Goal: Task Accomplishment & Management: Use online tool/utility

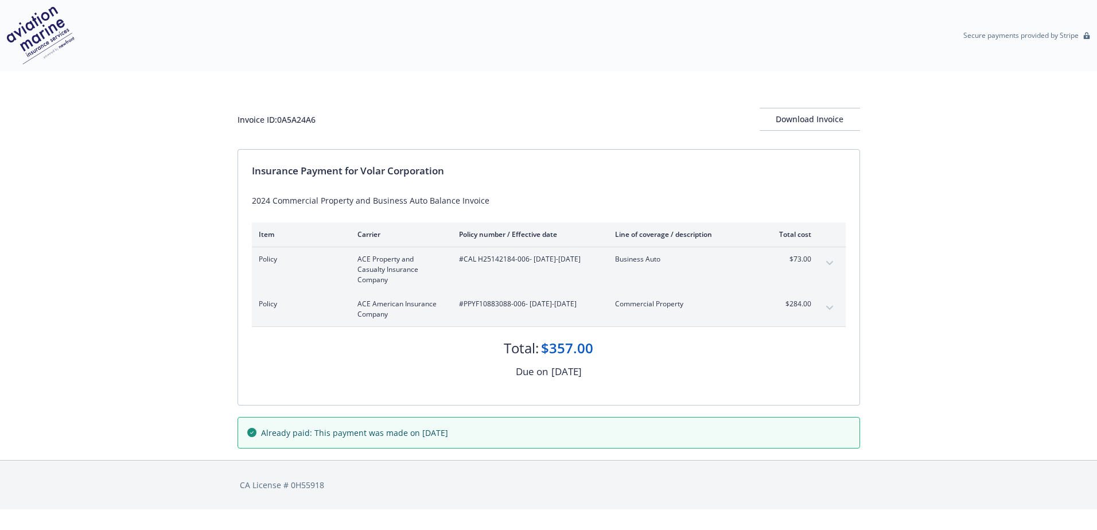
click at [834, 263] on button "expand content" at bounding box center [830, 263] width 18 height 18
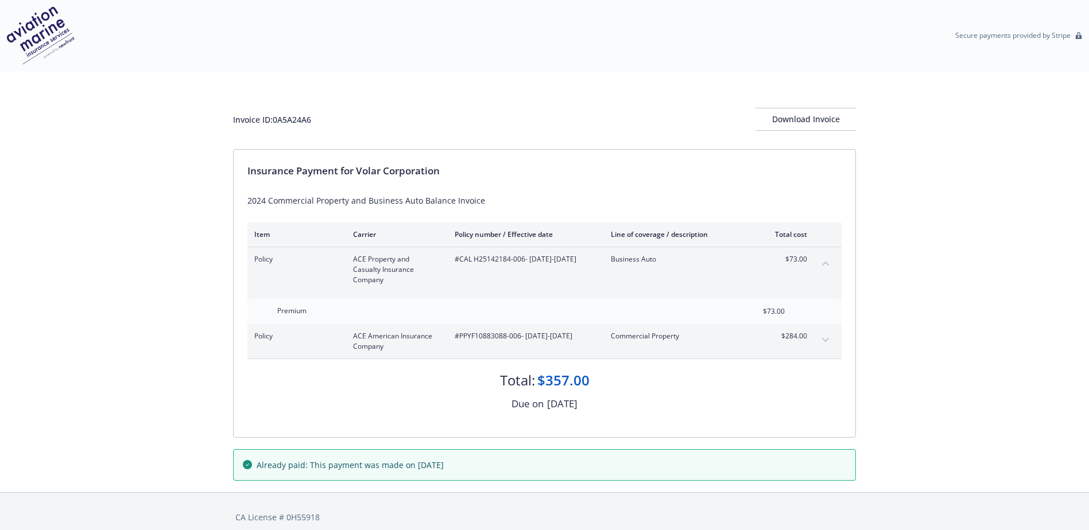
click at [826, 337] on button "expand content" at bounding box center [825, 340] width 18 height 18
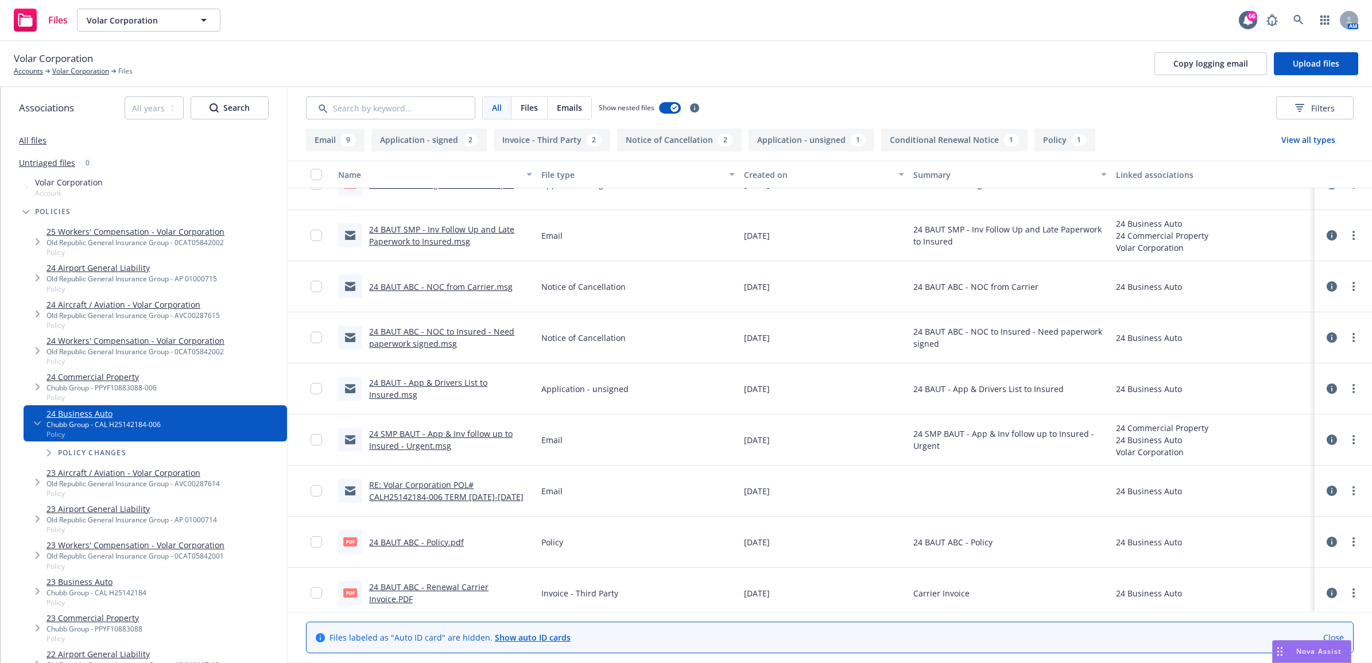
scroll to position [492, 0]
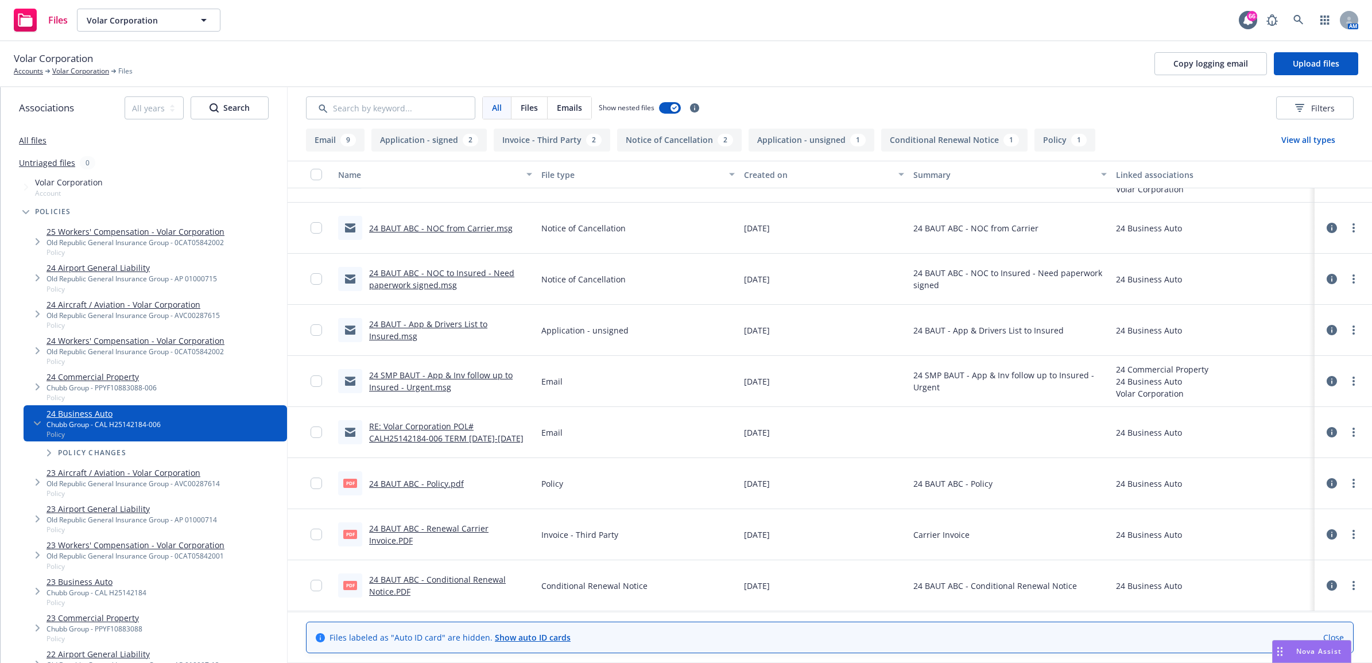
click at [456, 529] on link "24 BAUT ABC - Renewal Carrier Invoice.PDF" at bounding box center [428, 534] width 119 height 23
click at [65, 72] on link "Volar Corporation" at bounding box center [80, 71] width 57 height 10
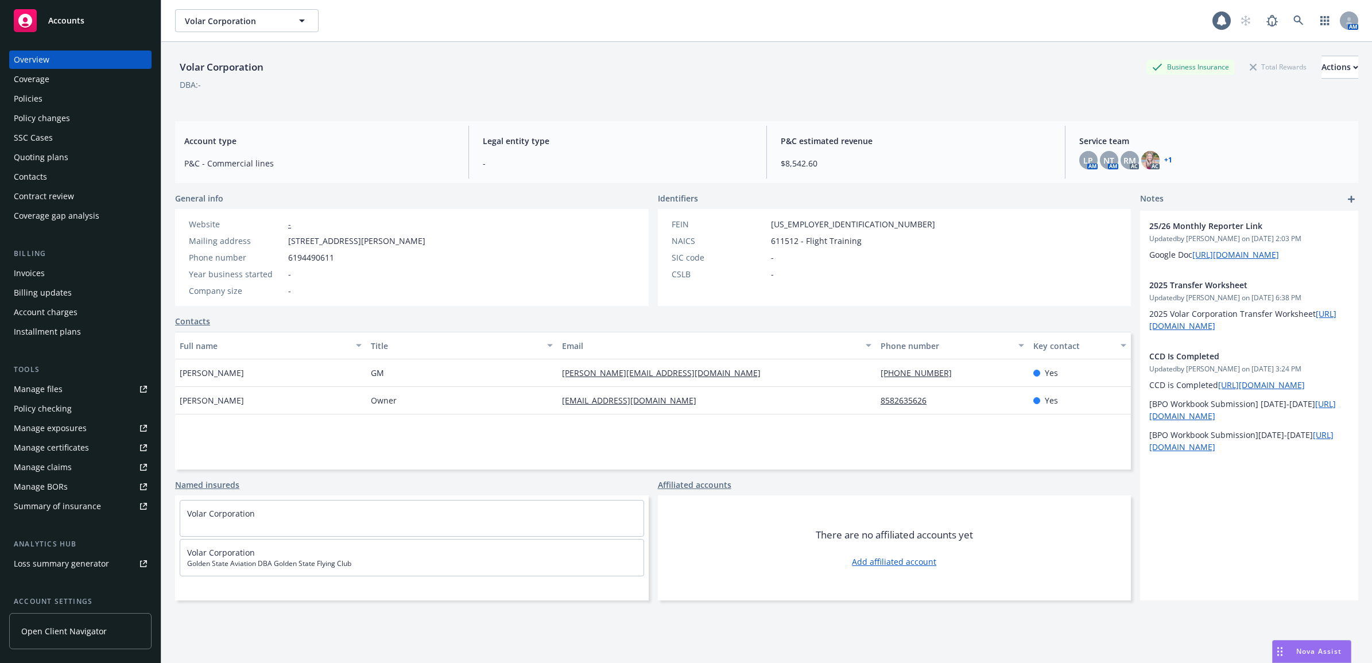
click at [56, 273] on div "Invoices" at bounding box center [80, 273] width 133 height 18
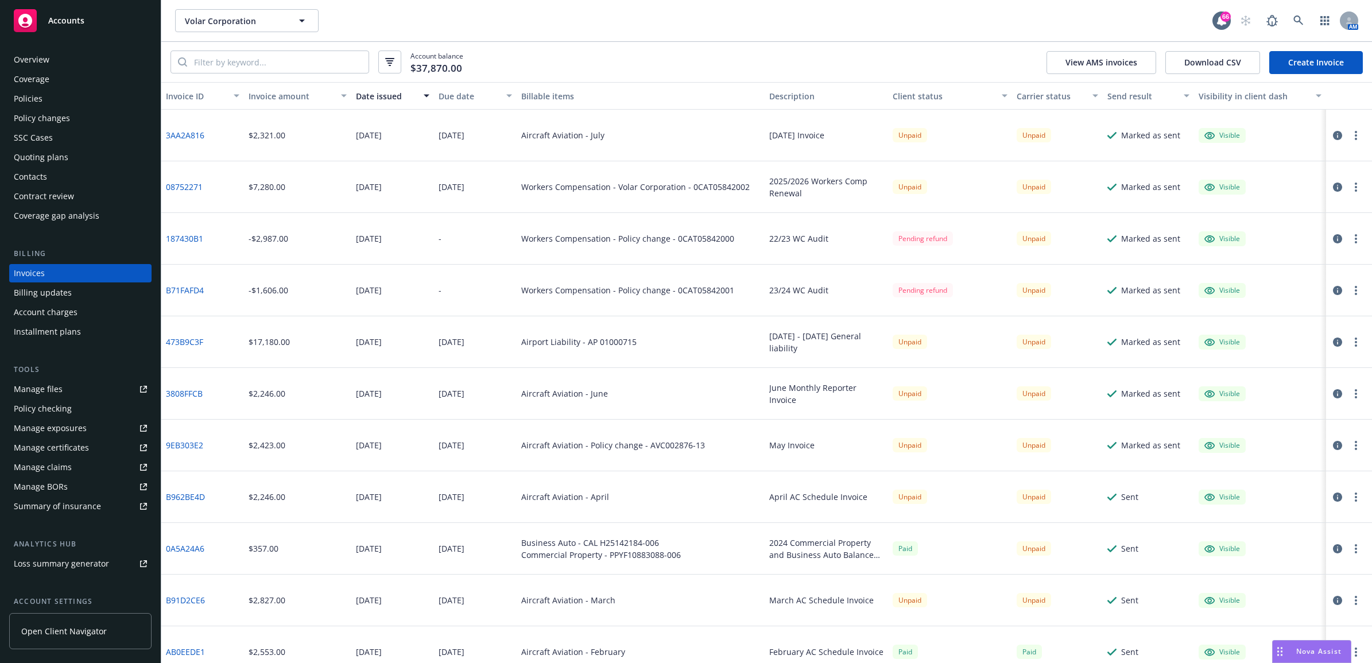
click at [191, 550] on link "0A5A24A6" at bounding box center [185, 548] width 38 height 12
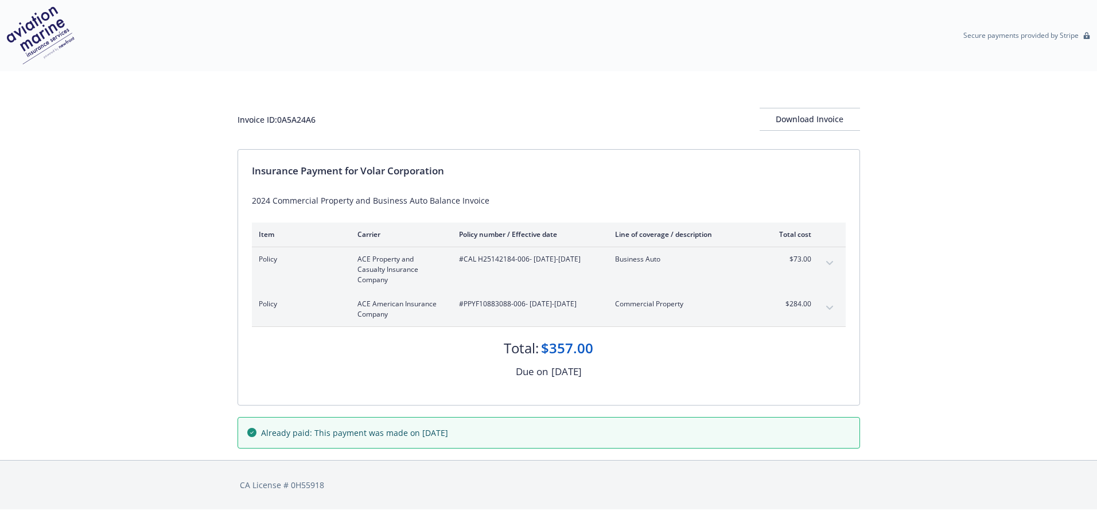
click at [831, 261] on button "expand content" at bounding box center [830, 263] width 18 height 18
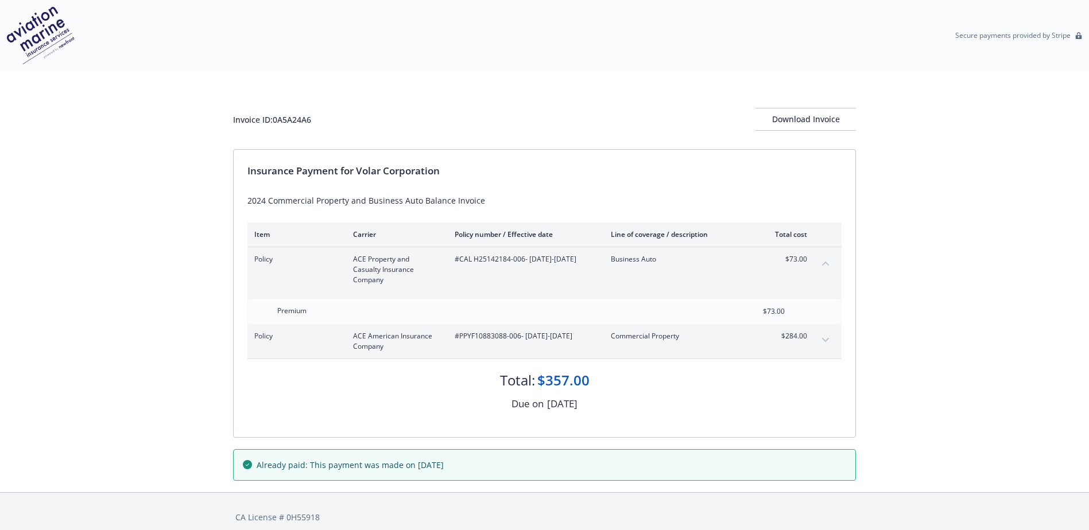
click at [827, 339] on icon "expand content" at bounding box center [825, 340] width 7 height 5
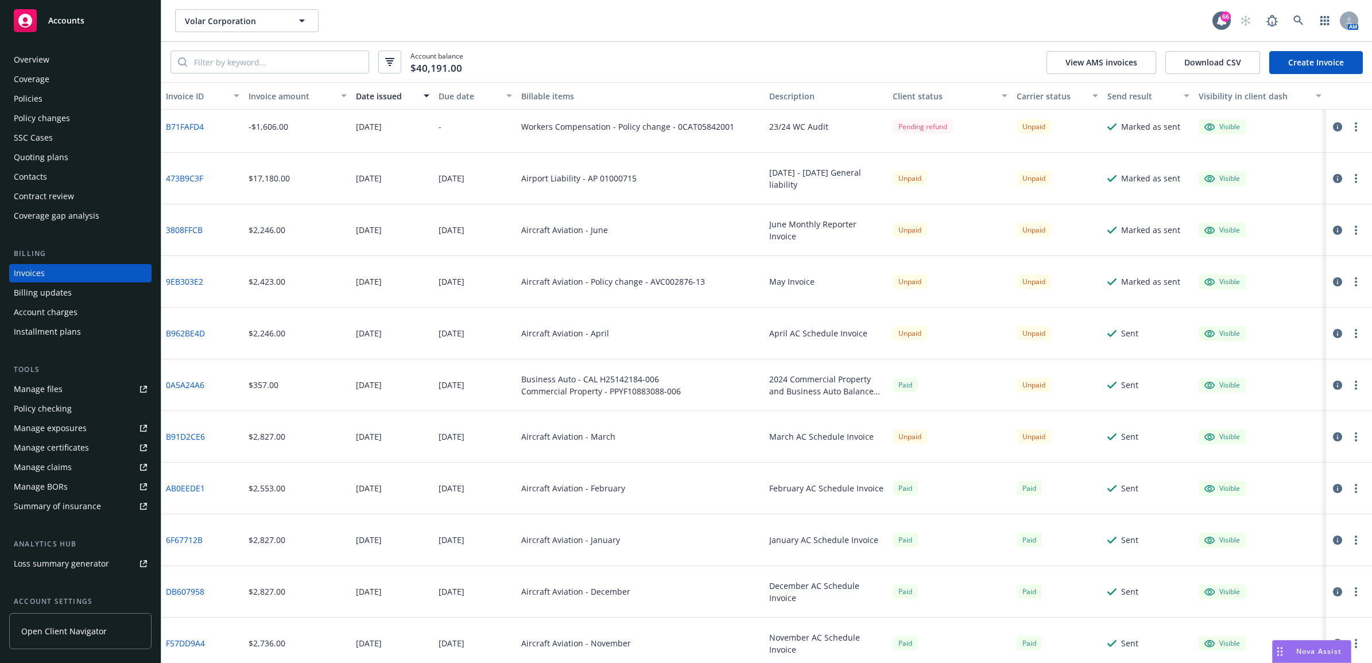
scroll to position [72, 0]
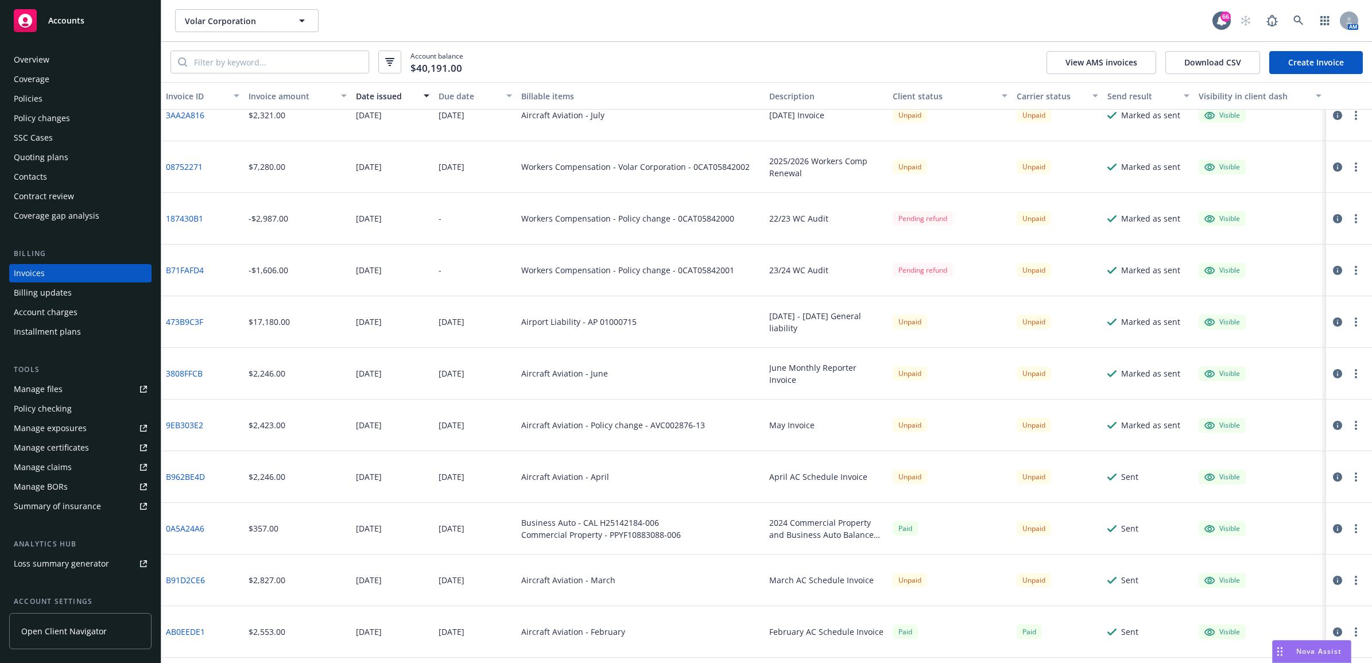
click at [177, 326] on link "473B9C3F" at bounding box center [184, 322] width 37 height 12
click at [51, 172] on div "Contacts" at bounding box center [80, 177] width 133 height 18
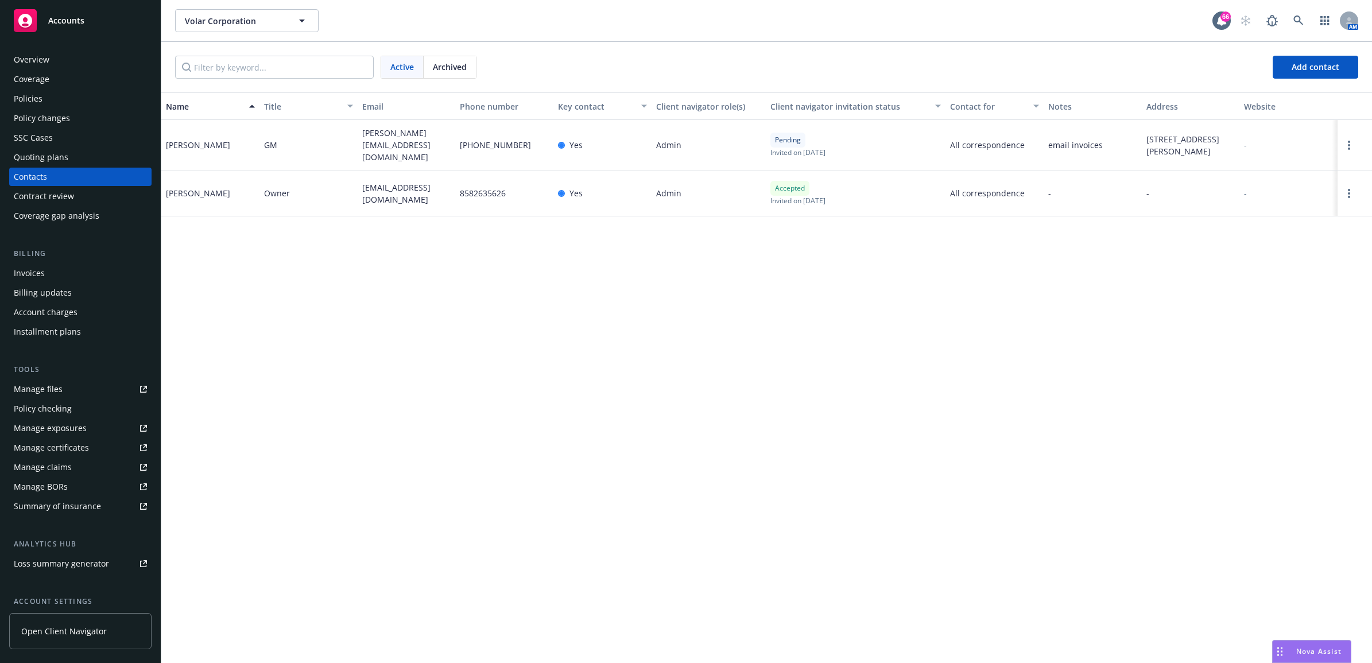
click at [55, 104] on div "Policies" at bounding box center [80, 99] width 133 height 18
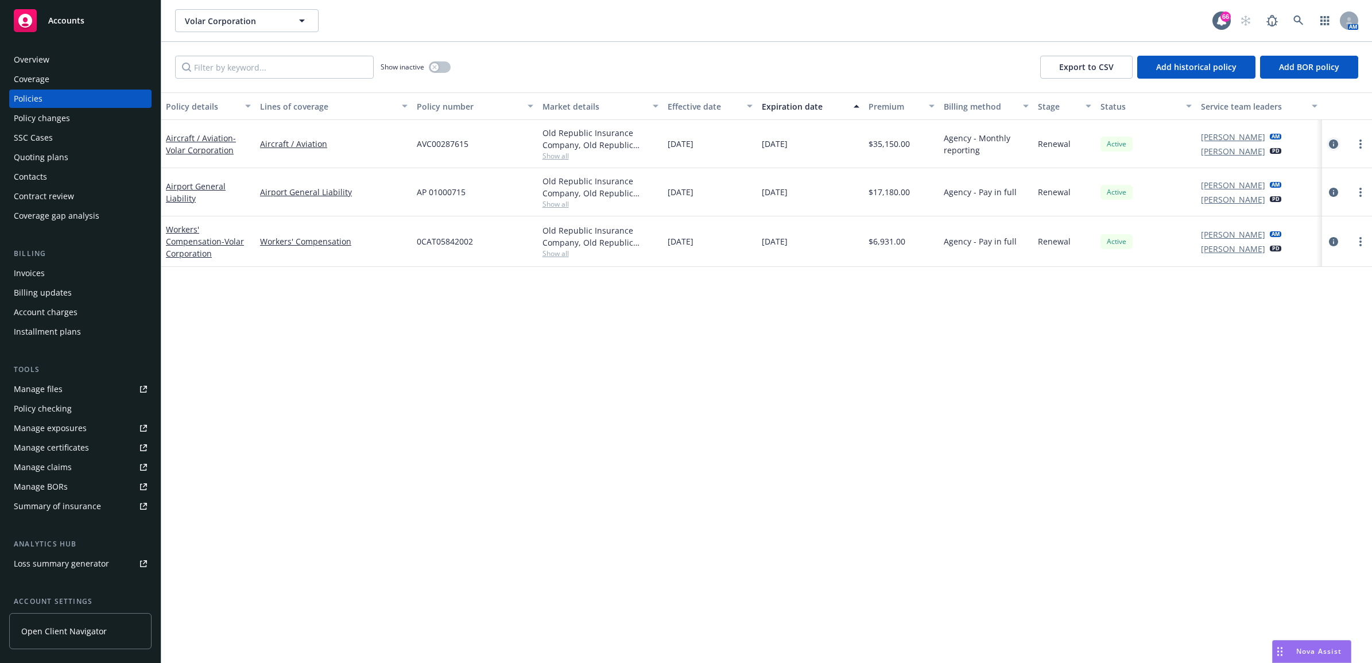
click at [1332, 146] on icon "circleInformation" at bounding box center [1333, 143] width 9 height 9
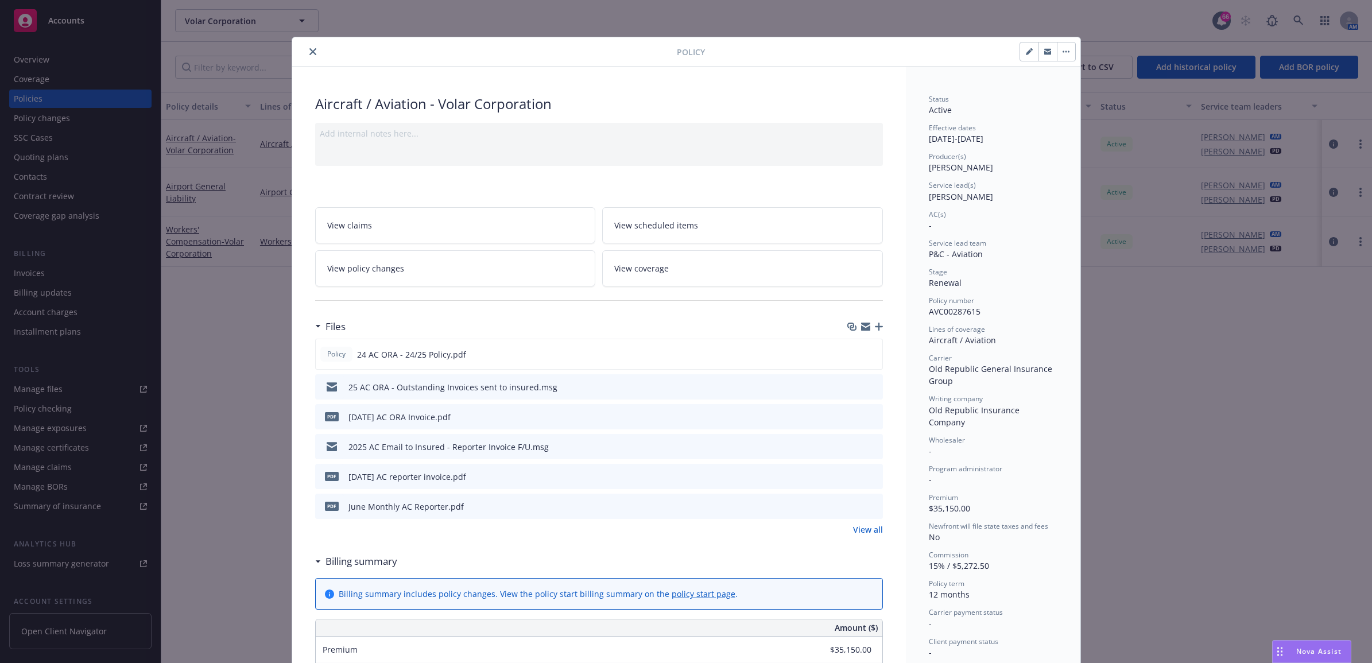
click at [875, 328] on icon "button" at bounding box center [879, 327] width 8 height 8
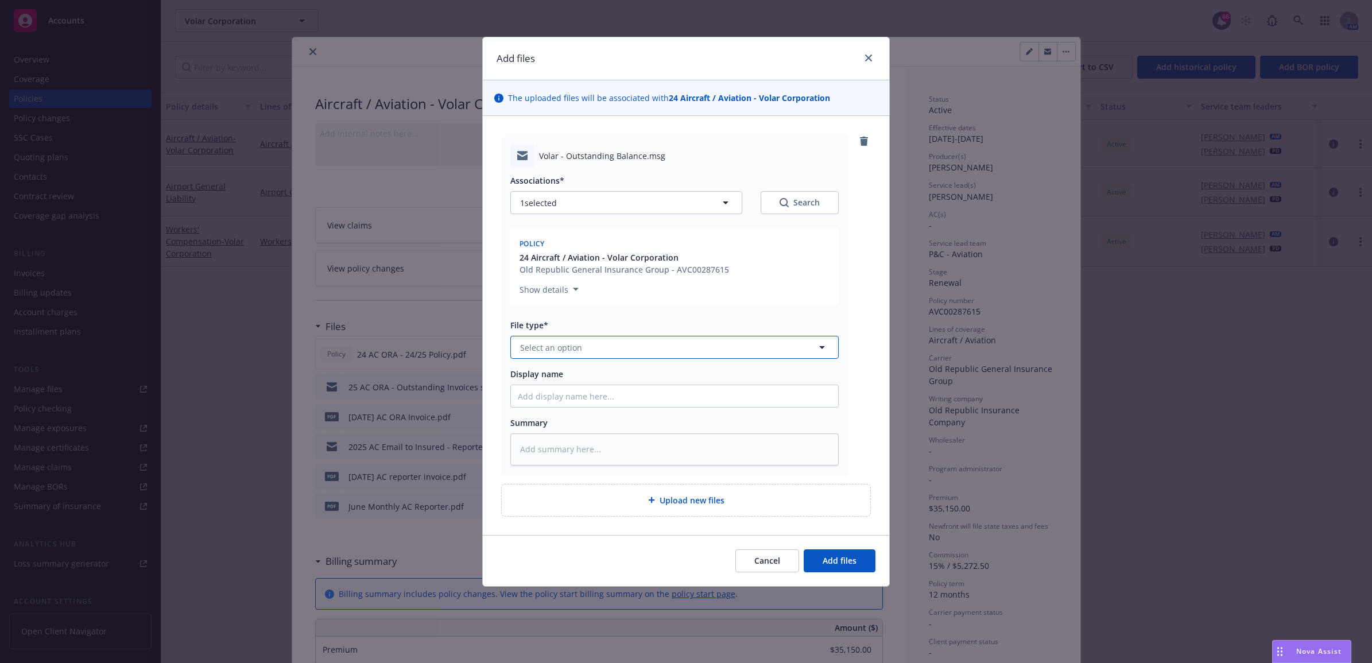
click at [592, 346] on button "Select an option" at bounding box center [674, 347] width 328 height 23
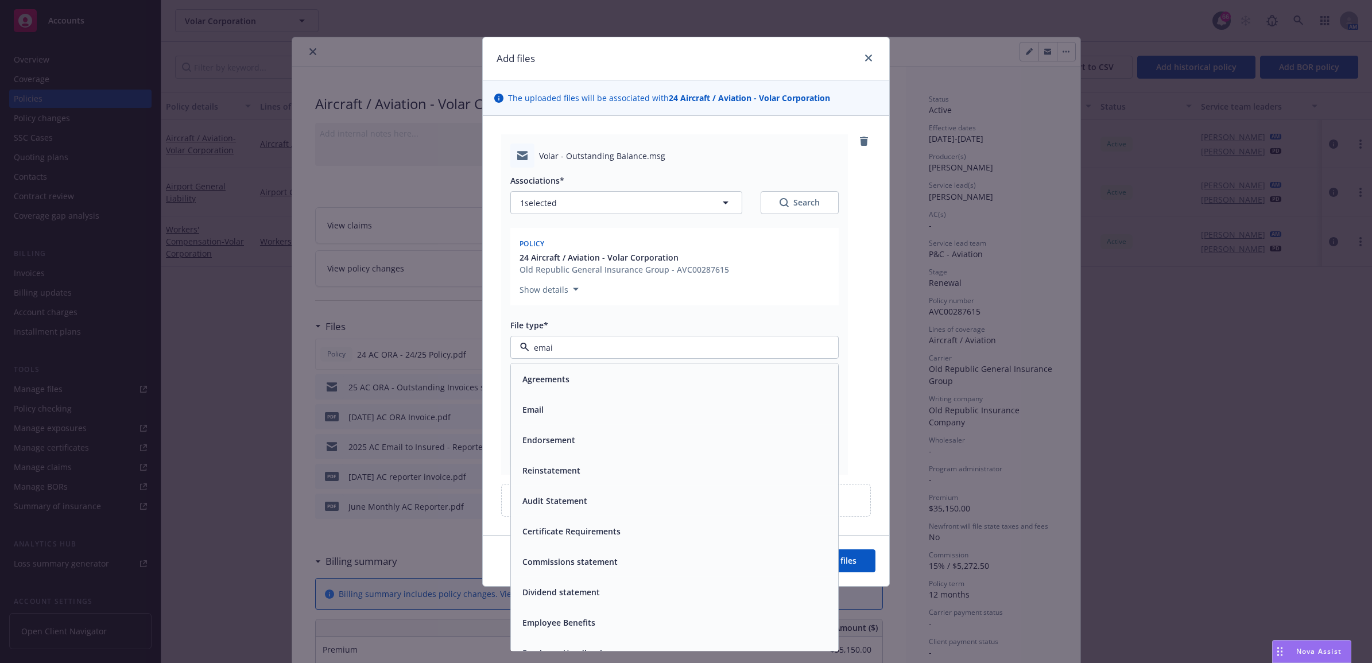
type input "email"
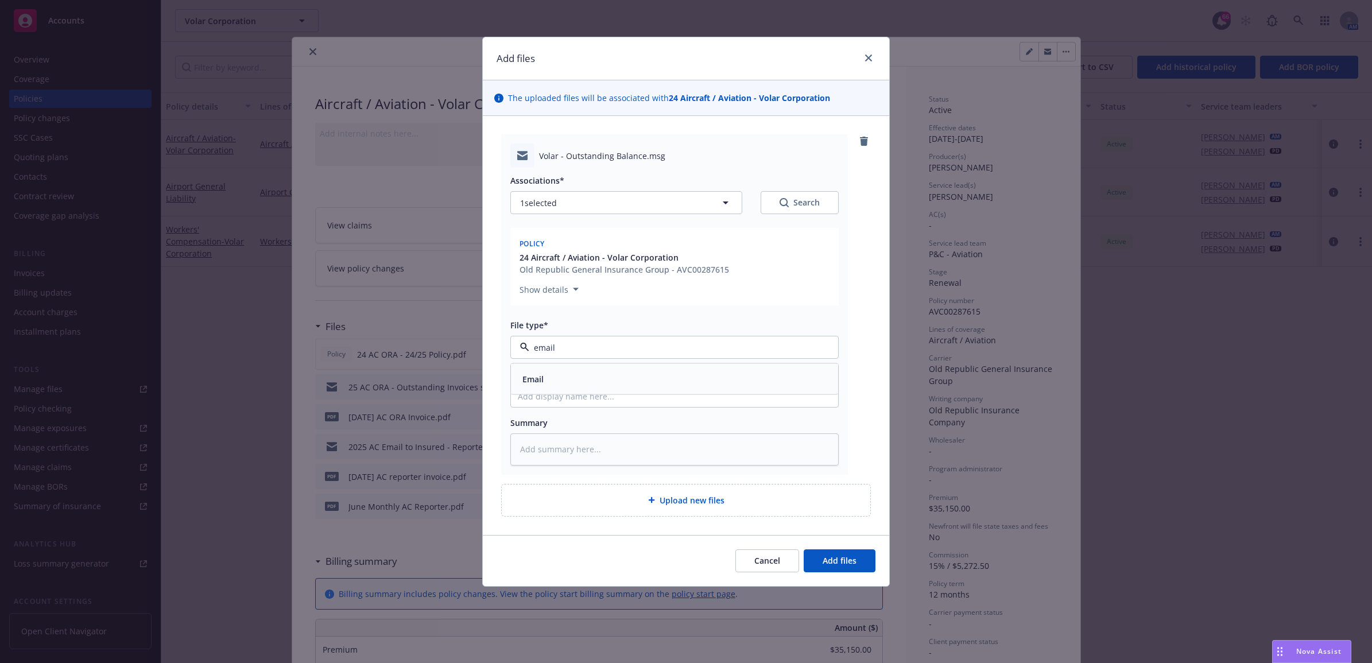
click at [597, 371] on div "Email" at bounding box center [674, 379] width 313 height 17
click at [551, 396] on input "Display name" at bounding box center [674, 396] width 327 height 22
type textarea "x"
type input "2"
type textarea "x"
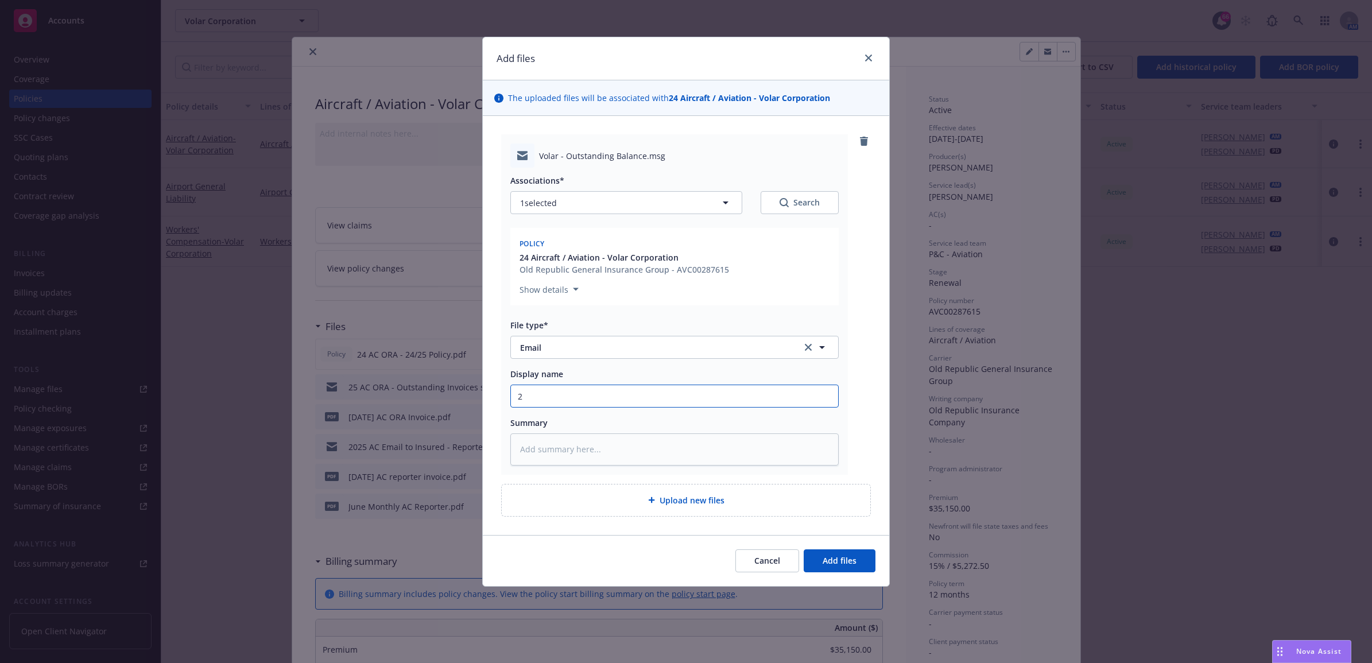
type input "25"
type textarea "x"
type input "25"
type textarea "x"
type input "25 A"
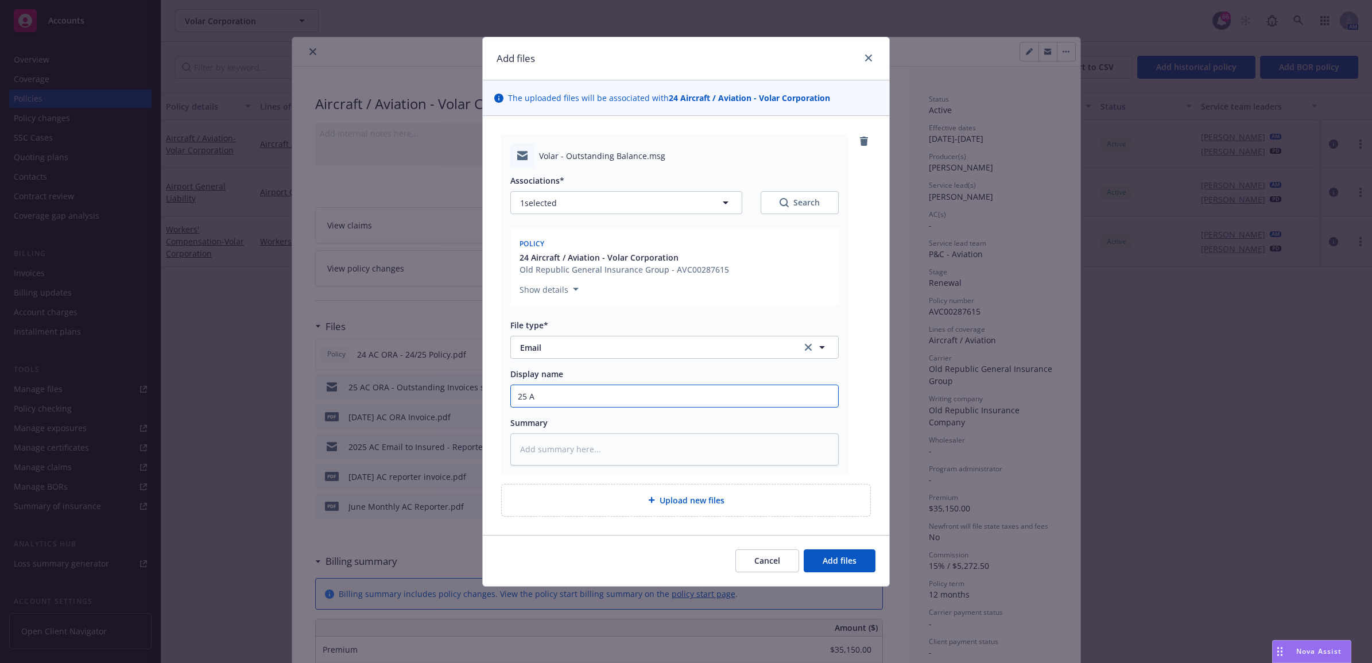
type textarea "x"
type input "25 AC"
type textarea "x"
type input "25 AC"
type textarea "x"
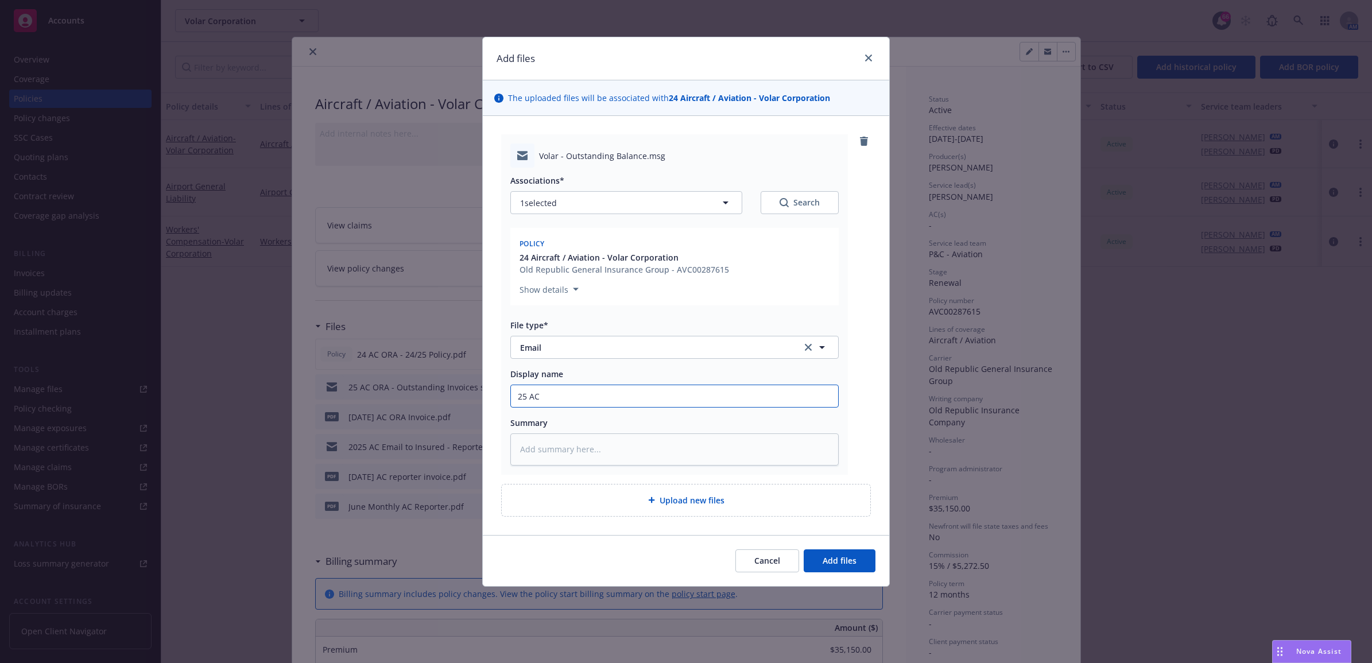
type input "25 AC A"
type textarea "x"
type input "25 AC AP"
type textarea "x"
type input "25 AC AP W"
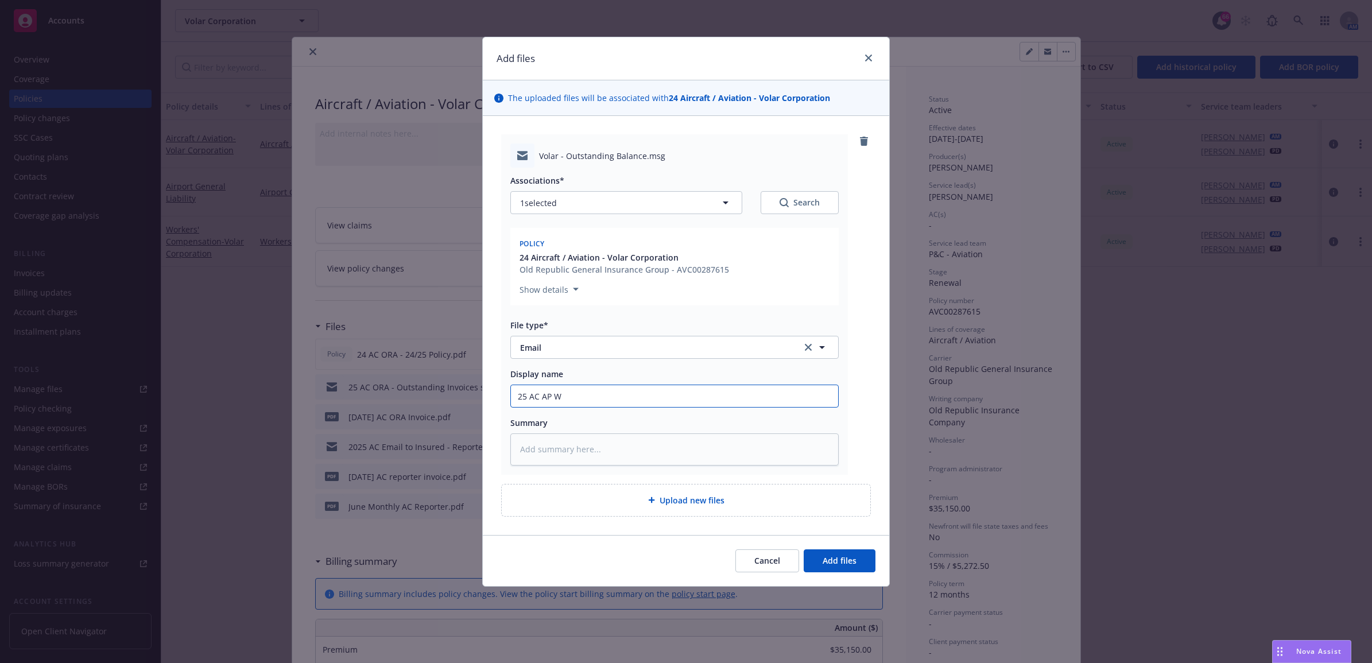
type textarea "x"
type input "25 AC AP WC"
type textarea "x"
type input "25 AC AP WC"
type textarea "x"
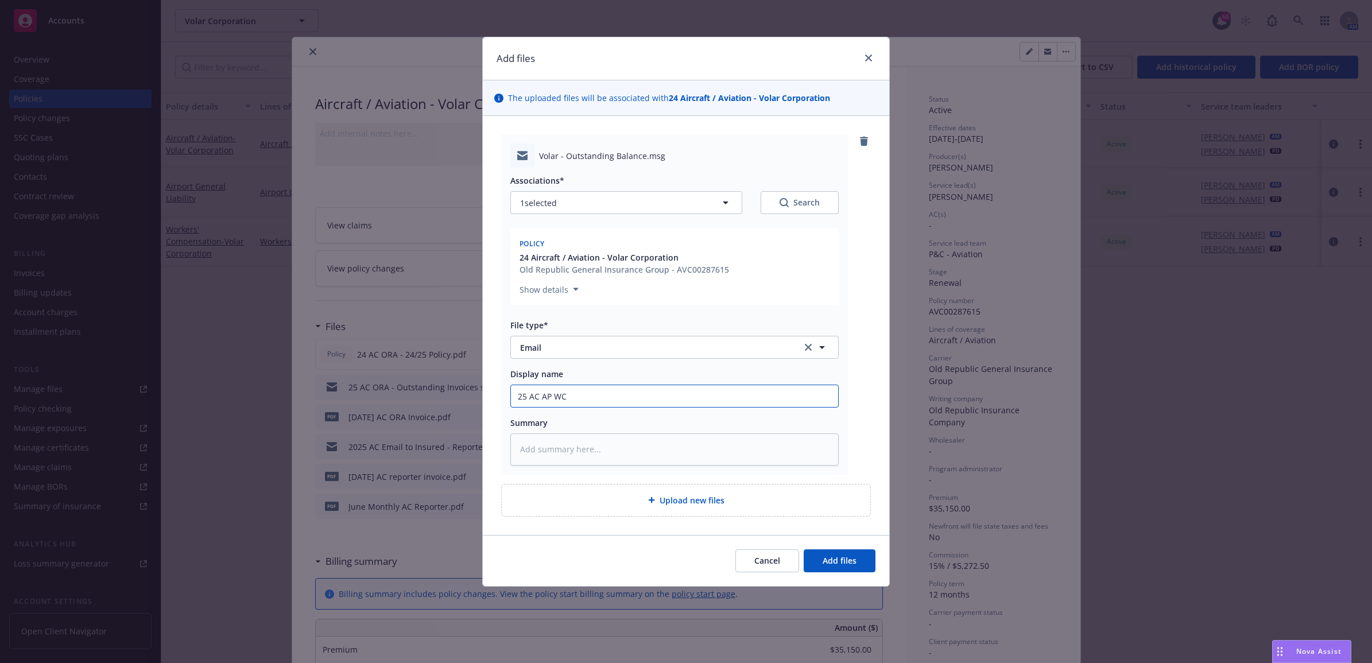
type input "25 AC AP WC -"
type textarea "x"
type input "25 AC AP WC -"
type textarea "x"
type input "25 AC AP WC - O"
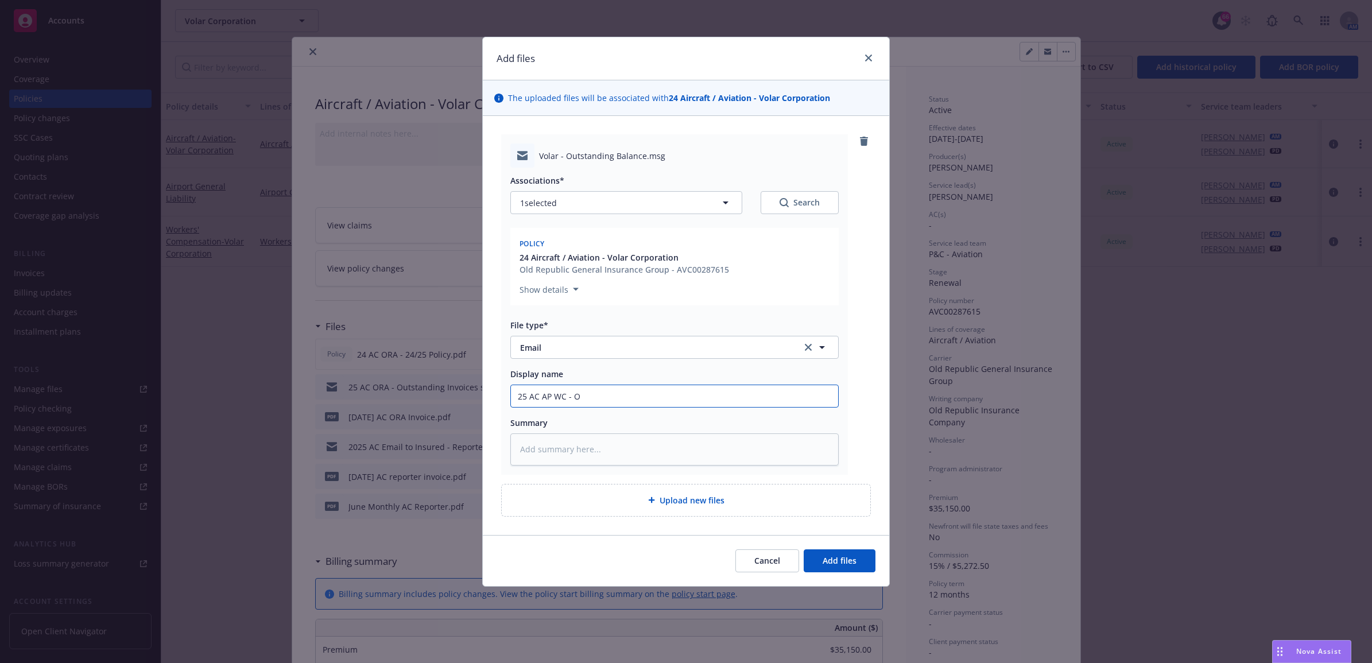
type textarea "x"
type input "25 AC AP WC - Ou"
type textarea "x"
type input "25 AC AP WC - Out"
type textarea "x"
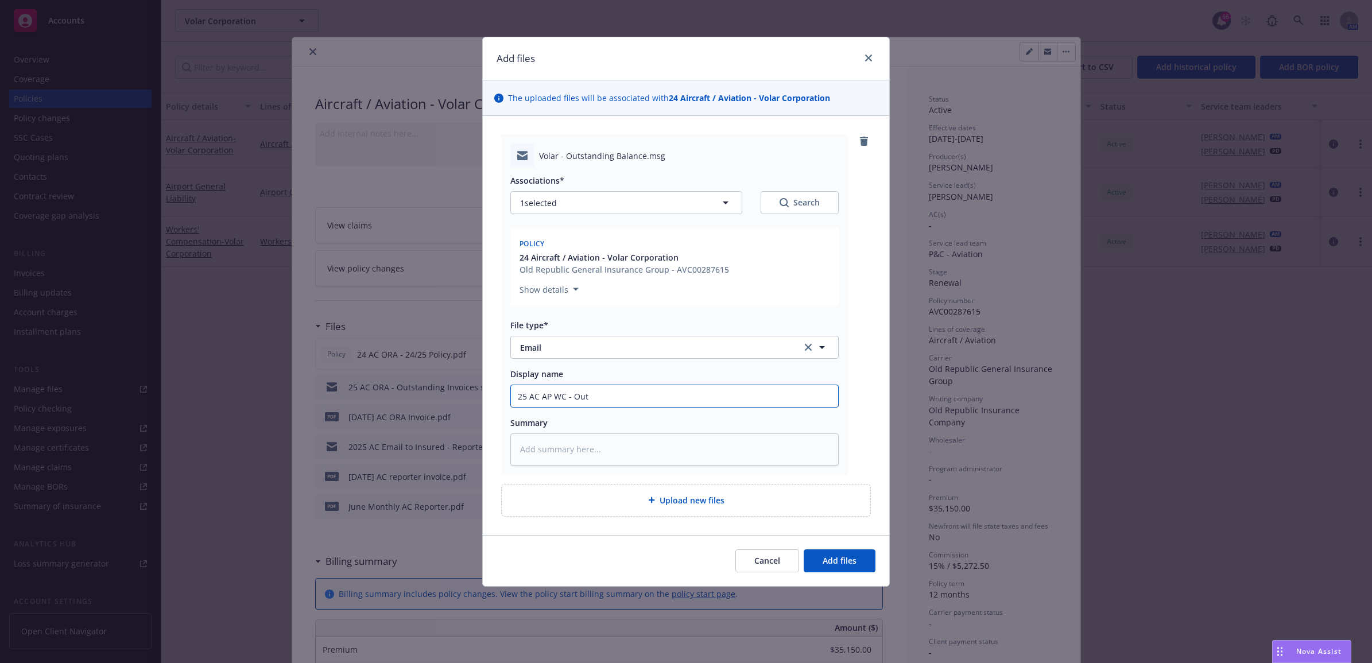
type input "25 AC AP WC - Outs"
type textarea "x"
type input "25 AC AP WC - Outst"
type textarea "x"
type input "25 AC AP WC - Outsta"
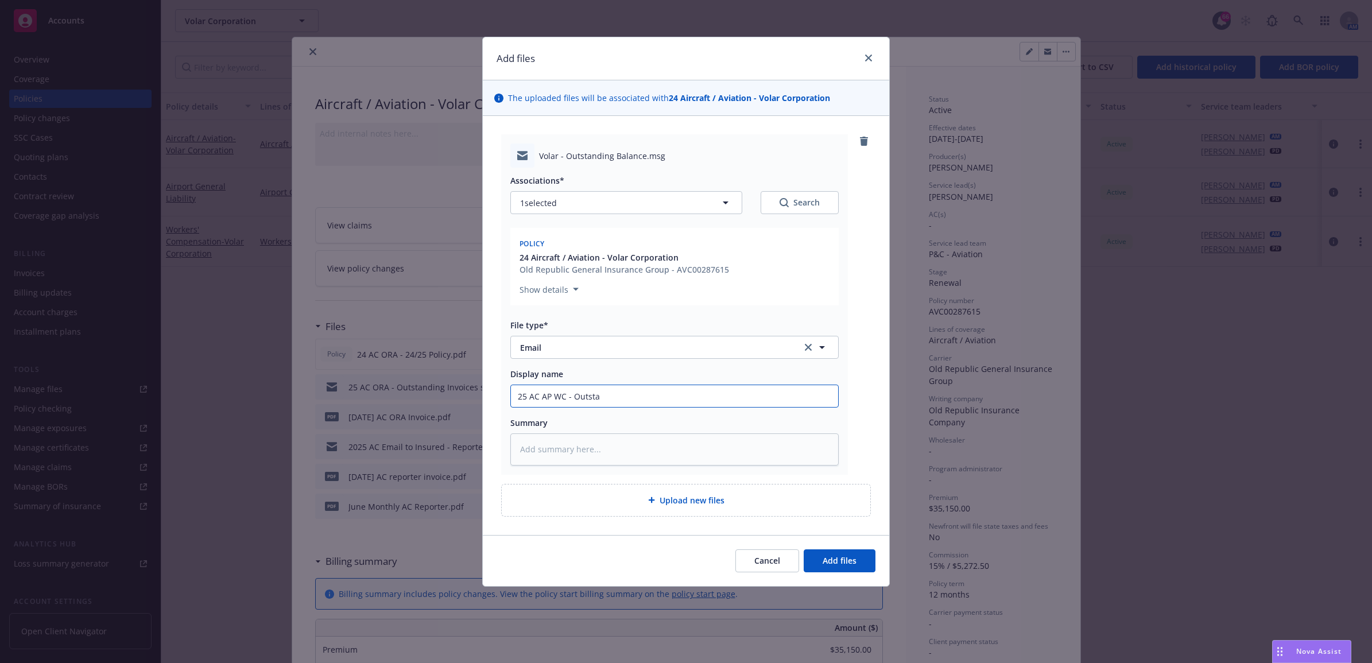
type textarea "x"
type input "25 AC AP WC - Outstan"
type textarea "x"
type input "25 AC AP WC - Outstand"
type textarea "x"
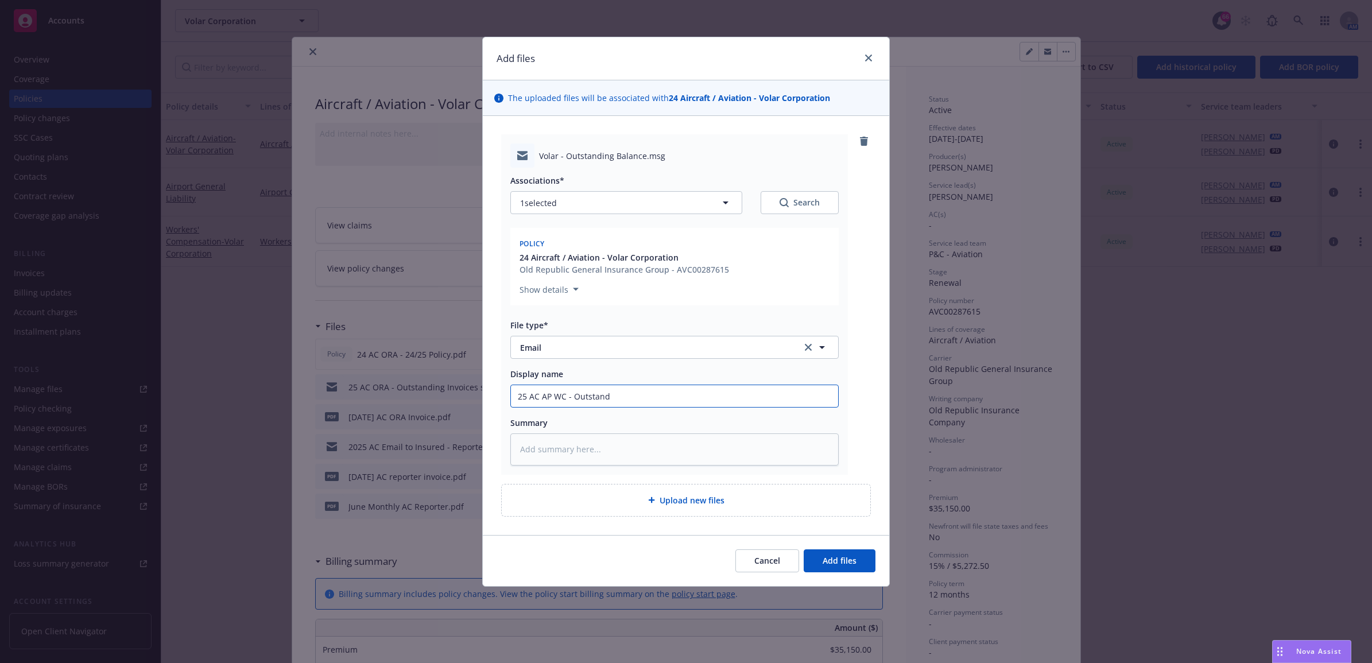
type input "25 AC AP WC - Outstandi"
type textarea "x"
type input "25 AC AP WC - Outstanding"
type textarea "x"
type input "25 AC AP WC - Outstanding"
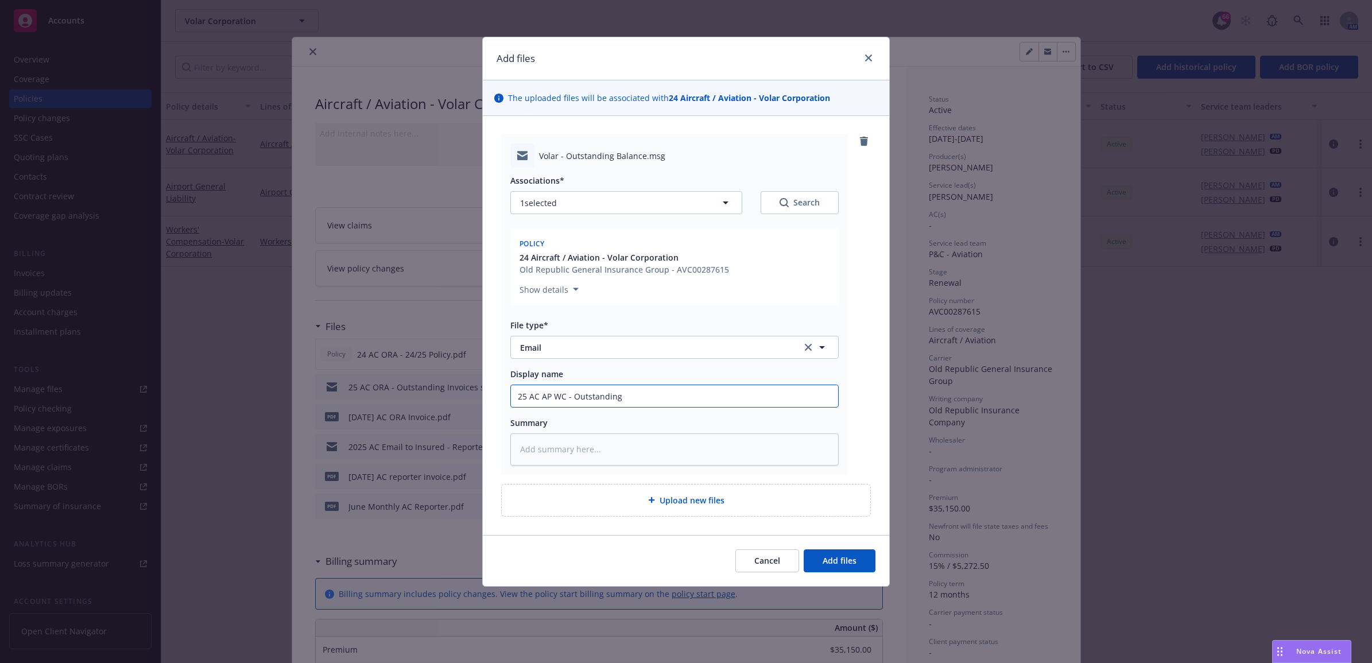
type textarea "x"
type input "25 AC AP WC - Outstanding I"
type textarea "x"
type input "25 AC AP WC - Outstanding In"
type textarea "x"
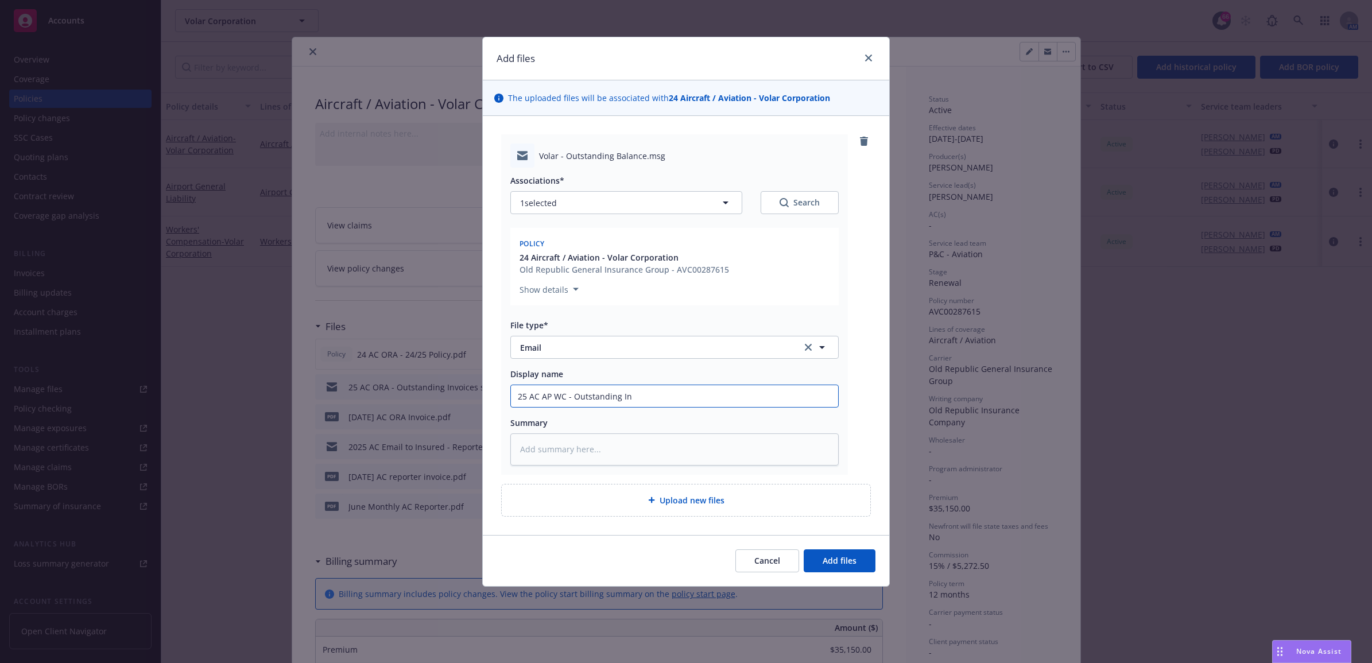
type input "25 AC AP WC - Outstanding Inv"
type textarea "x"
type input "25 AC AP WC - Outstanding Invo"
type textarea "x"
type input "25 AC AP WC - Outstanding Invoi"
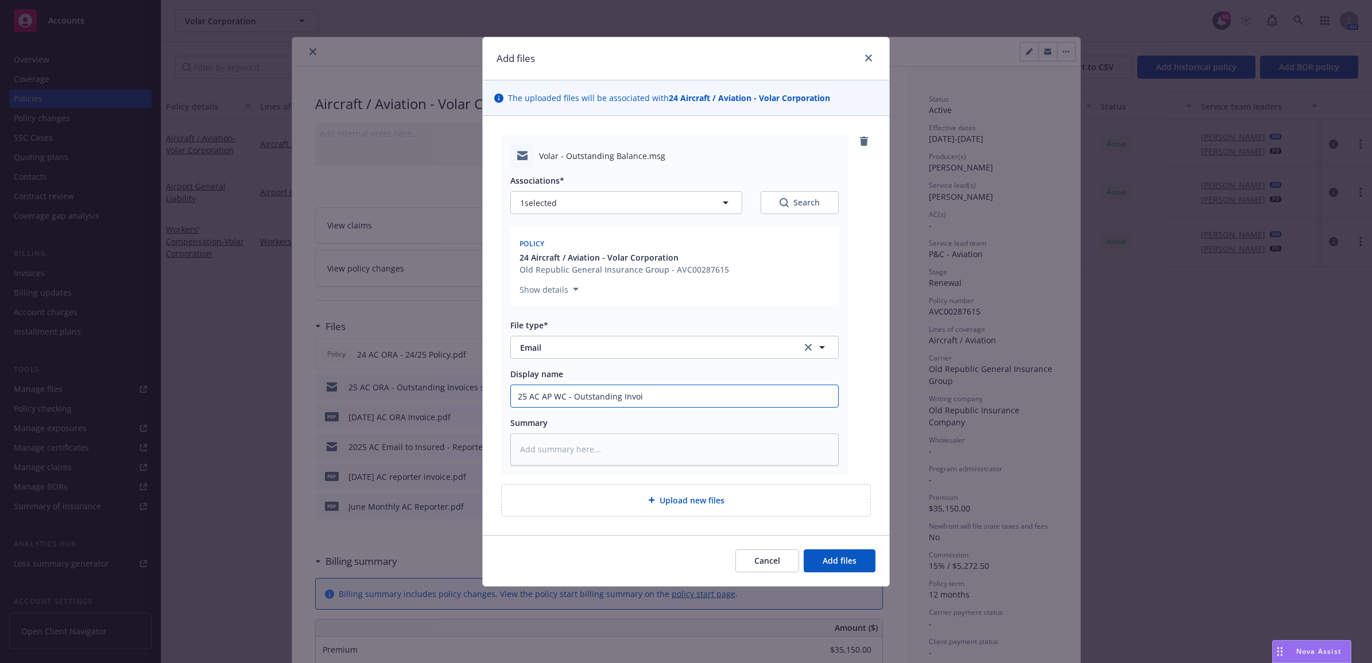
type textarea "x"
type input "25 AC AP WC - Outstanding Invoic"
type textarea "x"
type input "25 AC AP WC - Outstanding Invoice"
type textarea "x"
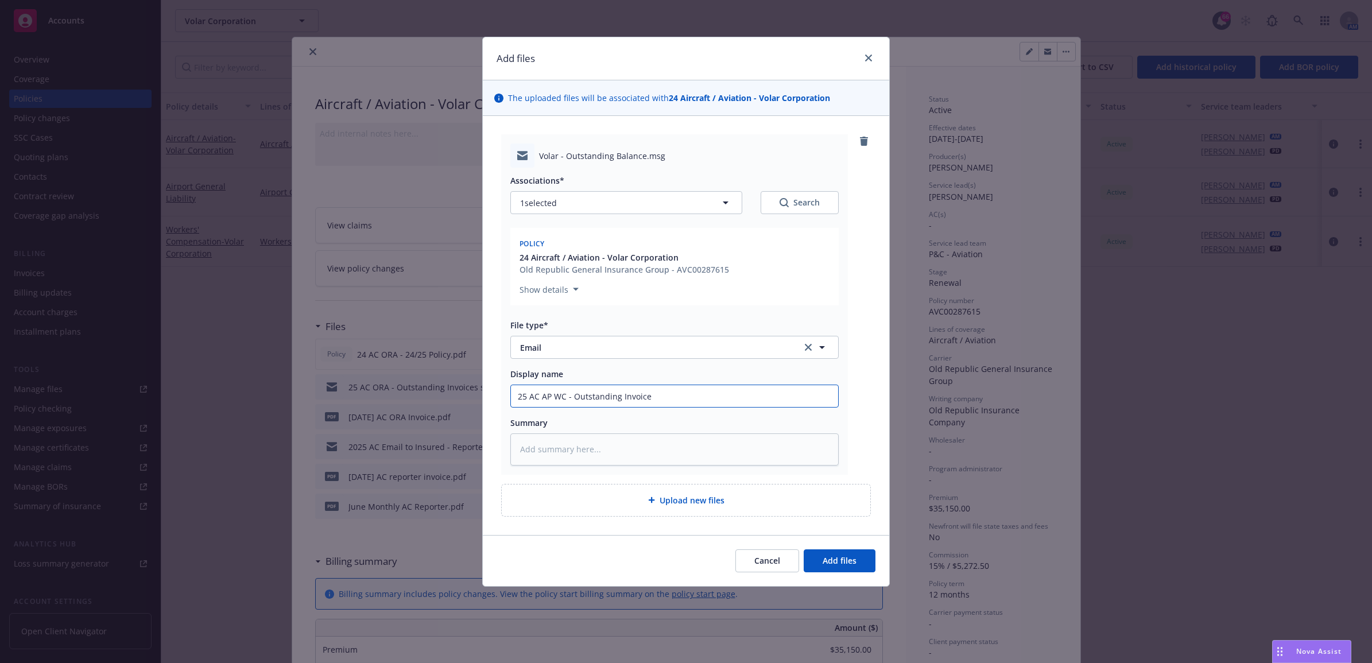
type input "25 AC AP WC - Outstanding Invoices"
type textarea "x"
type input "25 AC AP WC - Outstanding Invoice"
type textarea "x"
type input "25 AC AP WC - Outstanding Invoices"
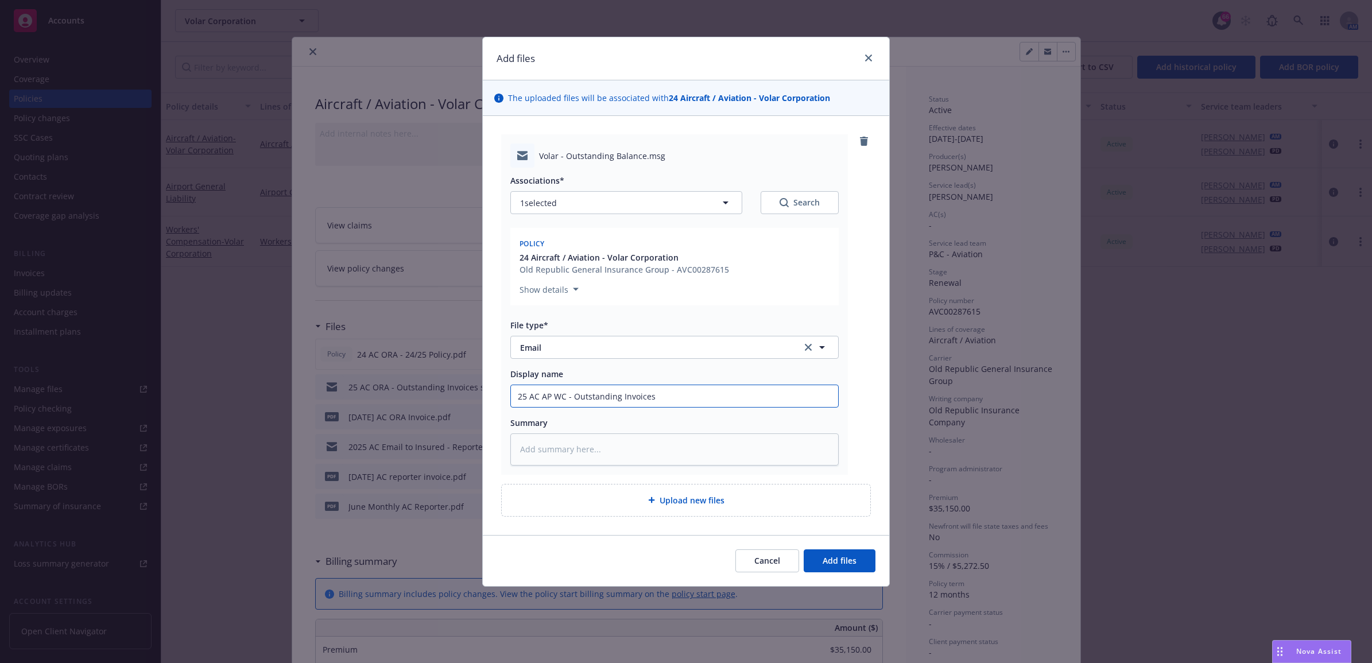
type textarea "x"
type input "25 AC AP WC - Outstanding Invoices"
type textarea "x"
type input "25 AC AP WC - Outstanding Invoices t"
type textarea "x"
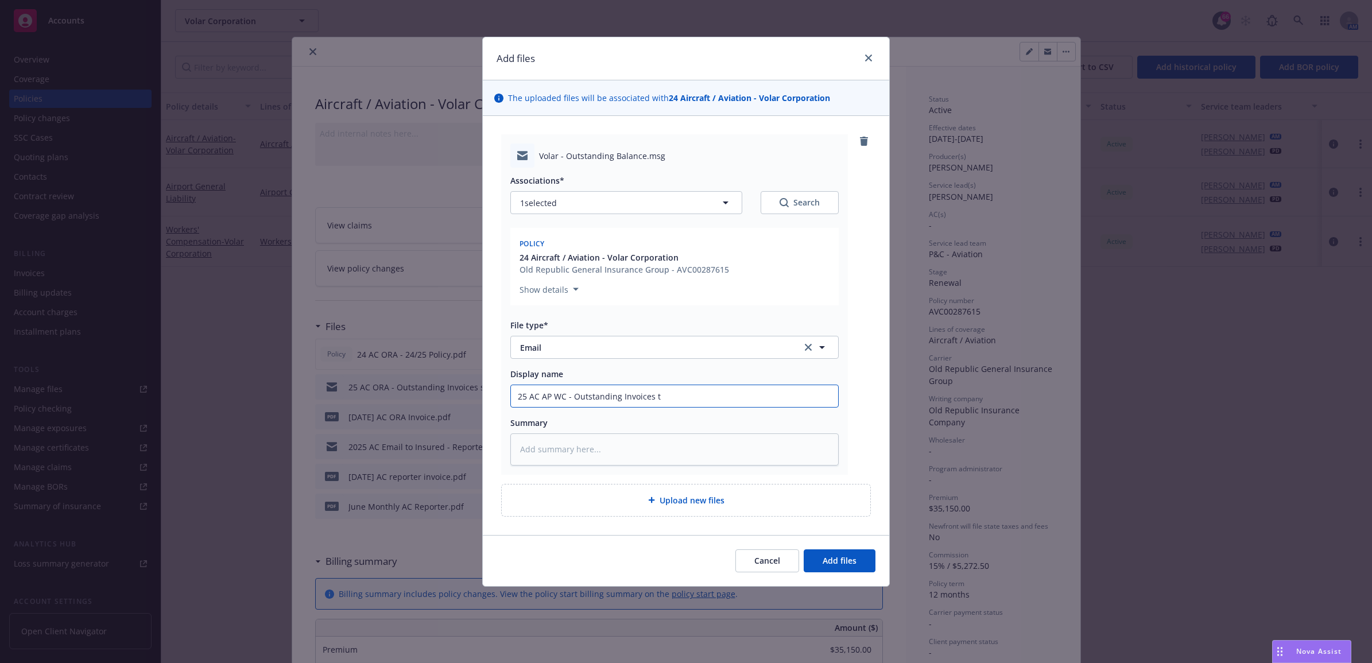
type input "25 AC AP WC - Outstanding Invoices to"
type textarea "x"
type input "25 AC AP WC - Outstanding Invoices to"
type textarea "x"
type input "25 AC AP WC - Outstanding Invoices to i"
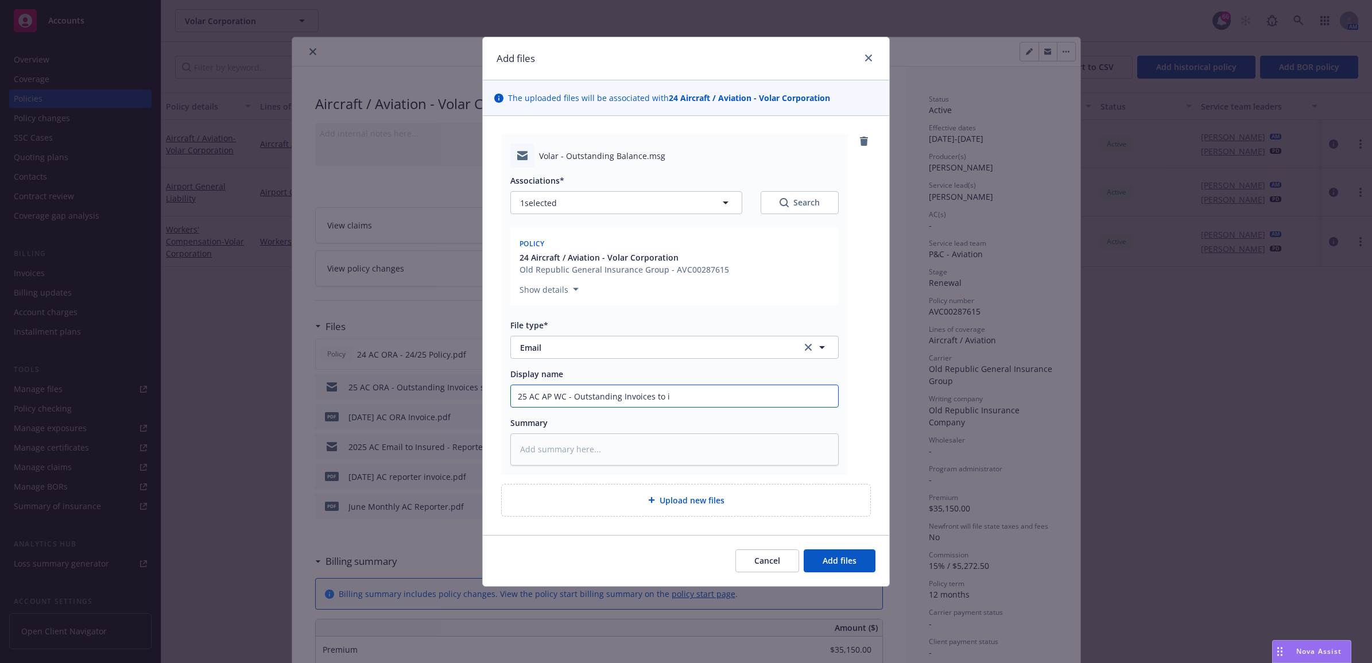
type textarea "x"
type input "25 AC AP WC - Outstanding Invoices to in"
type textarea "x"
type input "25 AC AP WC - Outstanding Invoices to ins"
type textarea "x"
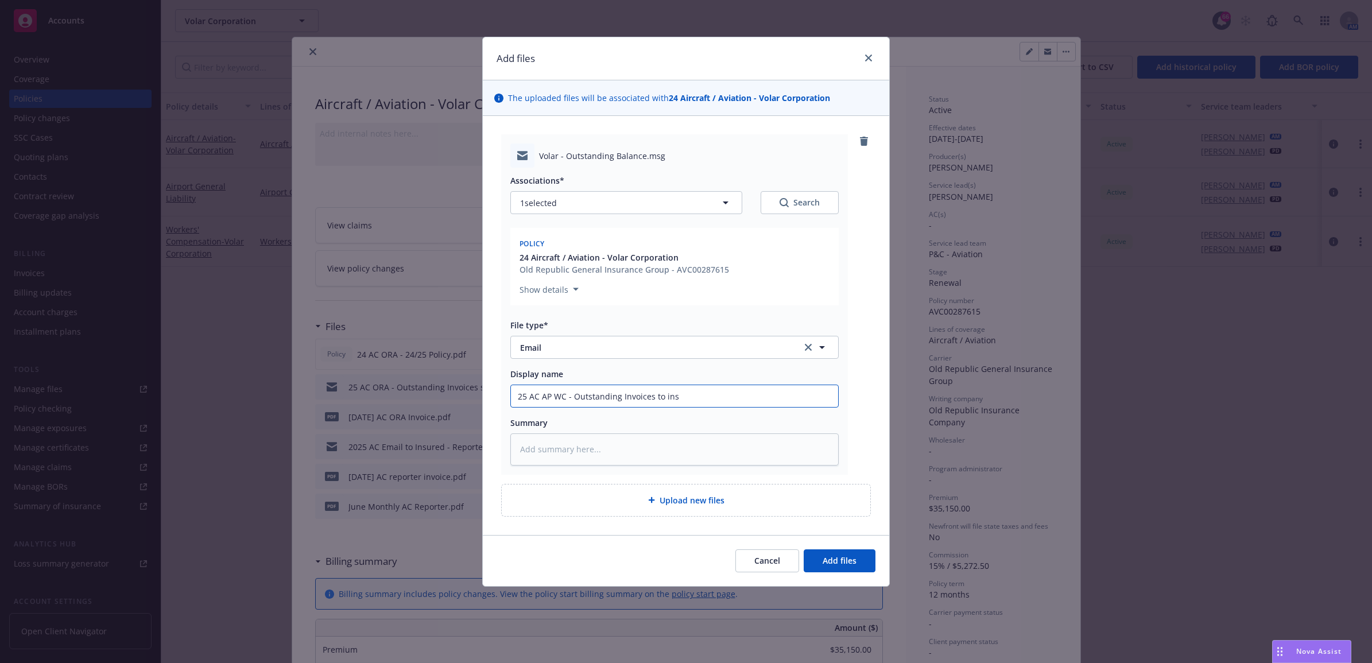
type input "25 AC AP WC - Outstanding Invoices to insu"
type textarea "x"
type input "25 AC AP WC - Outstanding Invoices to insur"
type textarea "x"
type input "25 AC AP WC - Outstanding Invoices to insure"
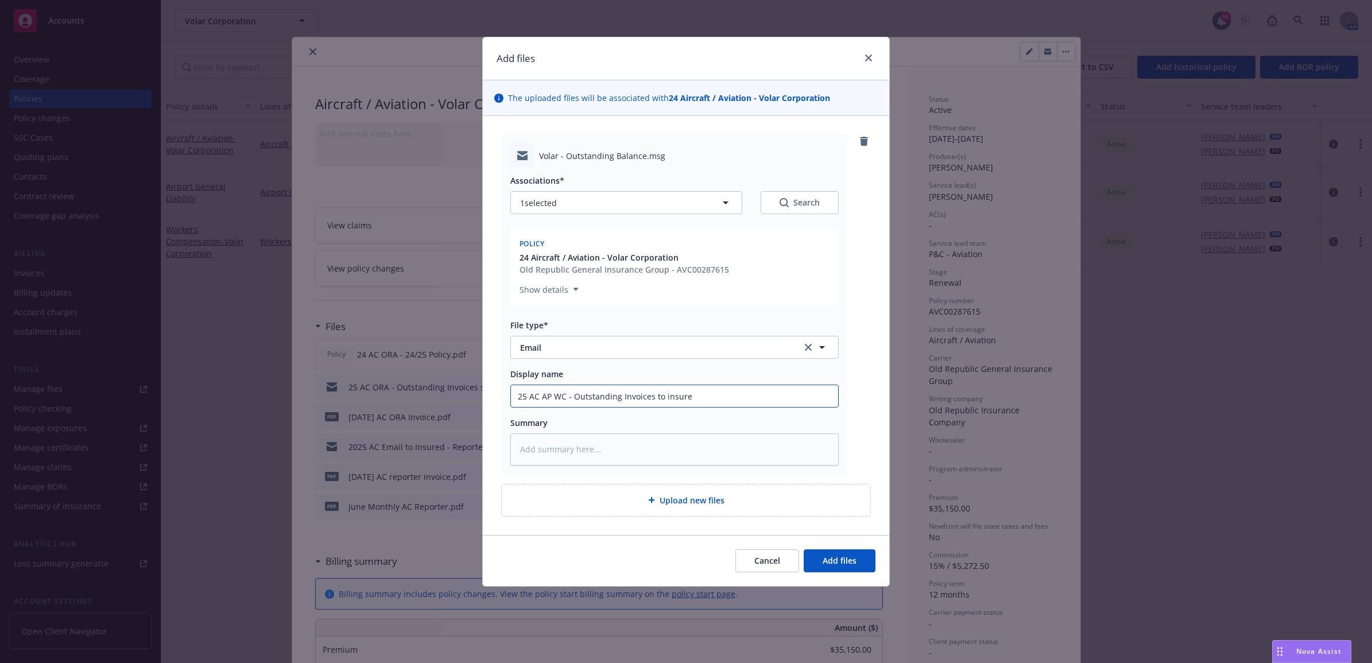
type textarea "x"
drag, startPoint x: 713, startPoint y: 392, endPoint x: 429, endPoint y: 383, distance: 284.2
click at [429, 383] on div "Add files The uploaded files will be associated with 24 Aircraft / Aviation - V…" at bounding box center [686, 331] width 1372 height 663
type input "25 AC AP WC - Outstanding Invoices to insured"
paste textarea "25 AC AP WC - Outstanding Invoices to insured"
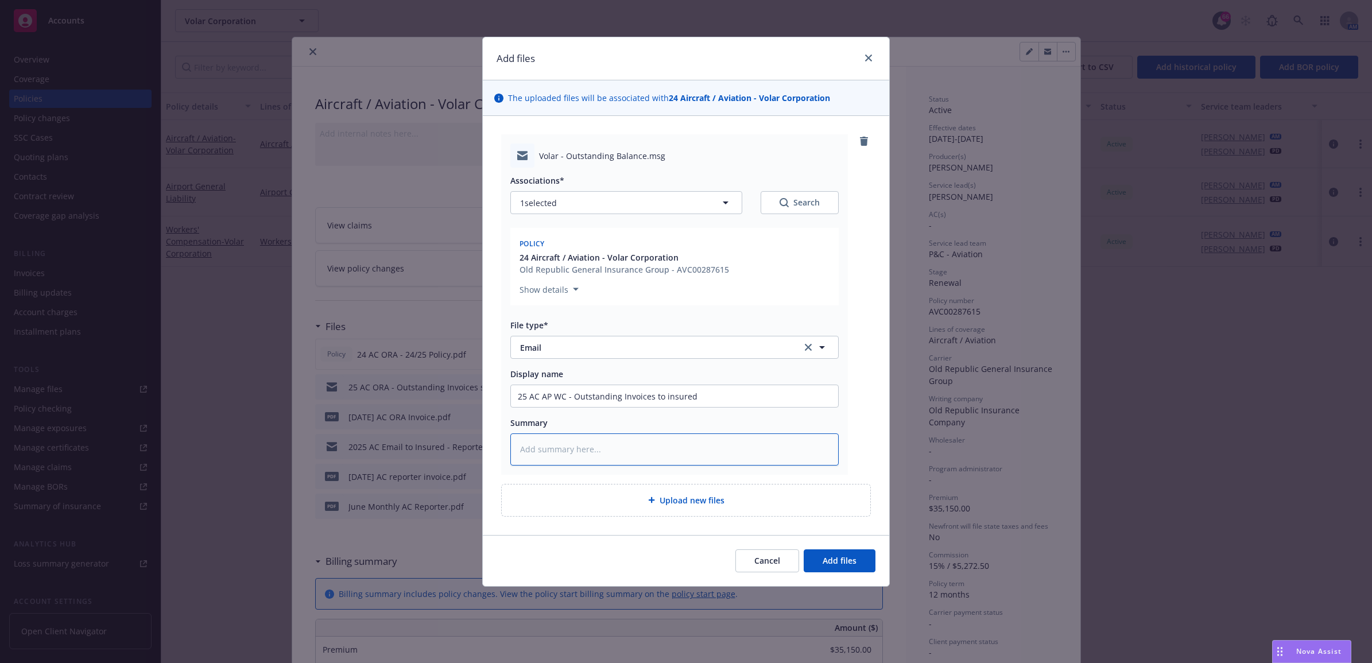
type textarea "x"
type textarea "25 AC AP WC - Outstanding Invoices to insured"
click at [599, 201] on button "1 selected" at bounding box center [626, 202] width 232 height 23
type textarea "x"
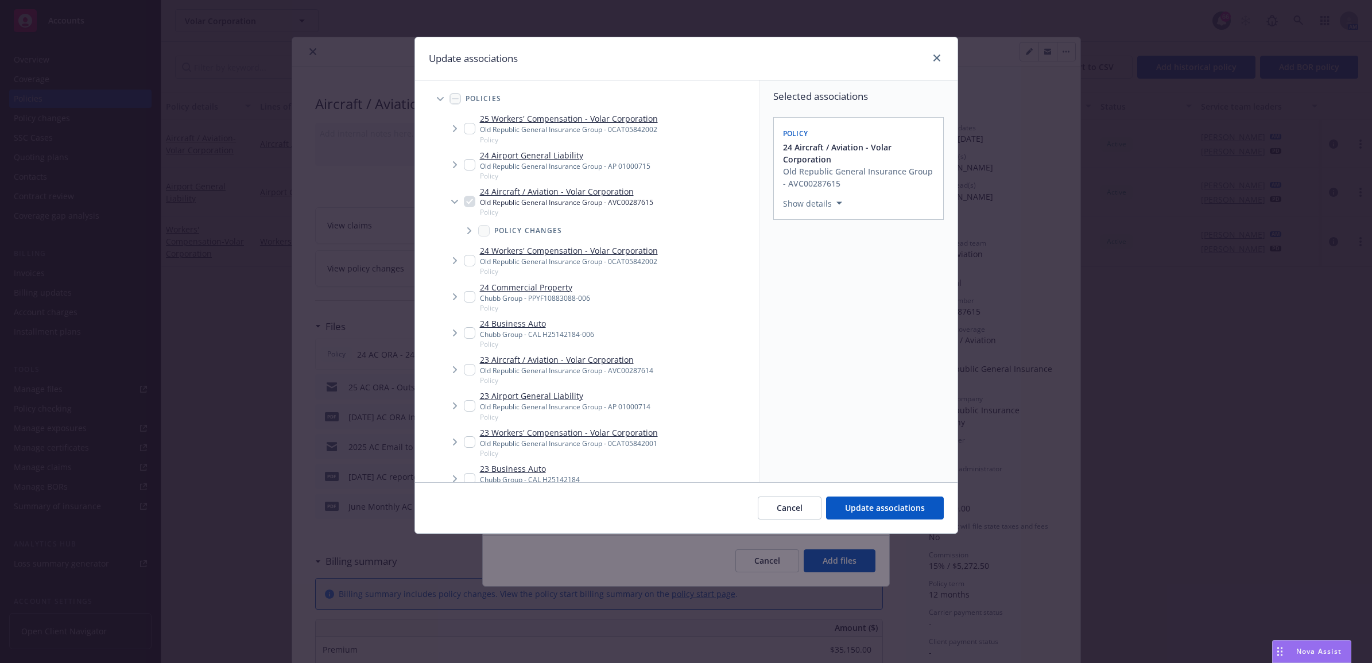
click at [466, 131] on input "Tree Example" at bounding box center [469, 128] width 11 height 11
checkbox input "true"
click at [465, 162] on input "Tree Example" at bounding box center [469, 164] width 11 height 11
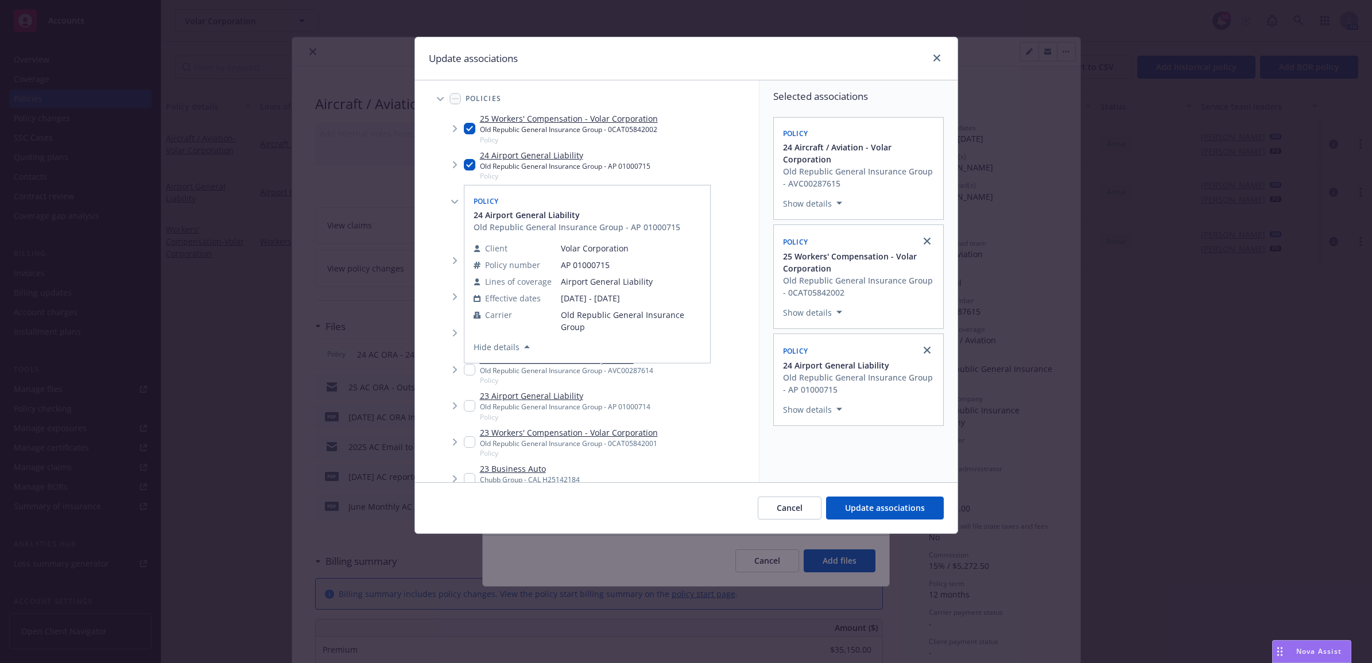
click at [465, 165] on input "Tree Example" at bounding box center [469, 164] width 11 height 11
checkbox input "false"
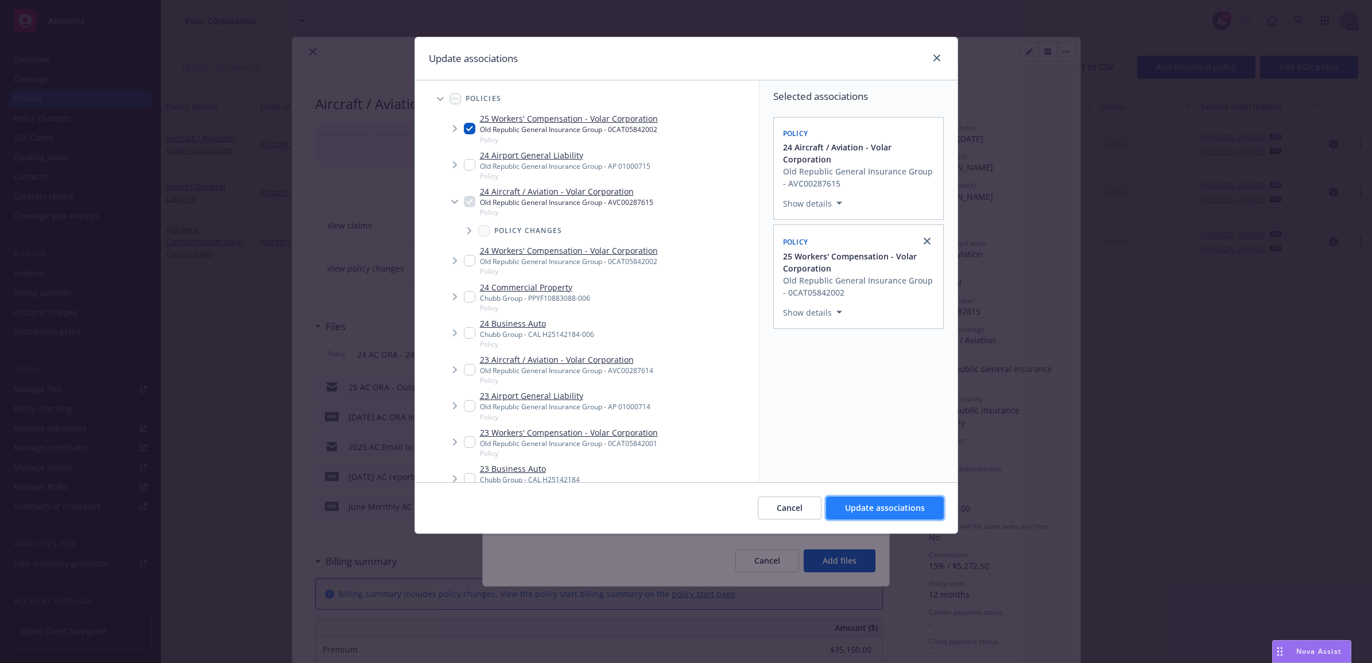
click at [895, 509] on span "Update associations" at bounding box center [885, 507] width 80 height 11
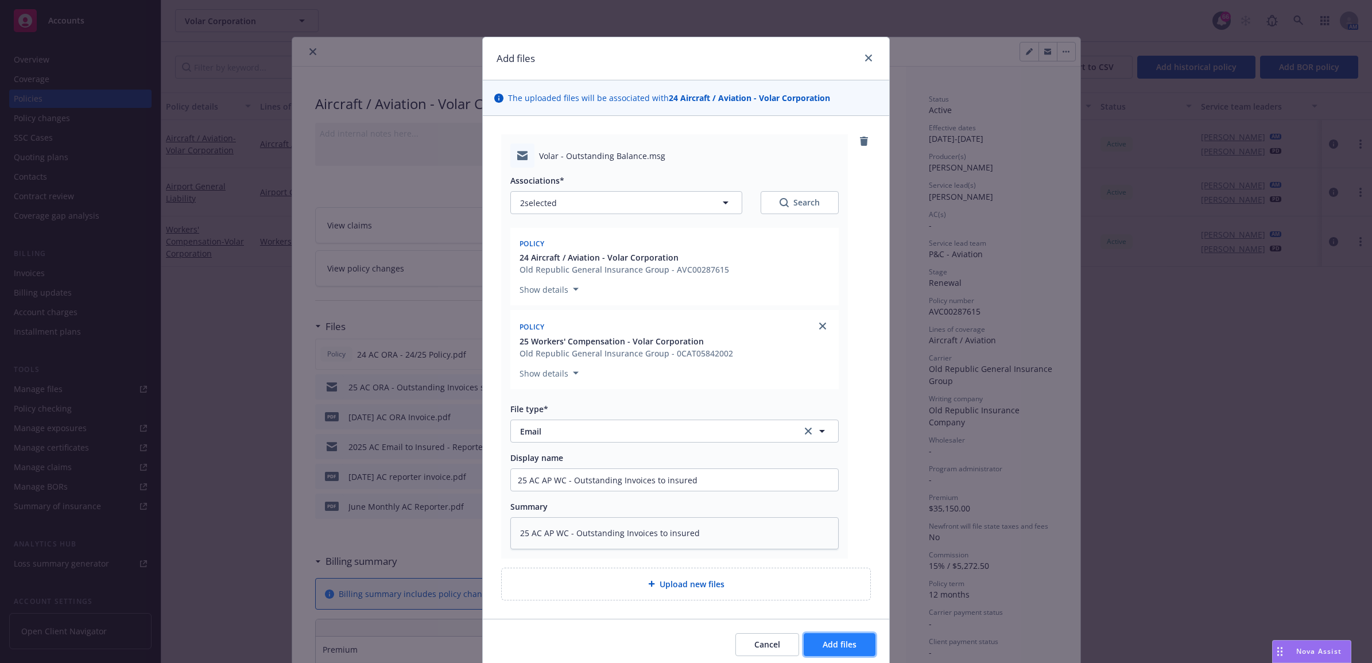
click at [813, 646] on button "Add files" at bounding box center [840, 644] width 72 height 23
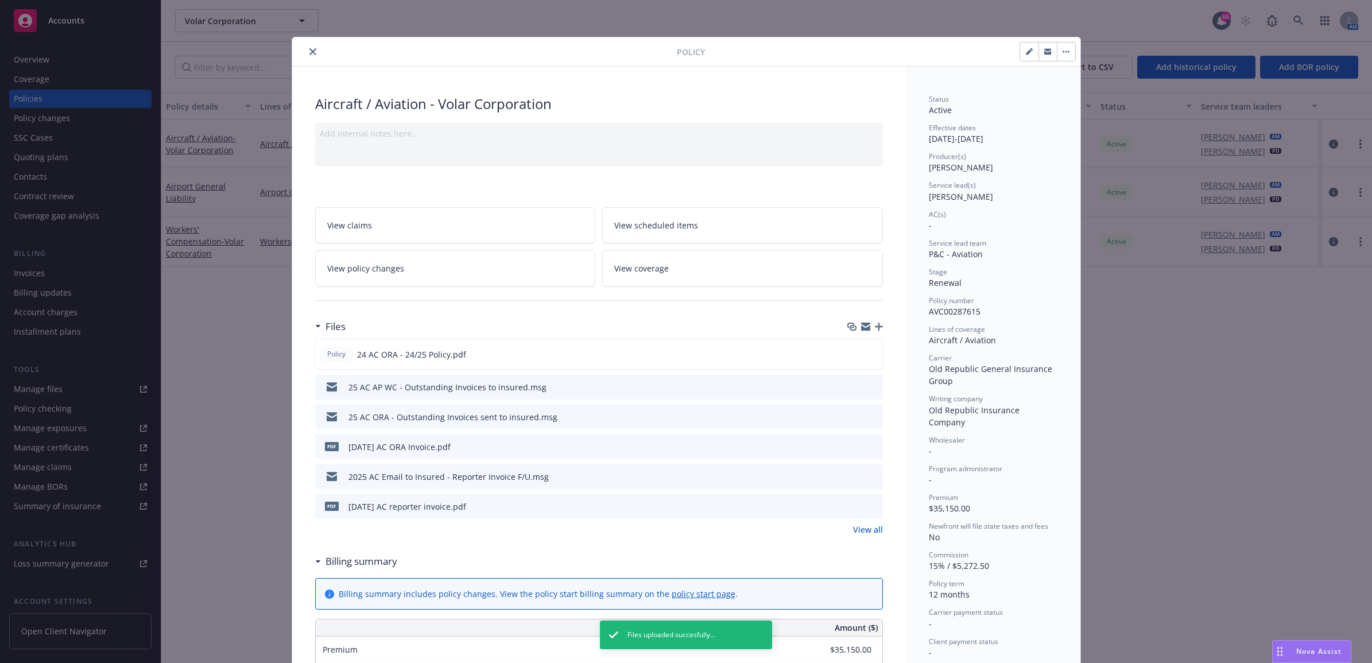
click at [309, 53] on icon "close" at bounding box center [312, 51] width 7 height 7
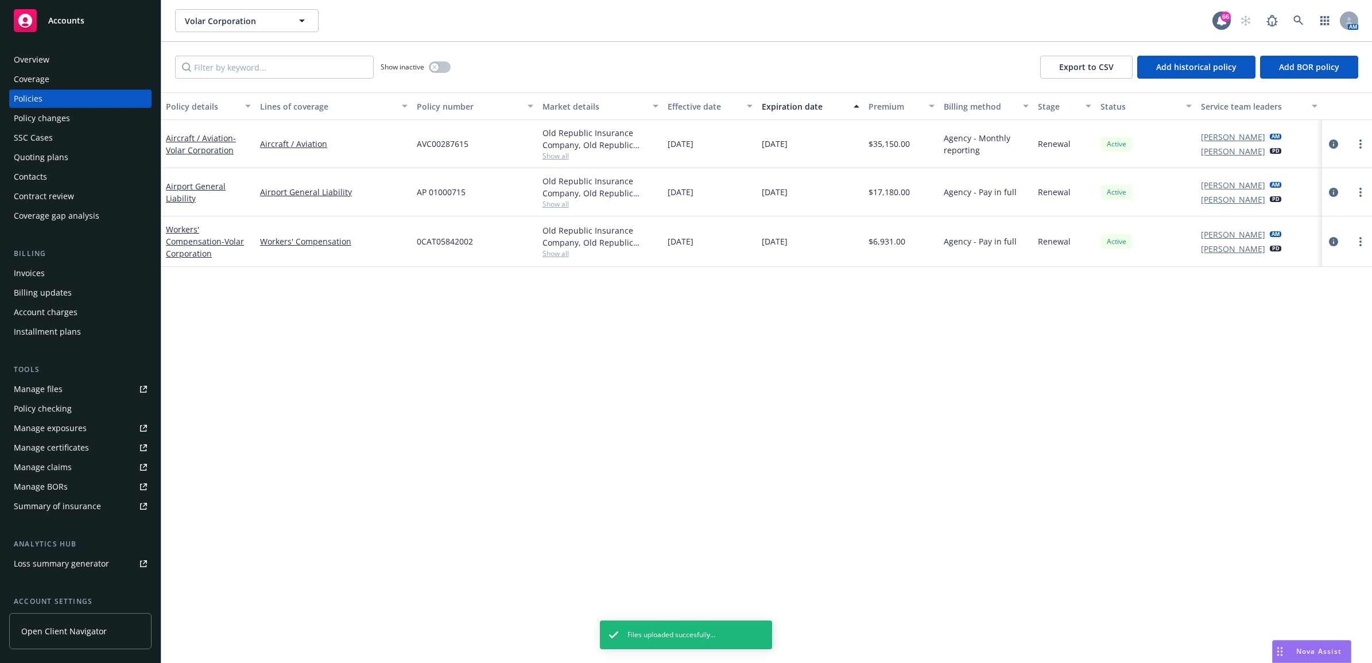
click at [82, 270] on div "Invoices" at bounding box center [80, 273] width 133 height 18
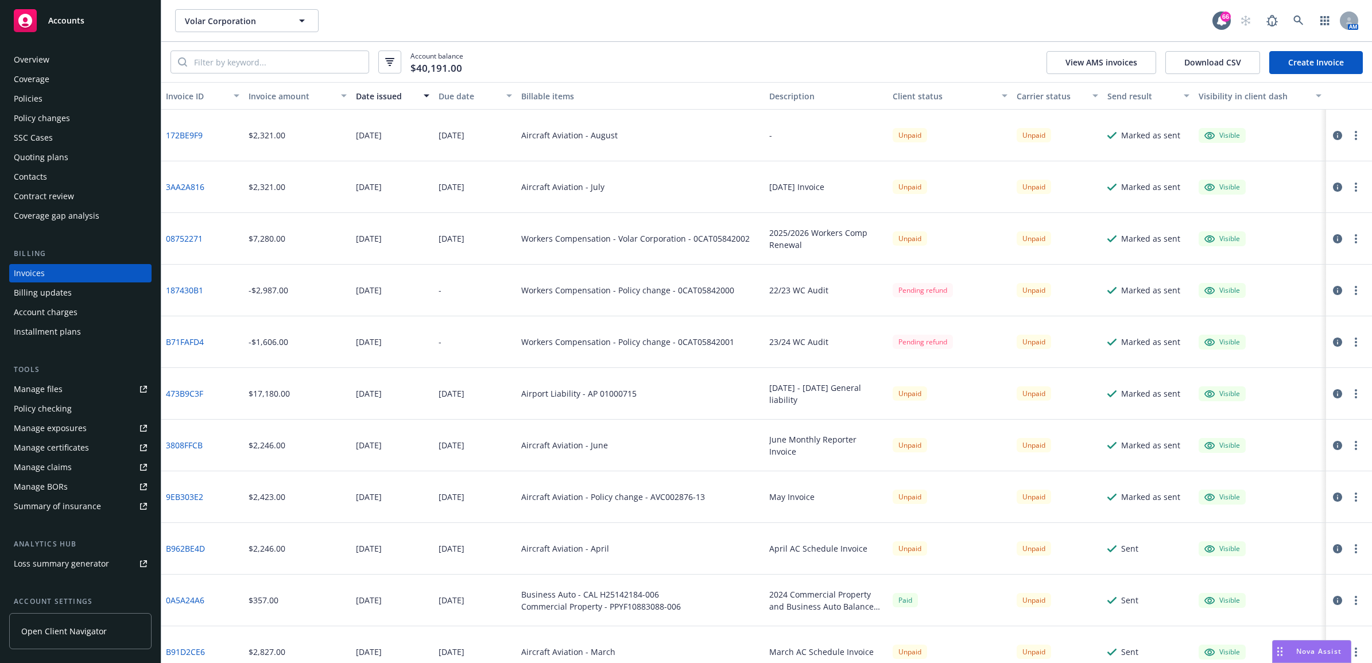
click at [181, 394] on link "473B9C3F" at bounding box center [184, 393] width 37 height 12
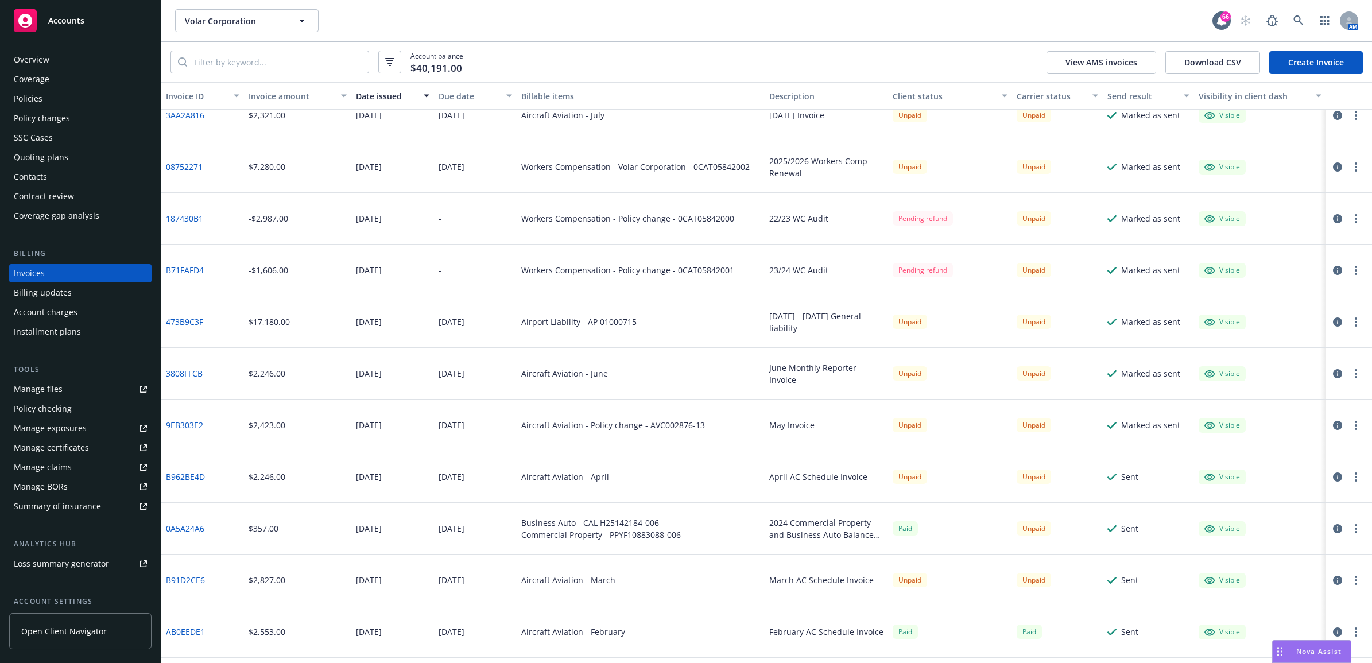
click at [193, 322] on link "473B9C3F" at bounding box center [184, 322] width 37 height 12
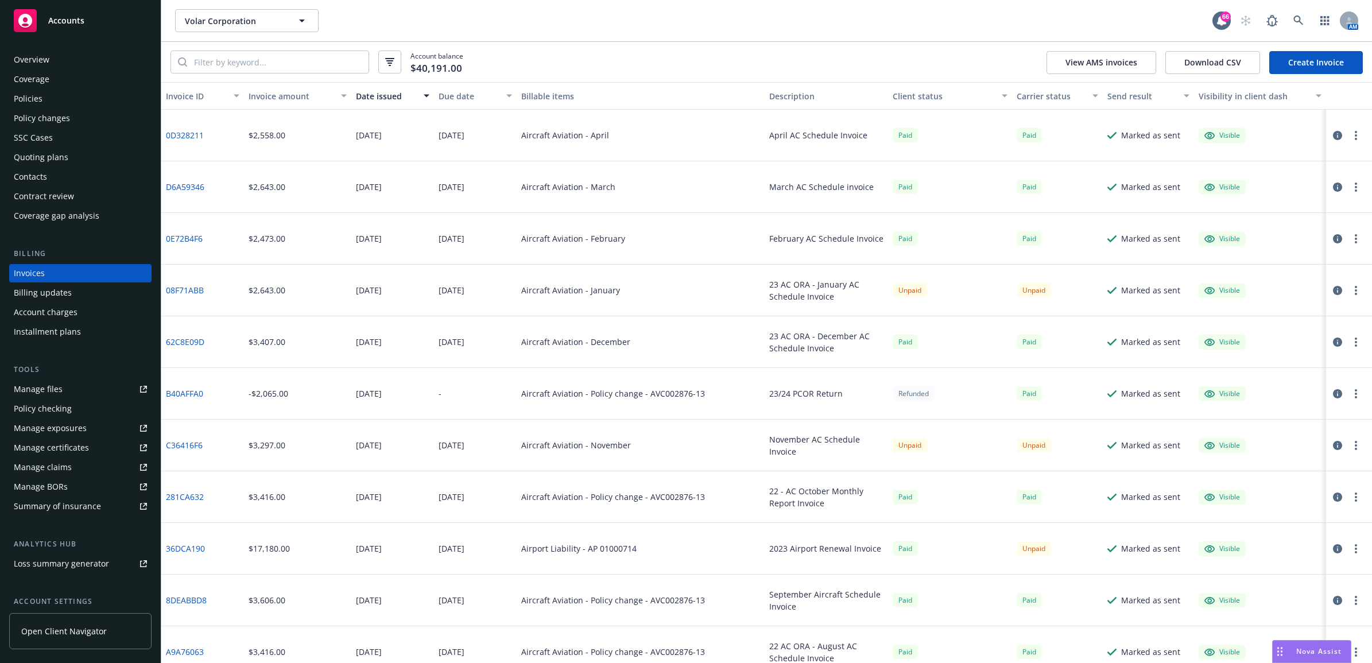
scroll to position [1363, 0]
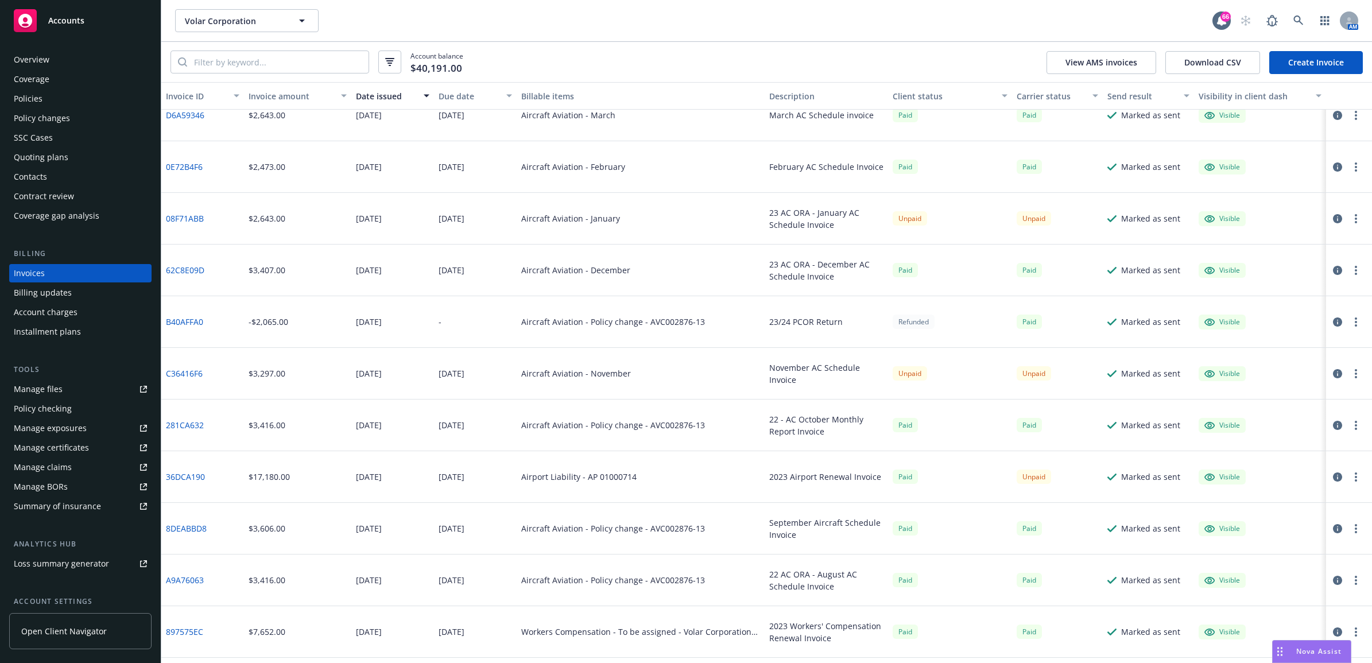
click at [98, 119] on div "Policy changes" at bounding box center [80, 118] width 133 height 18
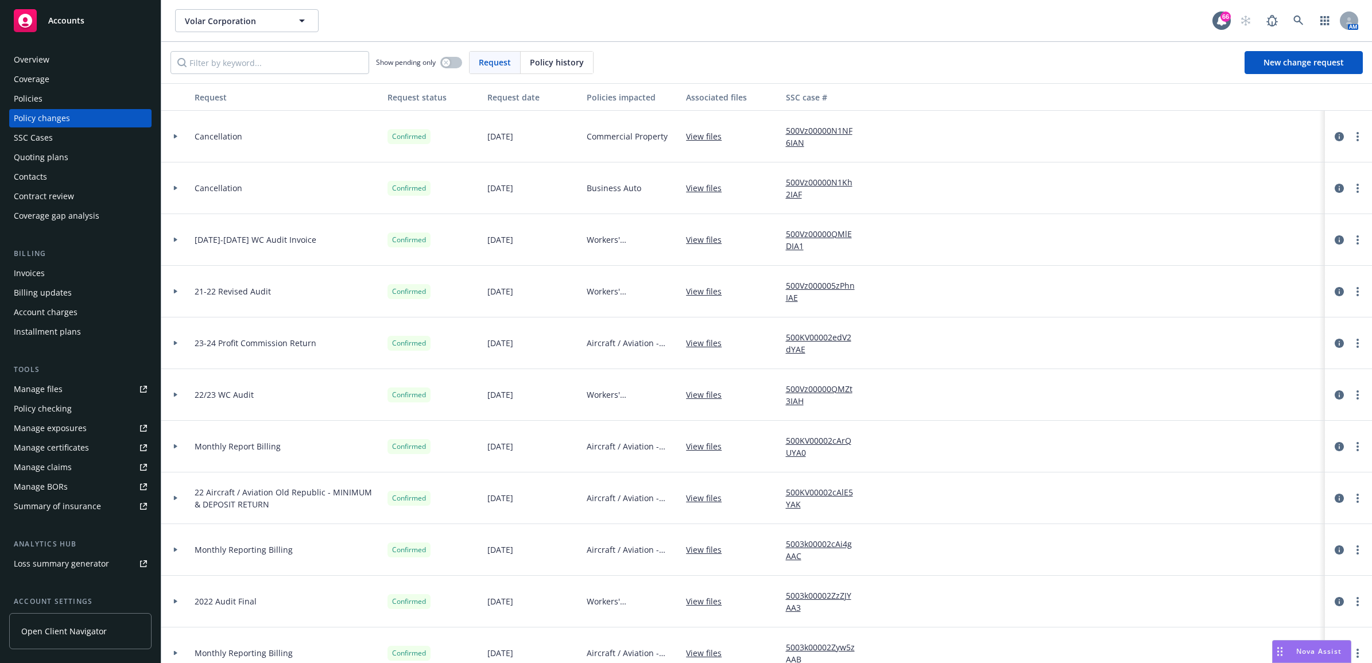
click at [61, 264] on div "Invoices" at bounding box center [80, 273] width 133 height 18
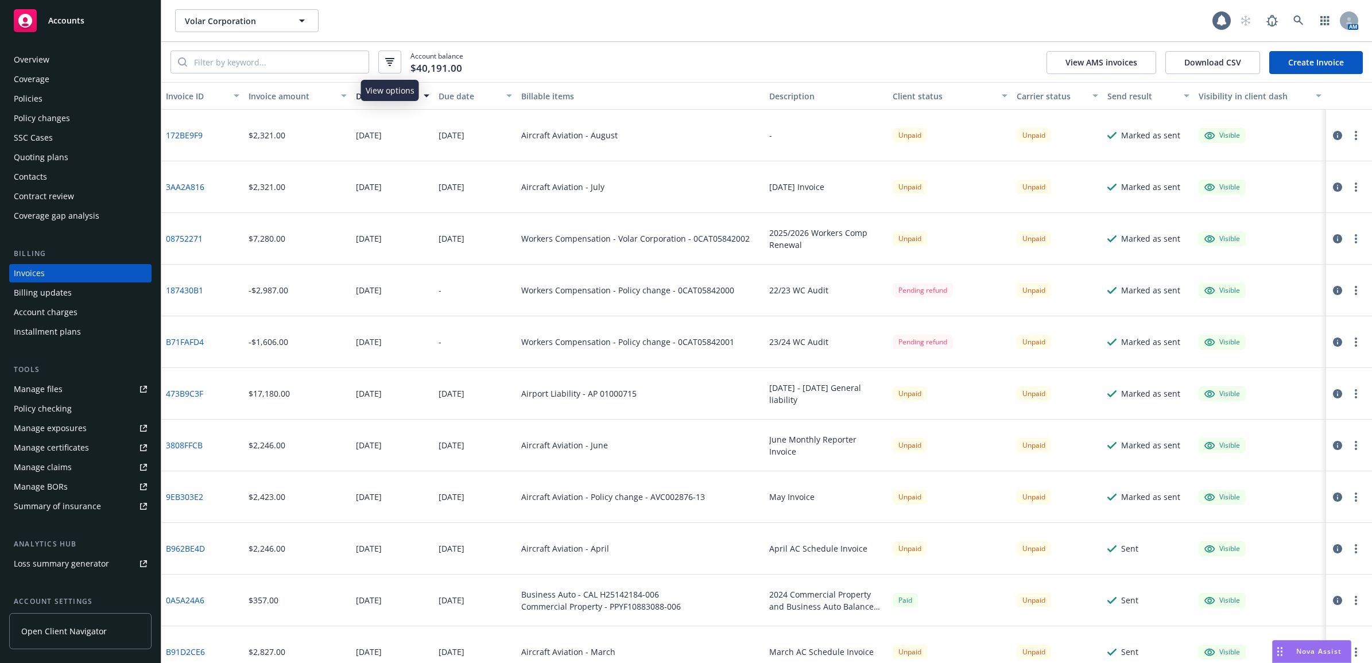
click at [391, 56] on button "button" at bounding box center [389, 62] width 23 height 23
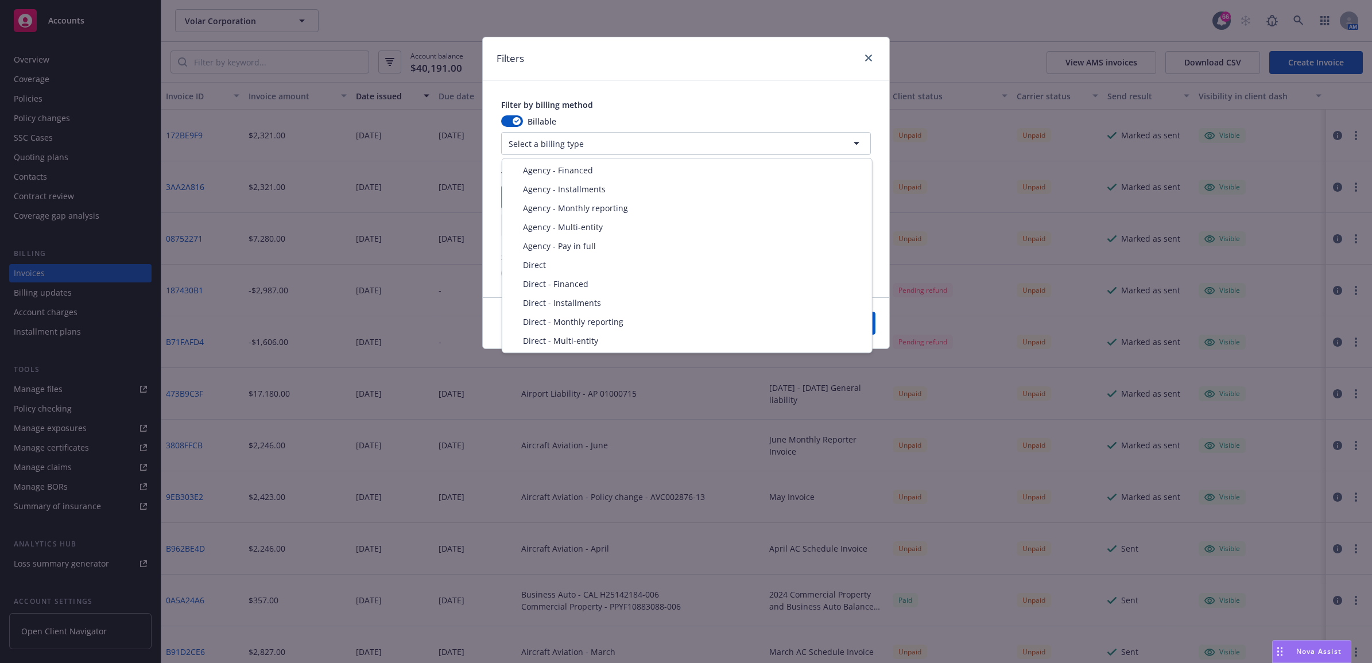
click at [577, 142] on html "Accounts Overview Coverage Policies Policy changes SSC Cases Quoting plans Cont…" at bounding box center [686, 331] width 1372 height 663
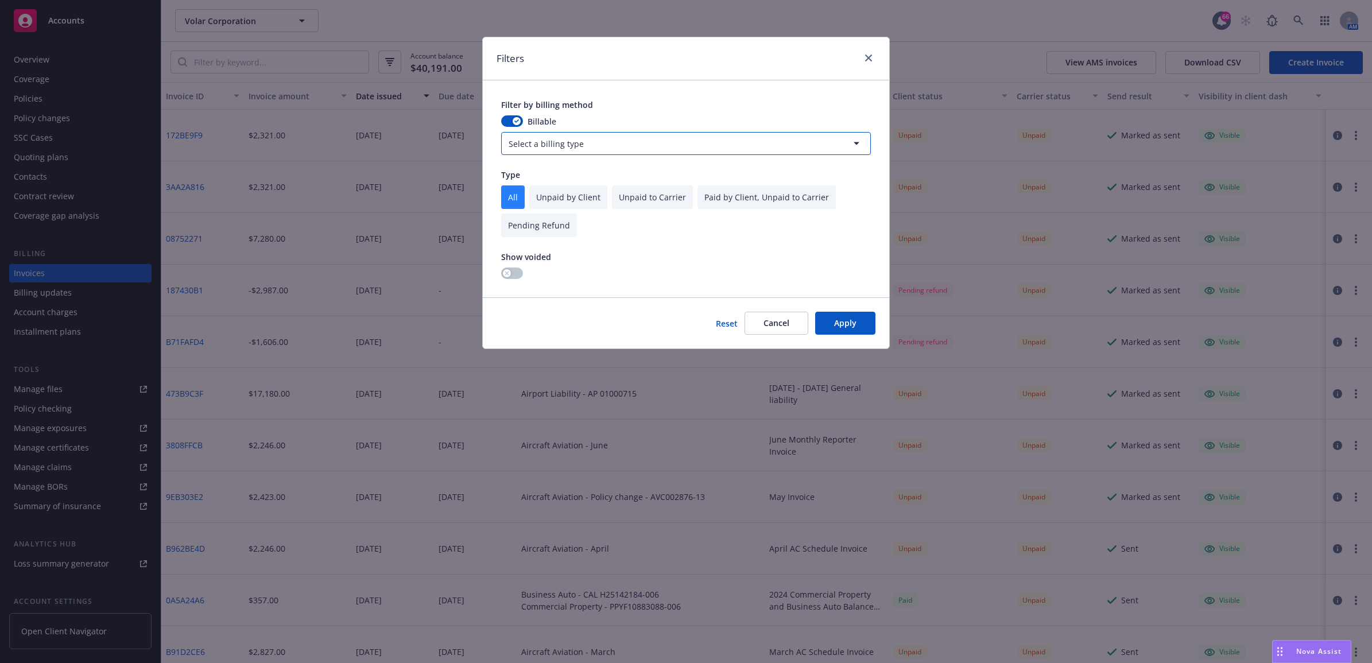
click at [565, 136] on html "Accounts Overview Coverage Policies Policy changes SSC Cases Quoting plans Cont…" at bounding box center [686, 331] width 1372 height 663
drag, startPoint x: 506, startPoint y: 273, endPoint x: 518, endPoint y: 273, distance: 11.5
click at [507, 273] on icon "button" at bounding box center [507, 273] width 5 height 5
click at [853, 331] on button "Apply" at bounding box center [845, 323] width 60 height 23
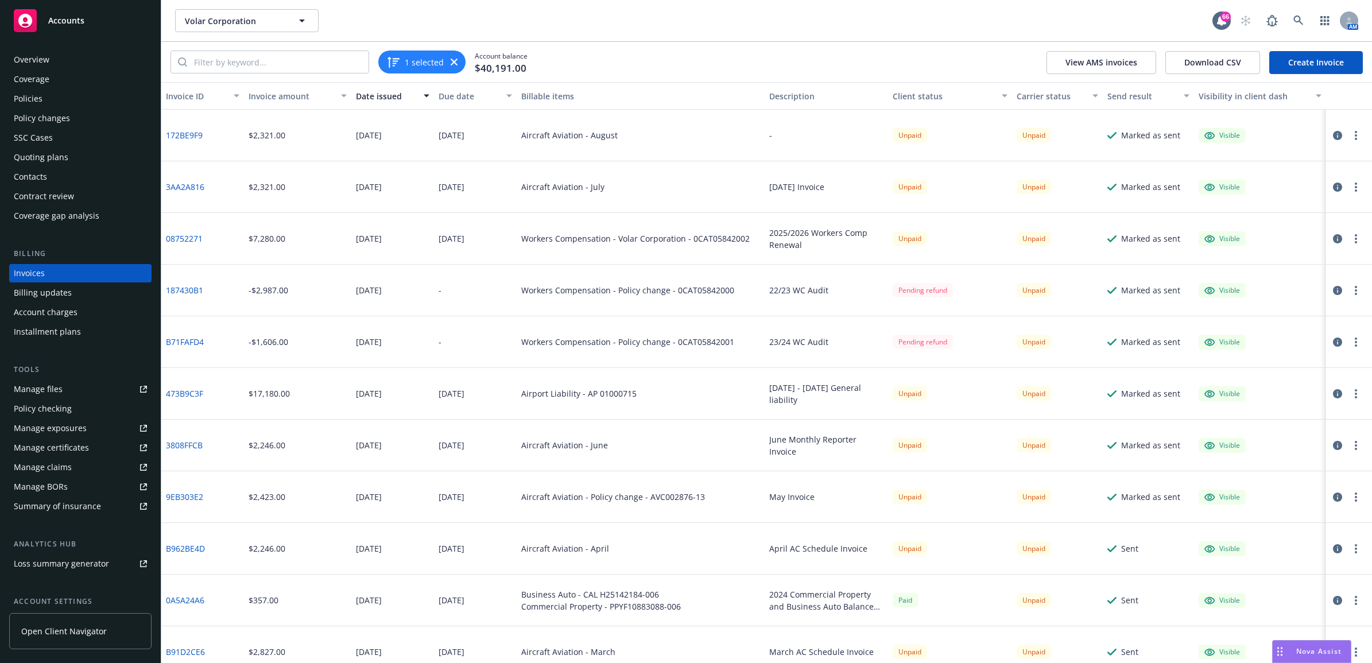
click at [71, 94] on div "Policies" at bounding box center [80, 99] width 133 height 18
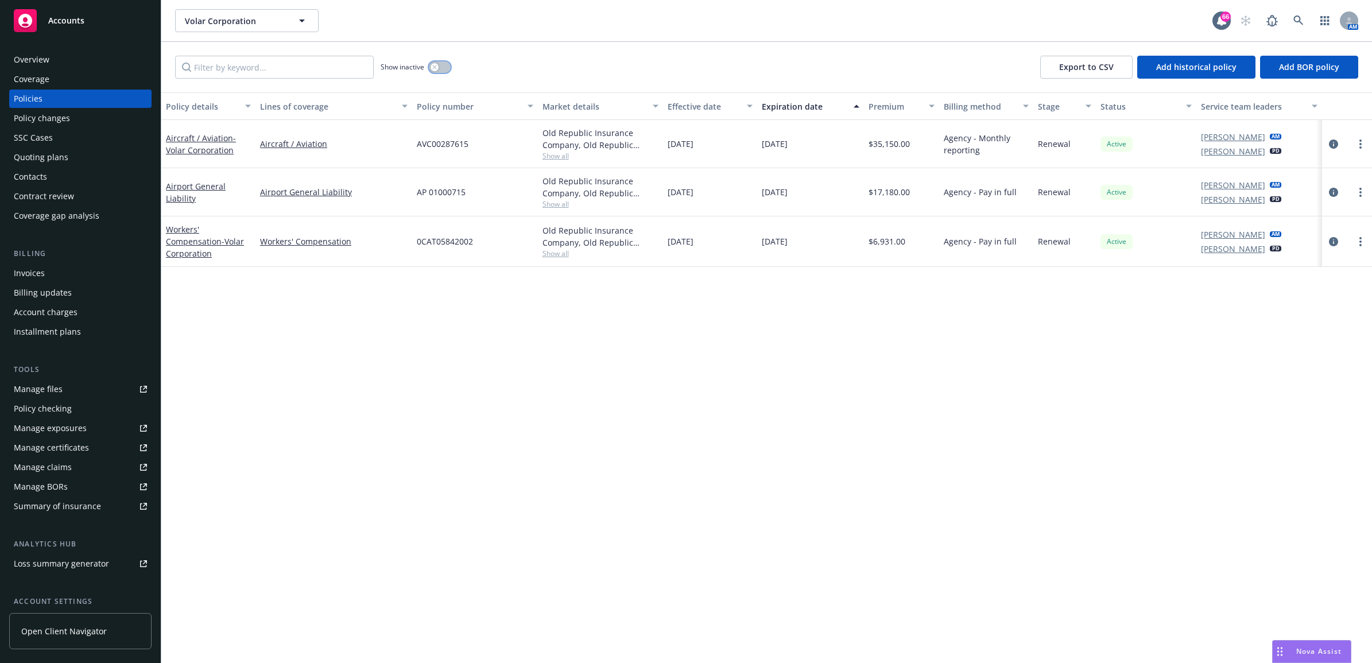
drag, startPoint x: 437, startPoint y: 69, endPoint x: 477, endPoint y: 80, distance: 41.1
click at [437, 69] on div "button" at bounding box center [434, 67] width 8 height 8
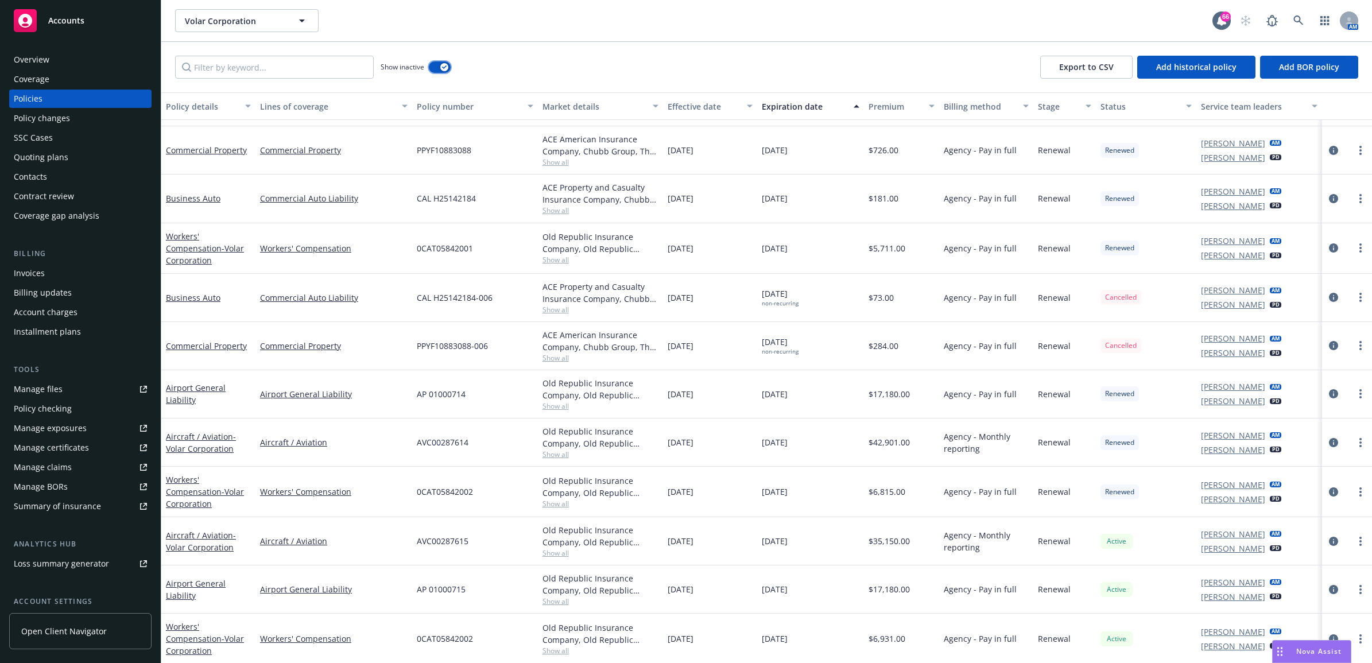
scroll to position [274, 0]
click at [1329, 294] on icon "circleInformation" at bounding box center [1333, 297] width 9 height 9
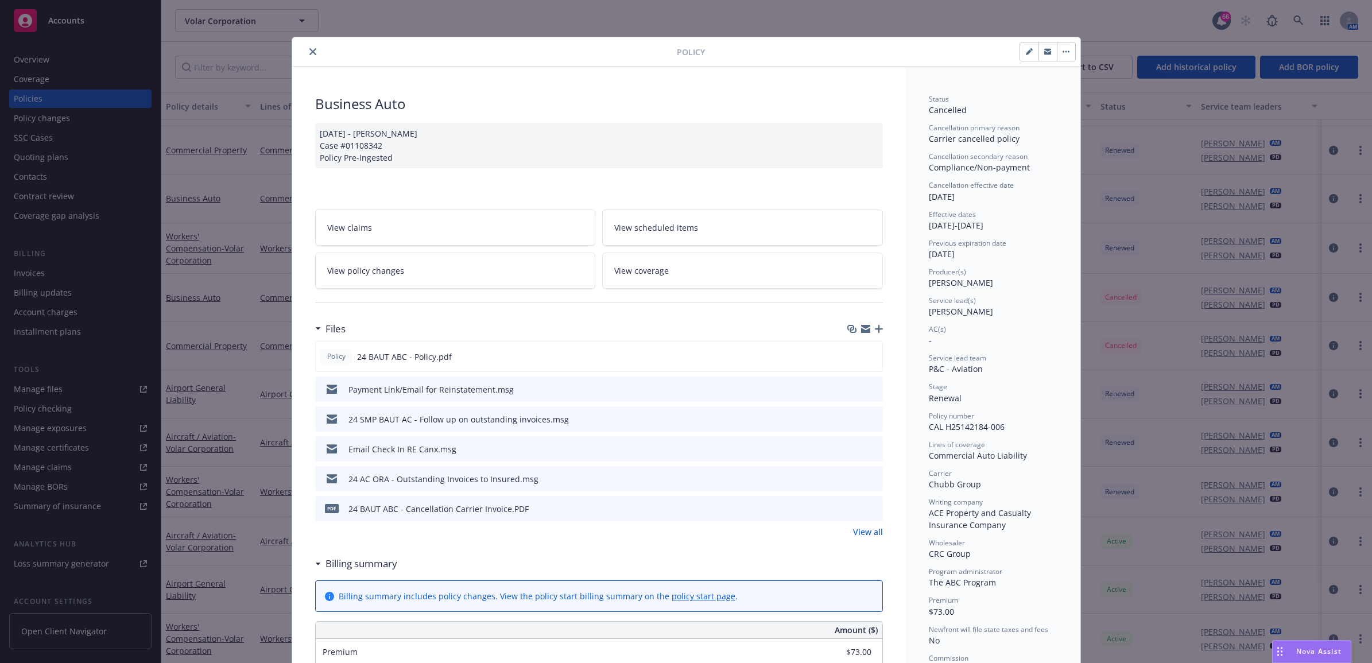
click at [875, 328] on icon "button" at bounding box center [879, 329] width 8 height 8
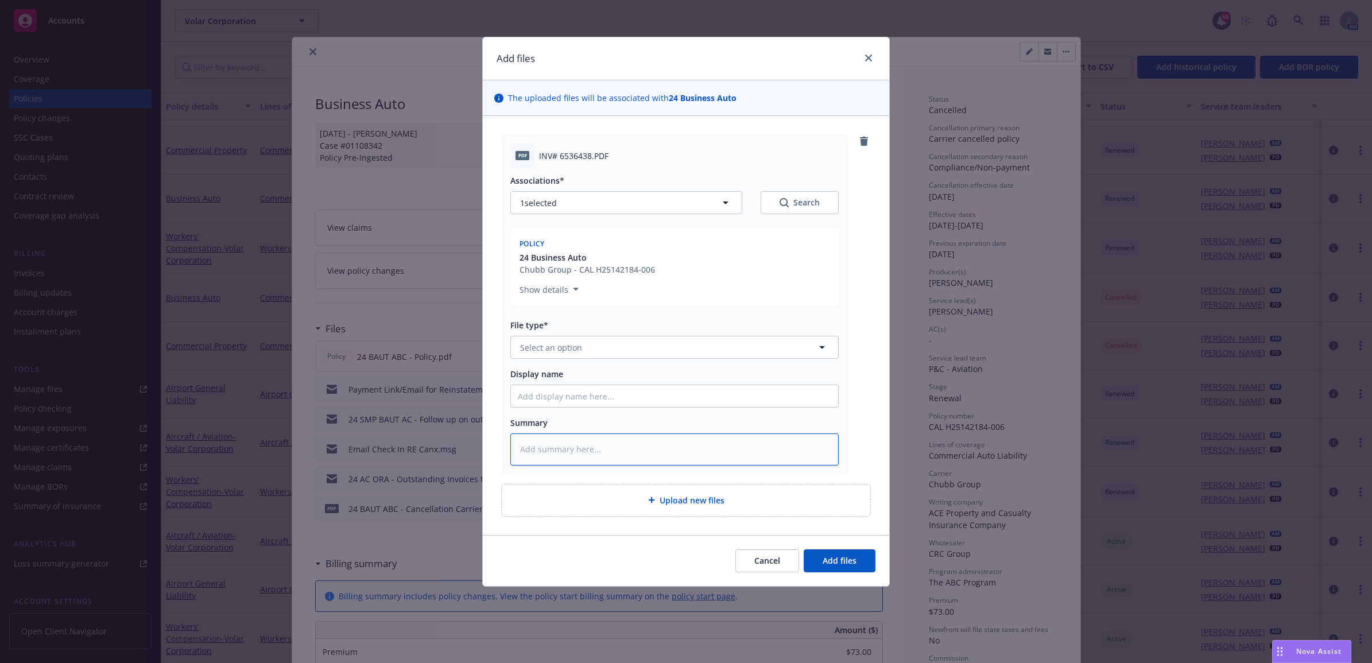
click at [572, 452] on textarea at bounding box center [674, 449] width 328 height 32
type textarea "x"
type textarea "C"
type textarea "x"
type textarea "Ca"
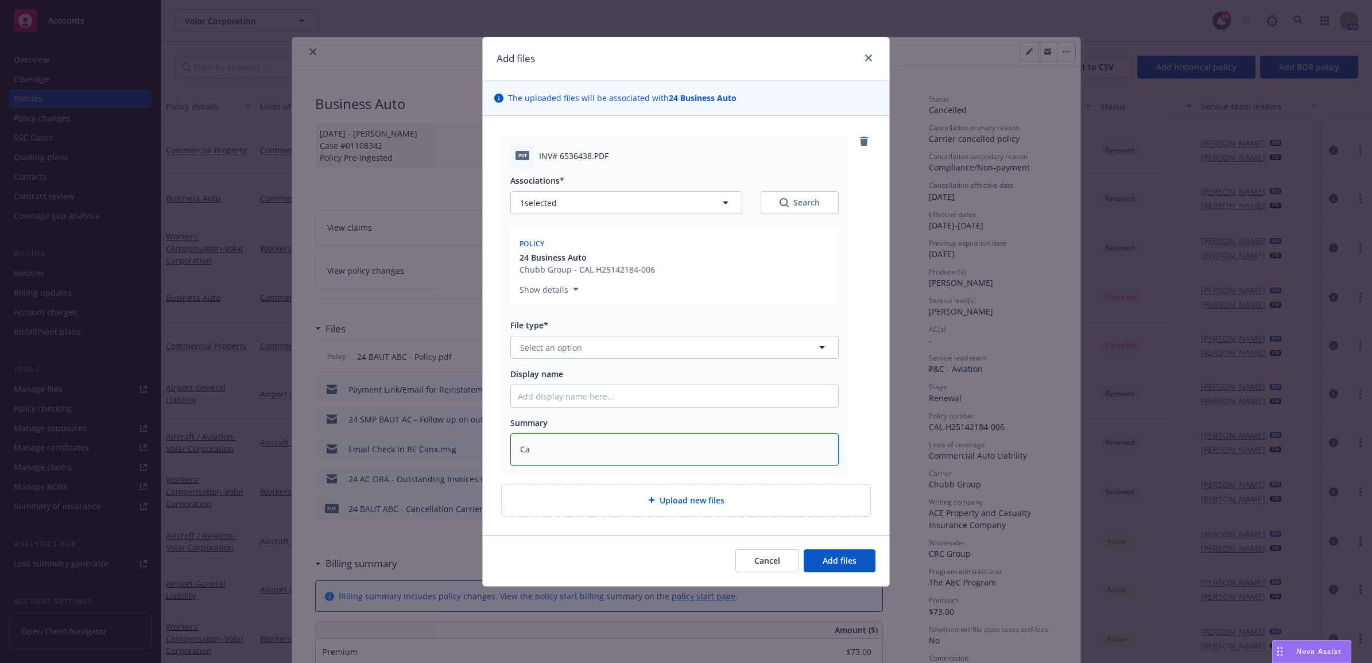
type textarea "x"
type textarea "Car"
type textarea "x"
type textarea "Carr"
type textarea "x"
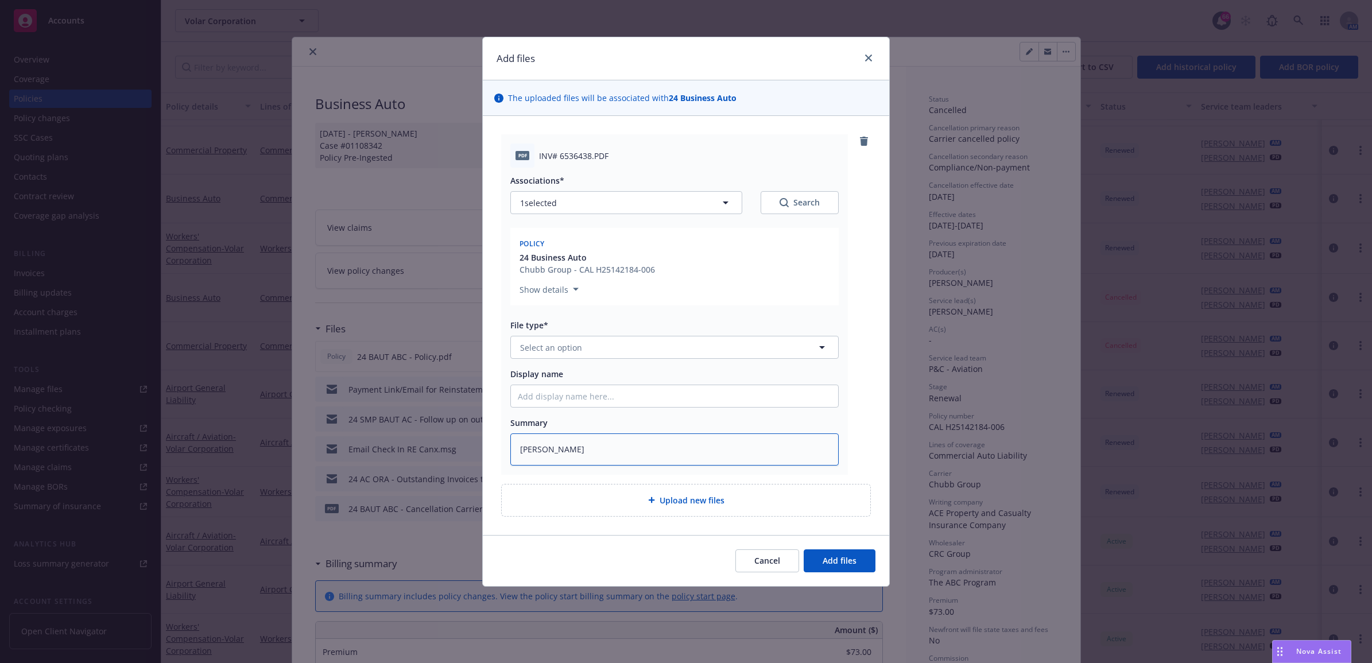
type textarea "Carri"
type textarea "x"
type textarea "Carrie"
type textarea "x"
type textarea "Carrier"
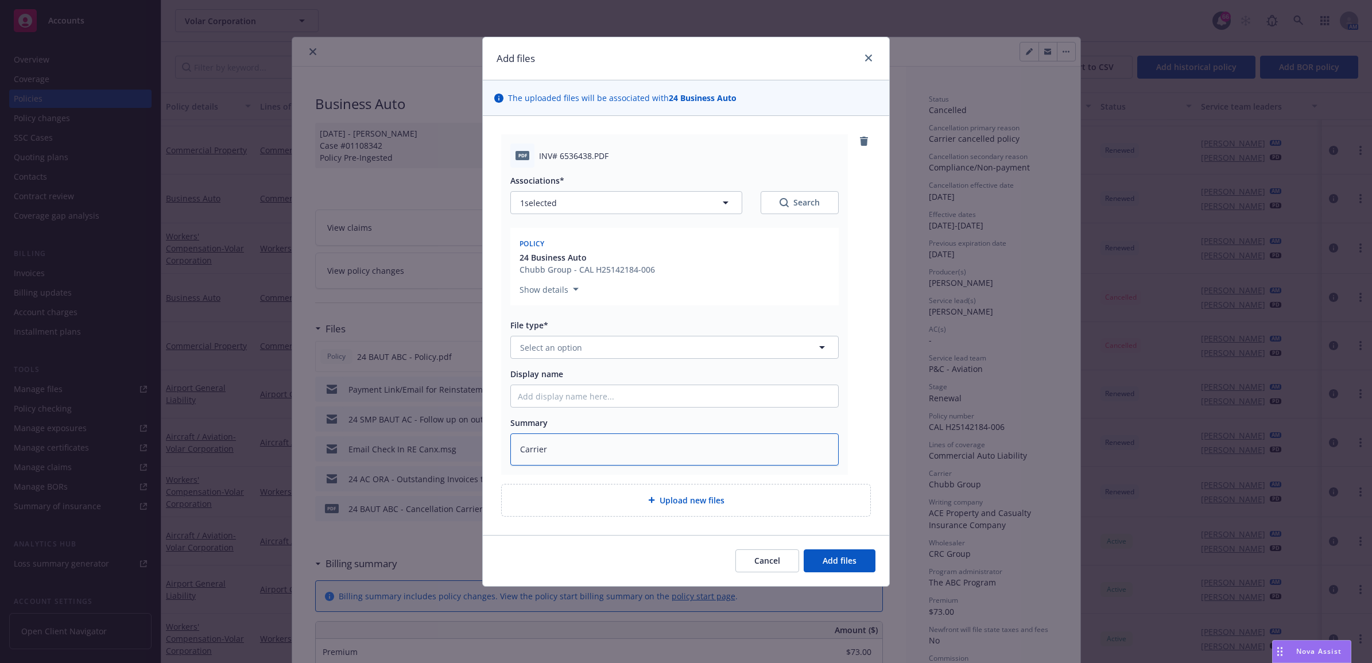
type textarea "x"
type textarea "Carrier"
type textarea "x"
type textarea "Carrier I"
type textarea "x"
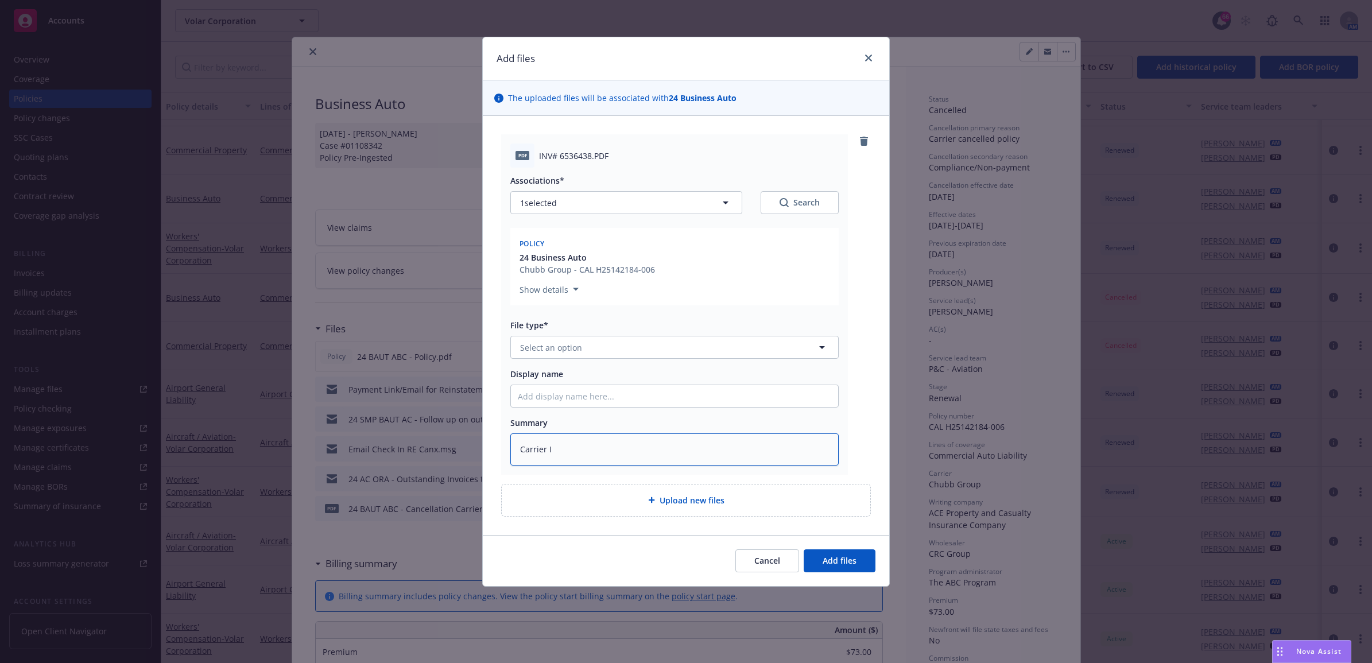
type textarea "Carrier In"
type textarea "x"
type textarea "Carrier Inv"
type textarea "x"
type textarea "Carrier Invo"
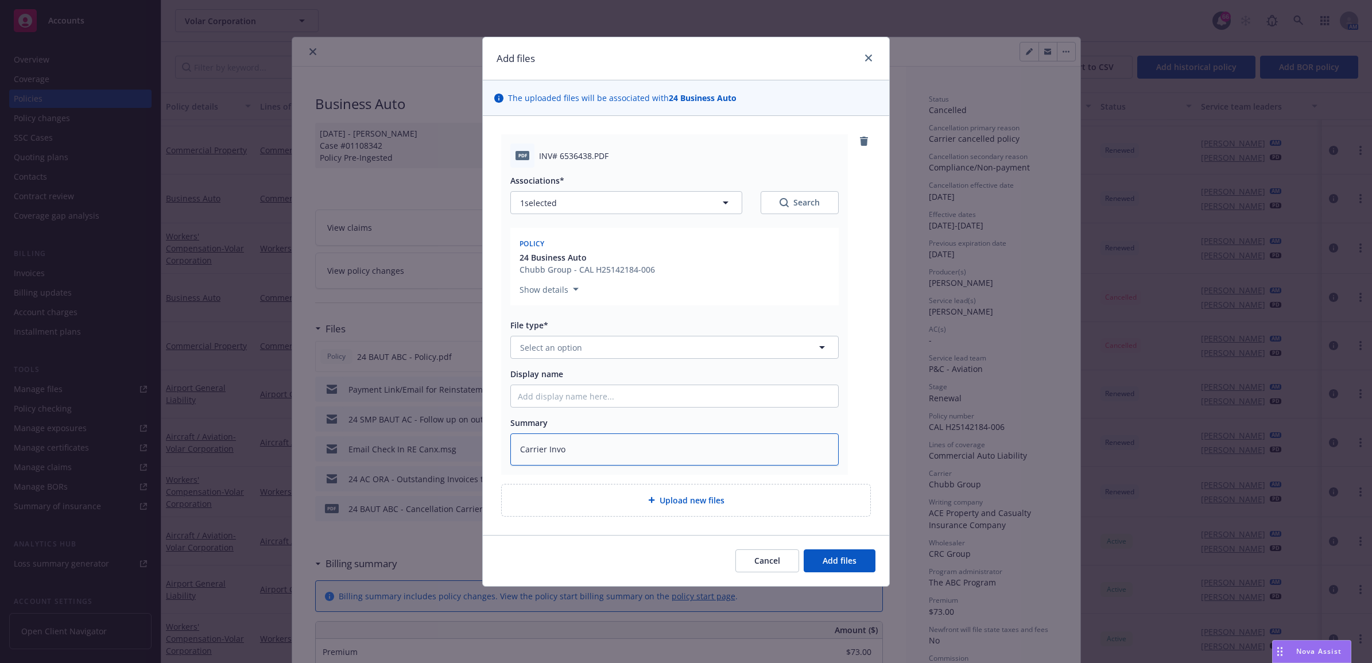
type textarea "x"
type textarea "Carrier Invoi"
type textarea "x"
type textarea "Carrier Invoic"
type textarea "x"
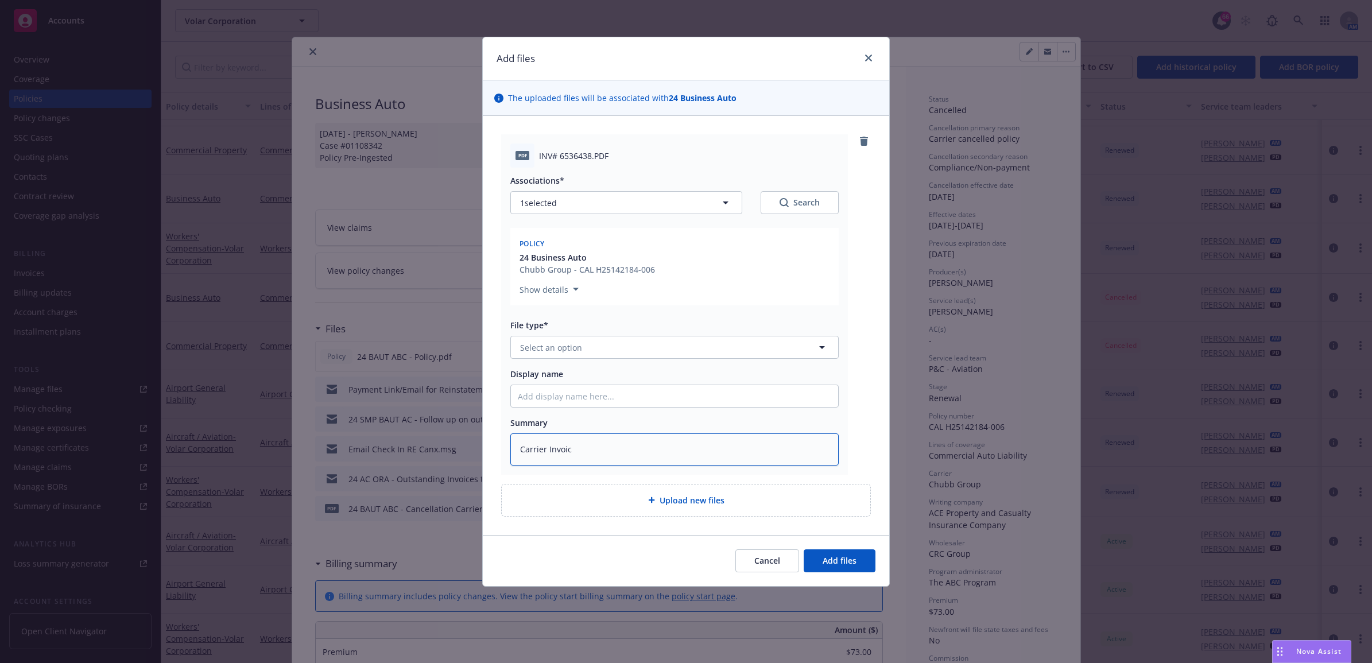
type textarea "Carrier Invoice"
type textarea "x"
type textarea "Carrier Invoice"
type textarea "x"
type textarea "Carrier Invoice -"
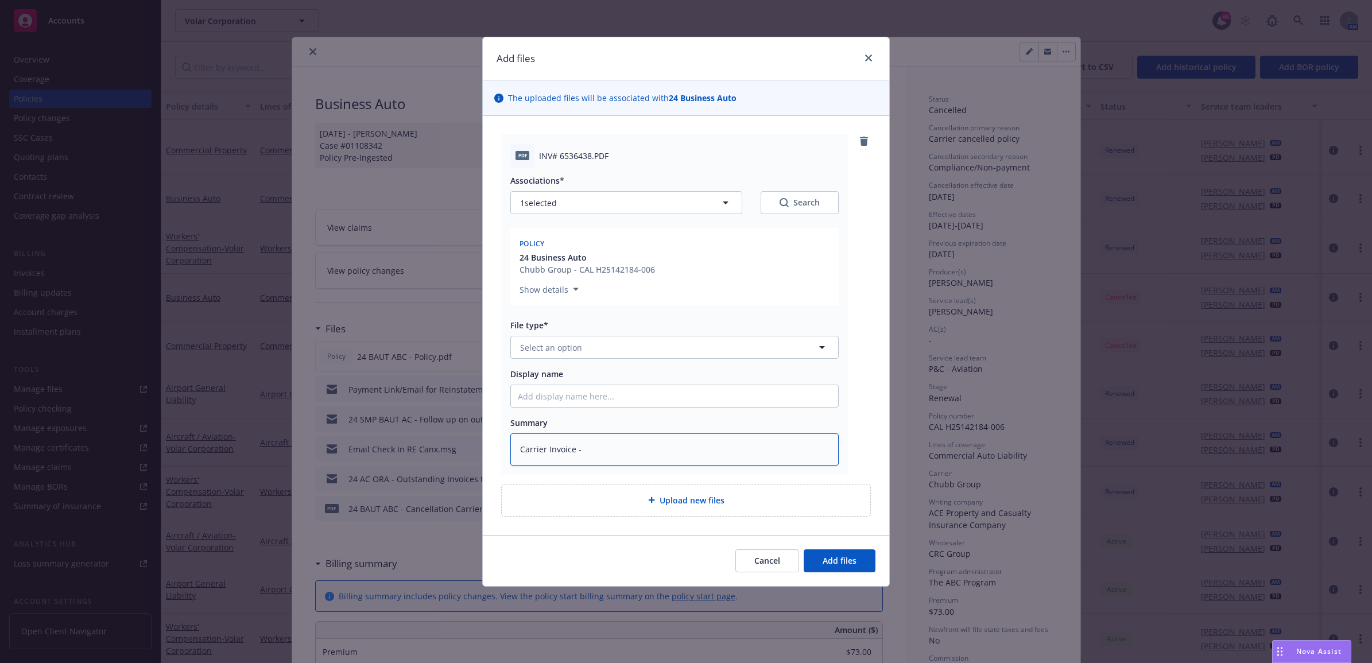
type textarea "x"
type textarea "Carrier Invoice -$"
type textarea "x"
type textarea "Carrier Invoice -$7"
type textarea "x"
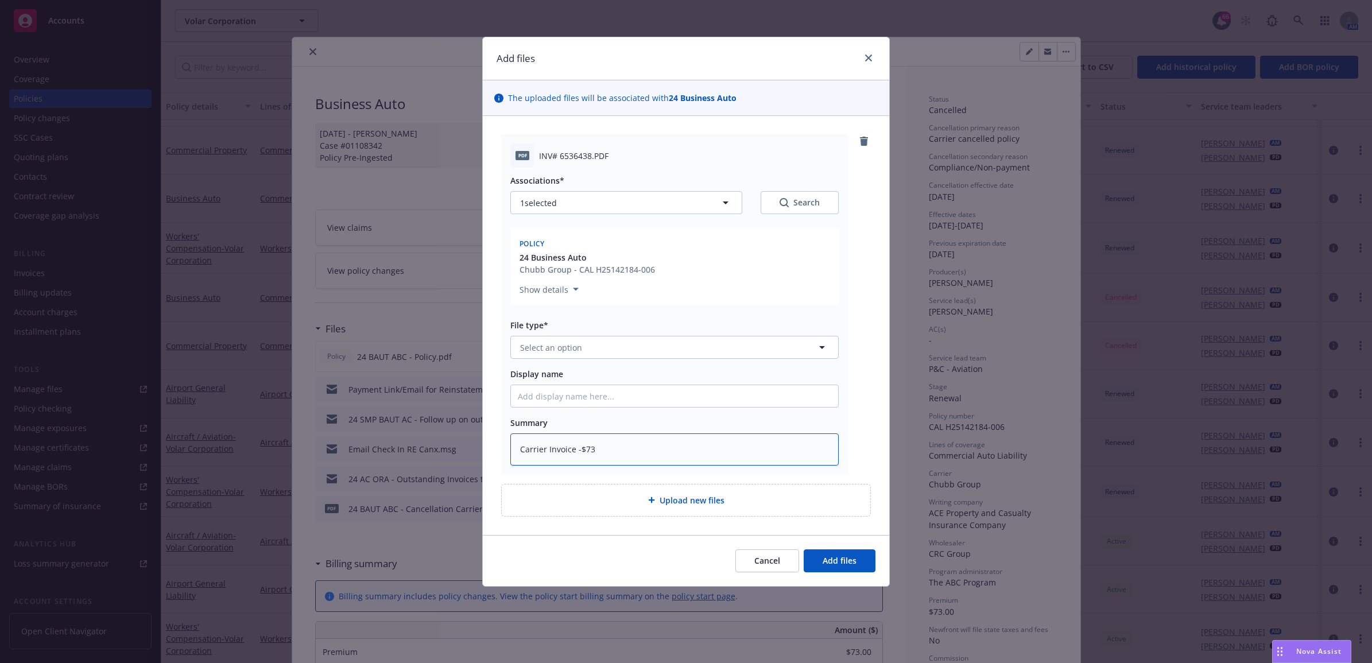
type textarea "Carrier Invoice -$73"
click at [718, 343] on button "Select an option" at bounding box center [674, 347] width 328 height 23
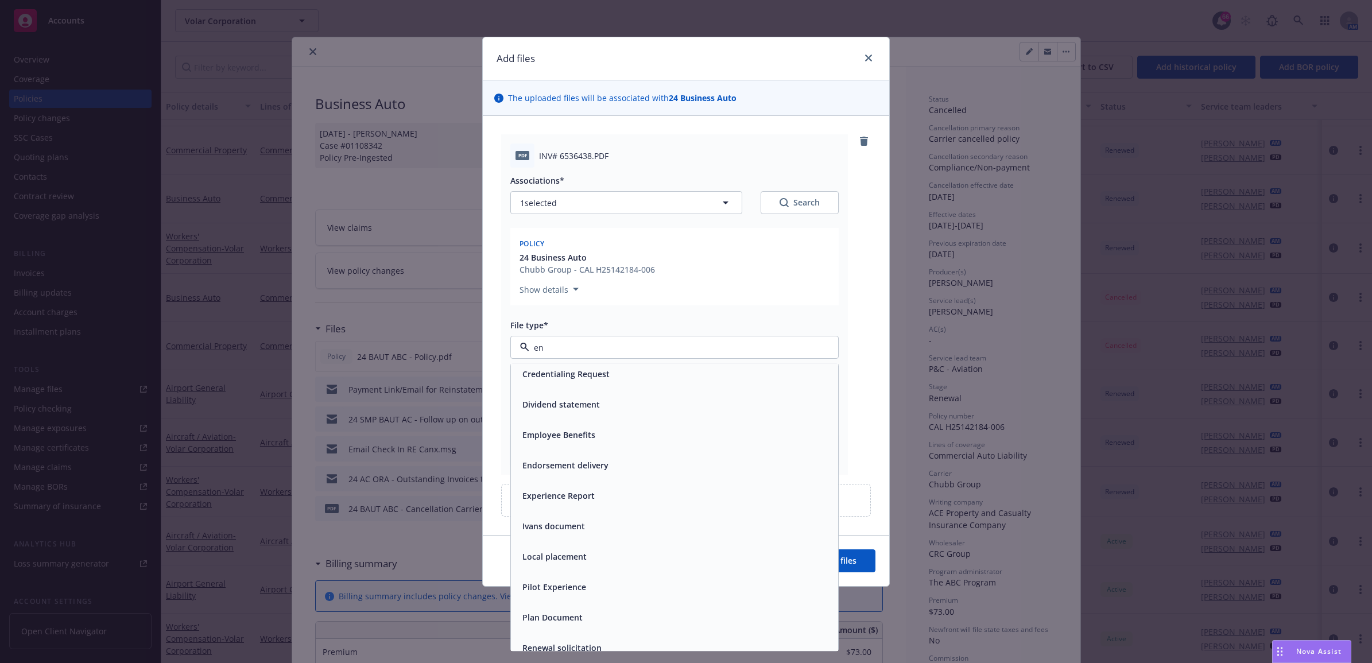
type input "e"
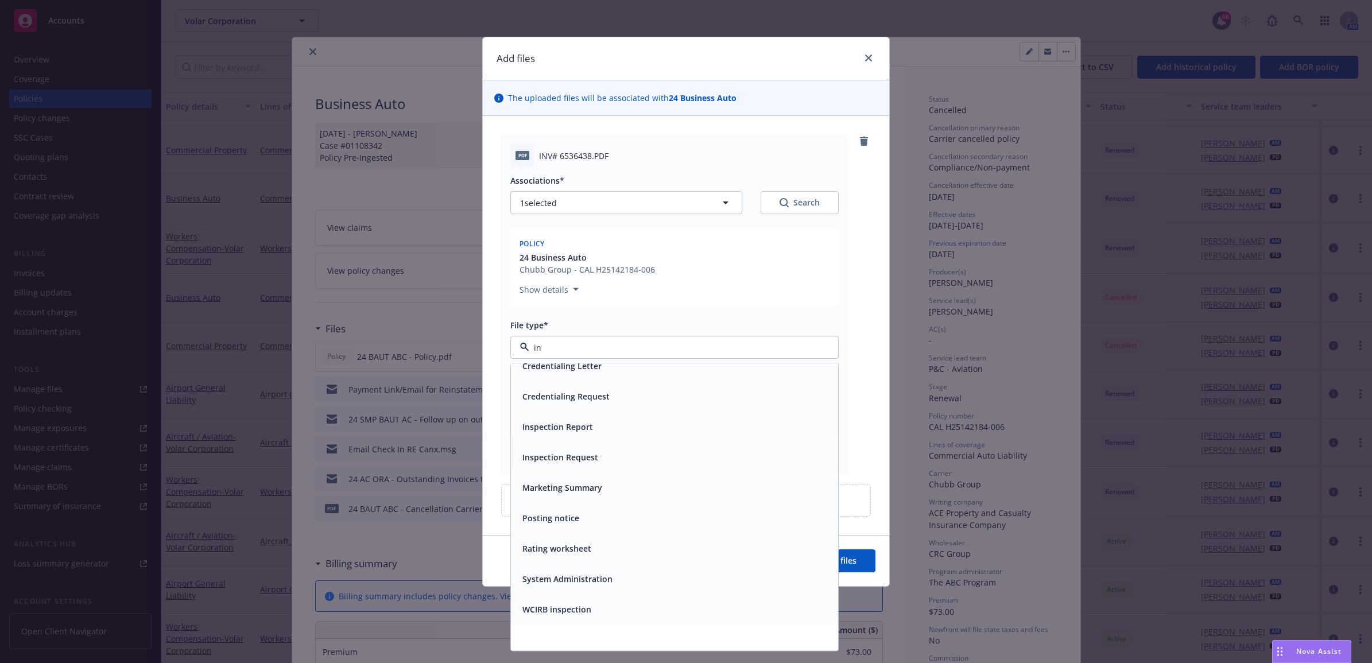
scroll to position [265, 0]
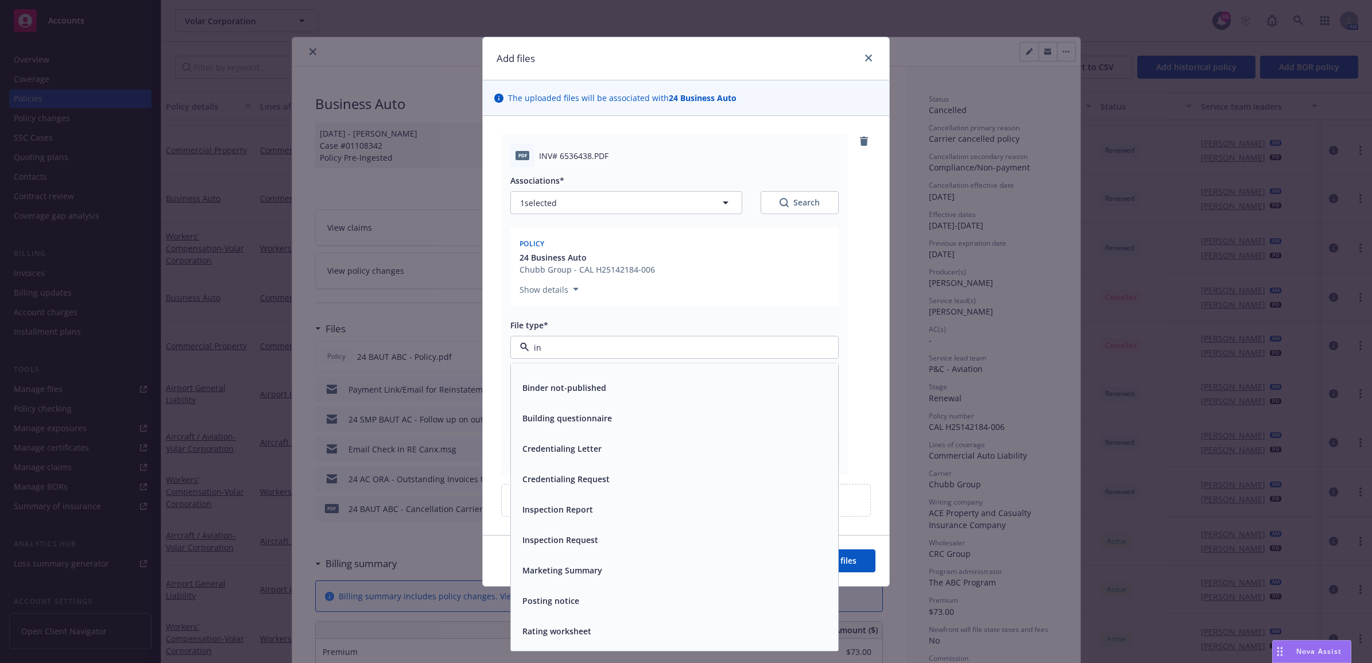
type input "inv"
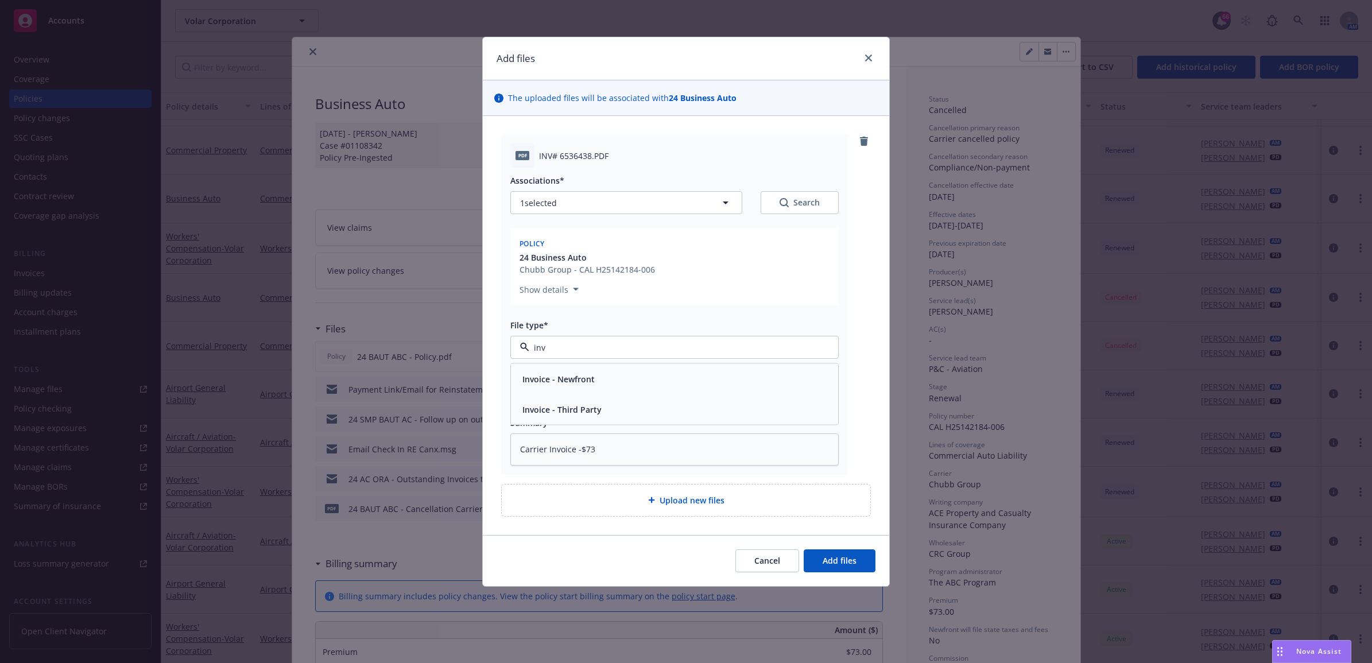
click at [639, 418] on div "Invoice - Third Party" at bounding box center [674, 409] width 327 height 30
click at [592, 398] on input "Display name" at bounding box center [674, 396] width 327 height 22
type textarea "x"
type input "2"
type textarea "x"
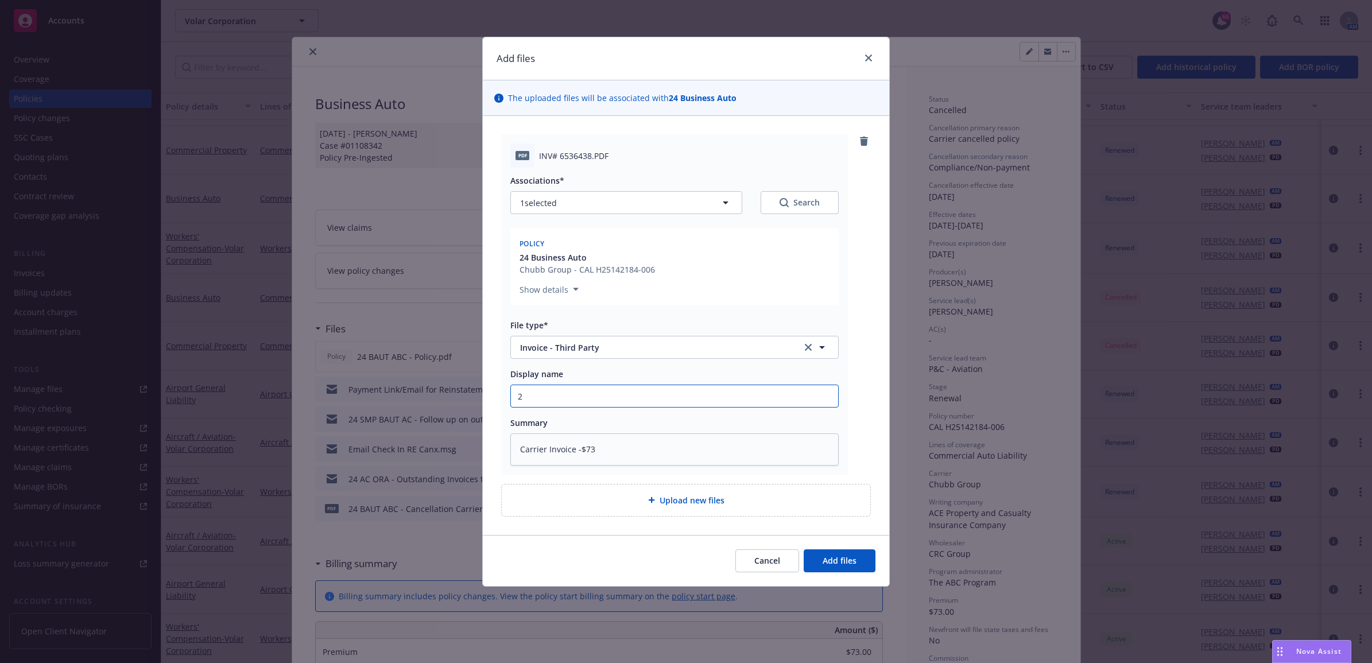
type input "24"
type textarea "x"
type input "24"
type textarea "x"
type input "24 B"
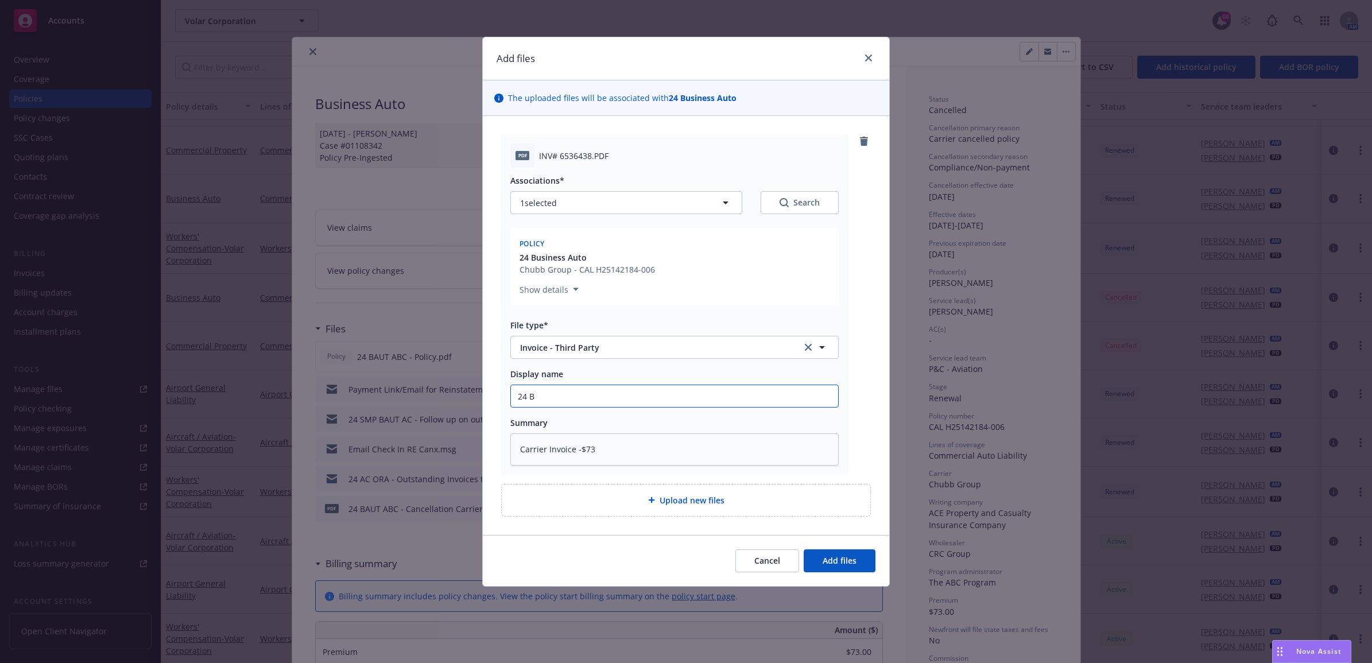
type textarea "x"
type input "24 BA"
type textarea "x"
type input "24 BAU"
type textarea "x"
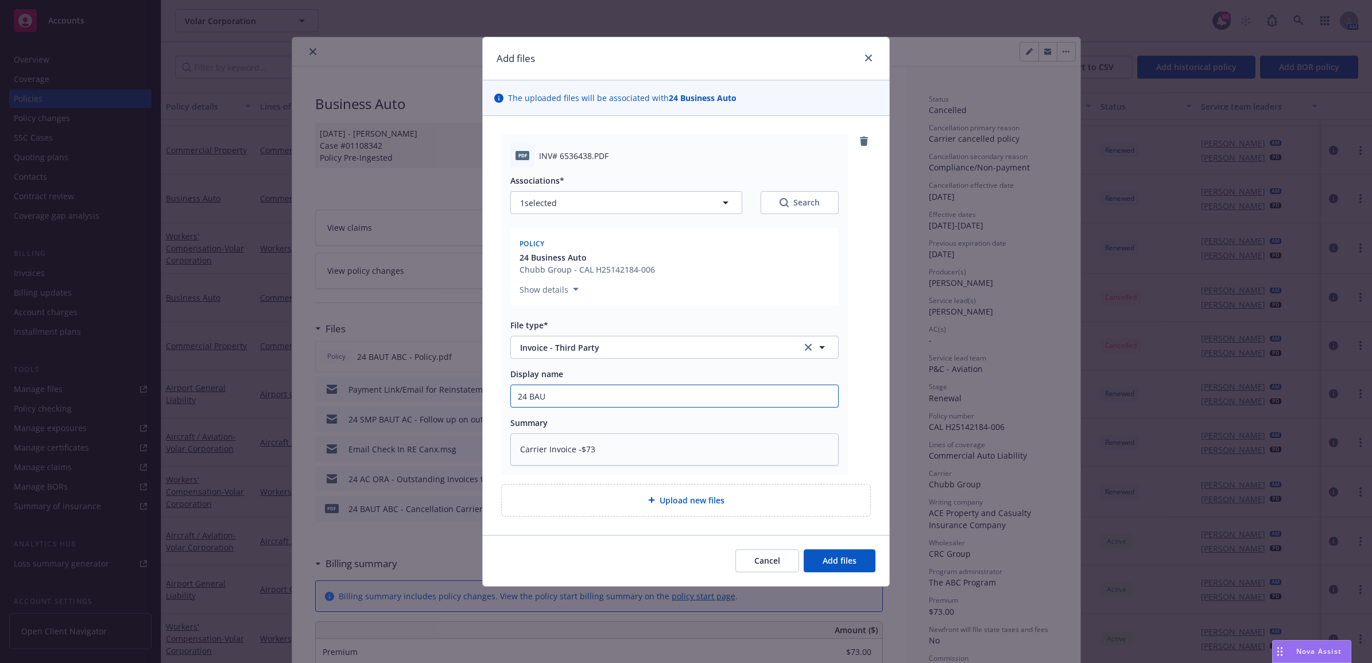
type input "24 BAUT"
type textarea "x"
type input "24 BAUT"
type textarea "x"
type input "24 BAUT A"
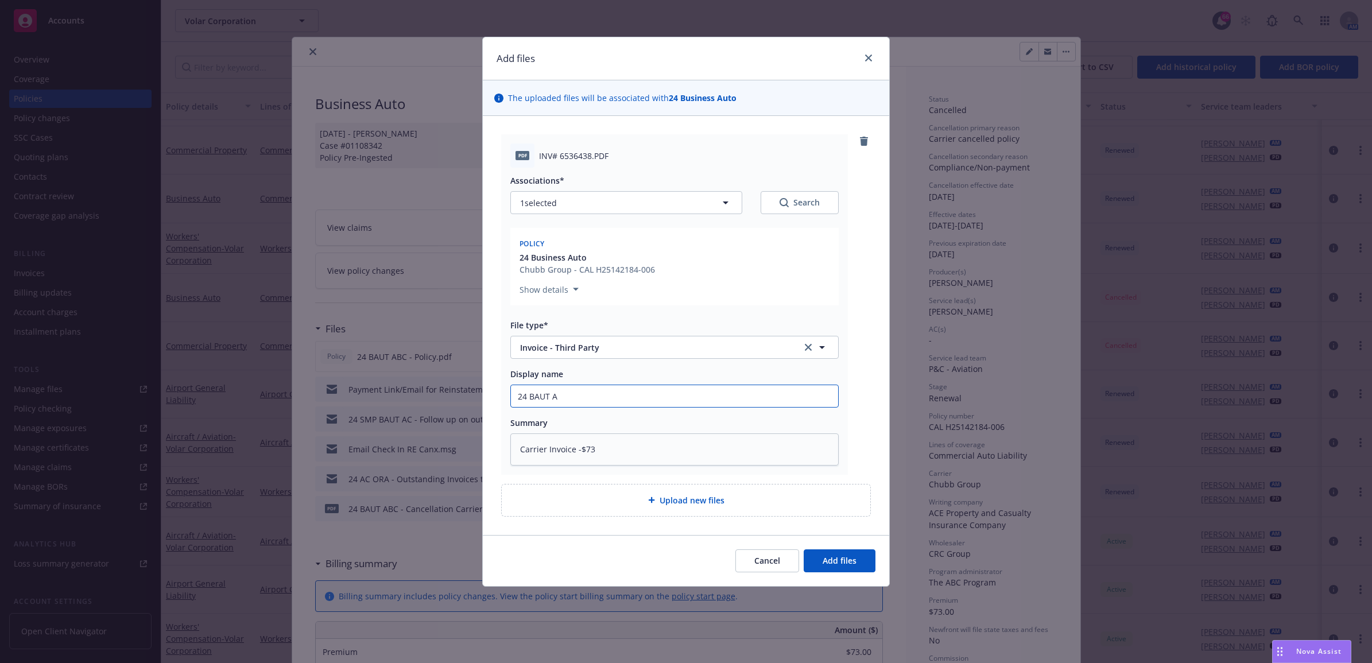
type textarea "x"
type input "24 BAUT AV"
type textarea "x"
type input "24 BAUT AVC"
type textarea "x"
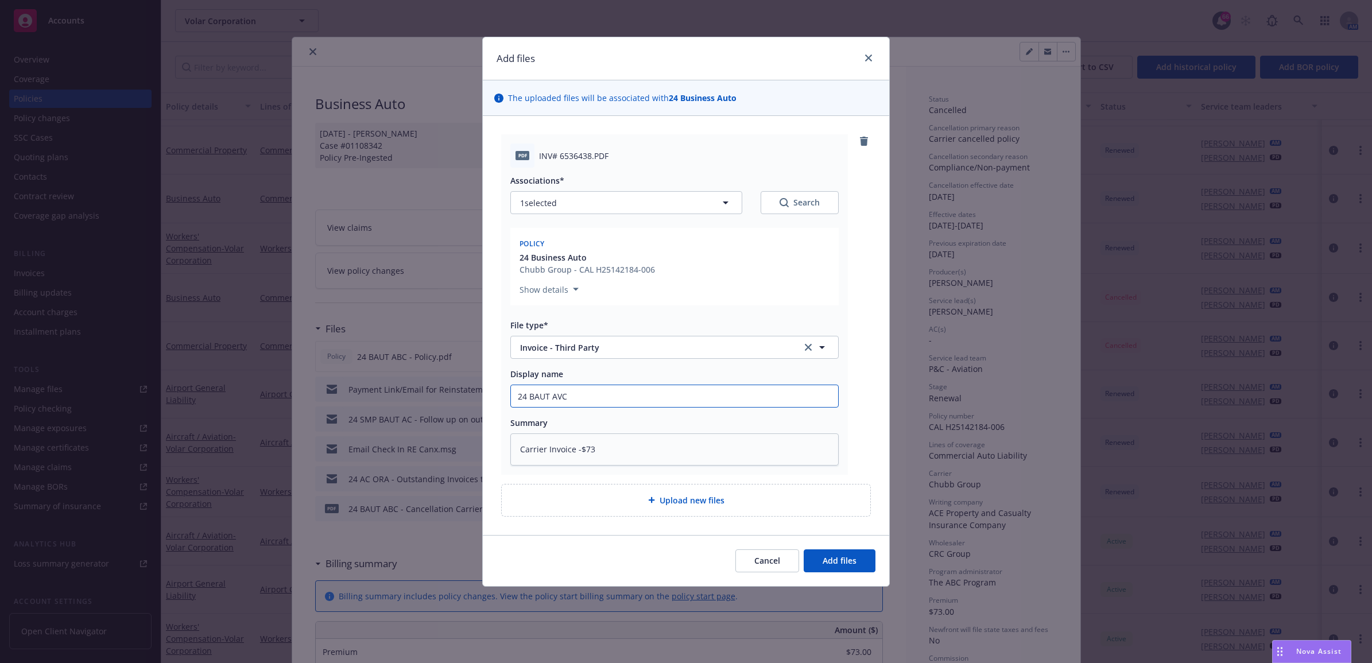
type input "24 BAUT AVC"
type textarea "x"
type input "24 BAUT AVC"
type textarea "x"
type input "24 BAUT AV"
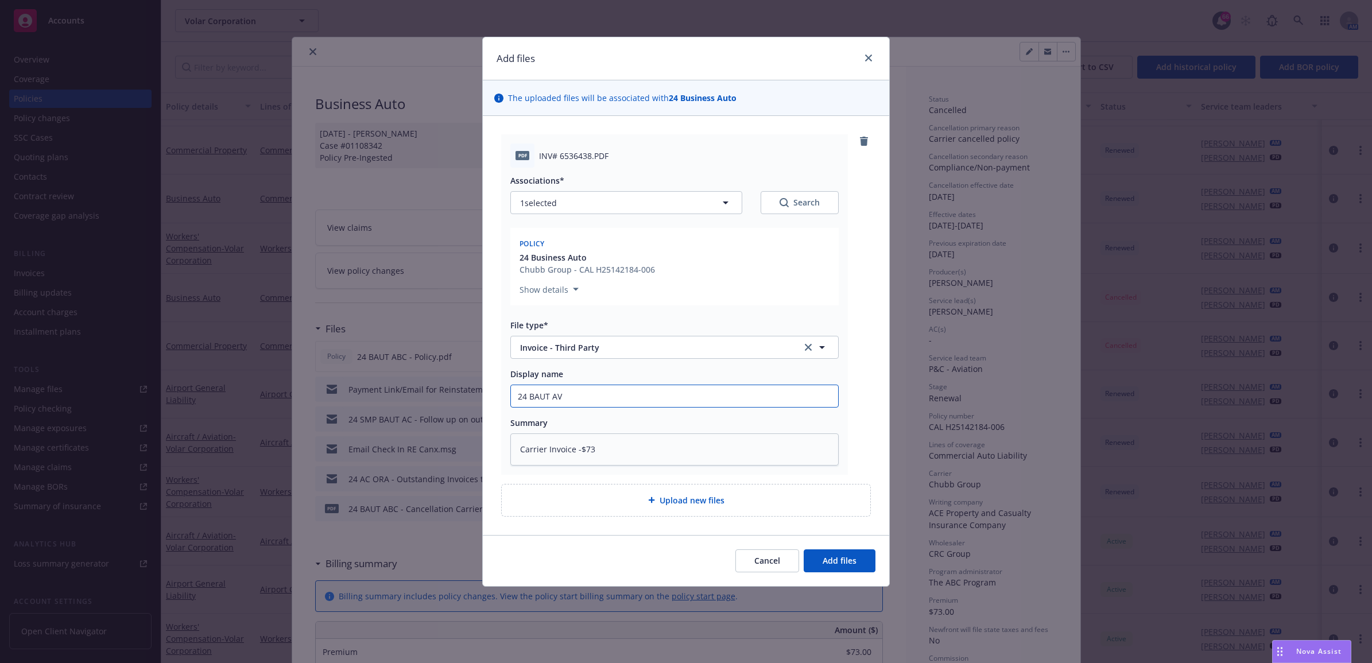
type textarea "x"
type input "24 BAUT A"
type textarea "x"
type input "24 BAUT AB"
type textarea "x"
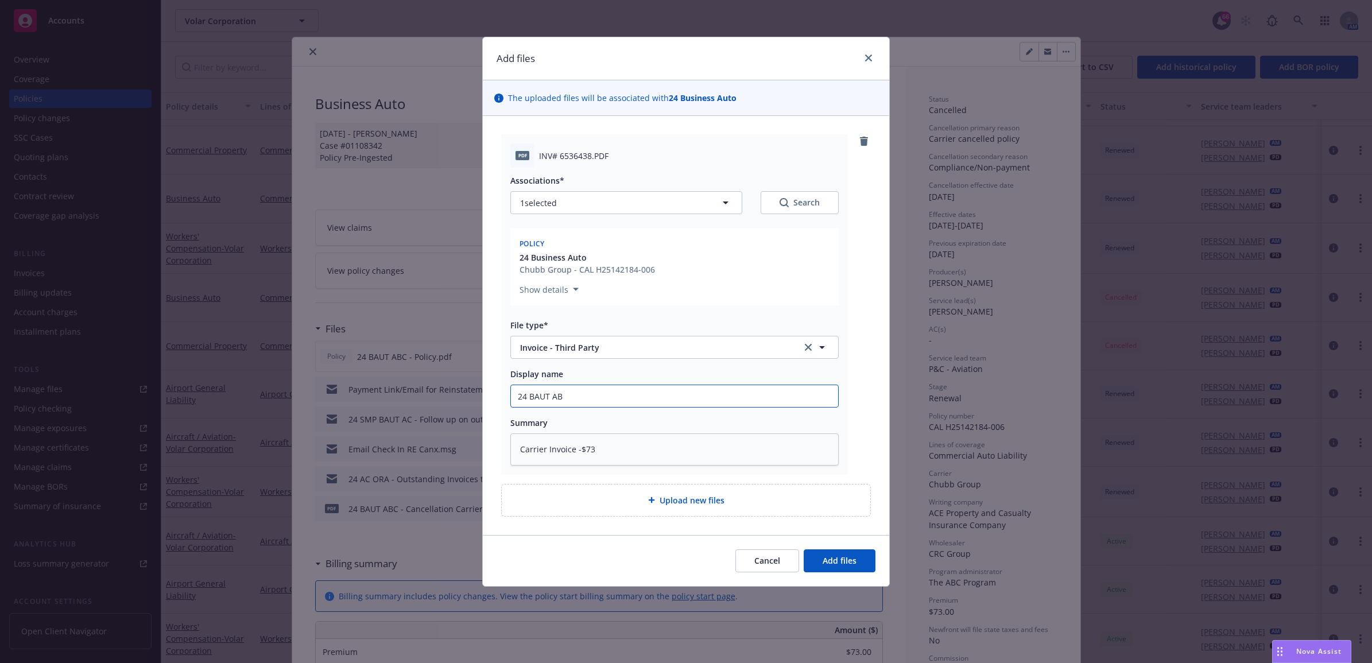
type input "24 BAUT ABC"
type textarea "x"
type input "24 BAUT ABC"
type textarea "x"
type input "24 BAUT ABC -"
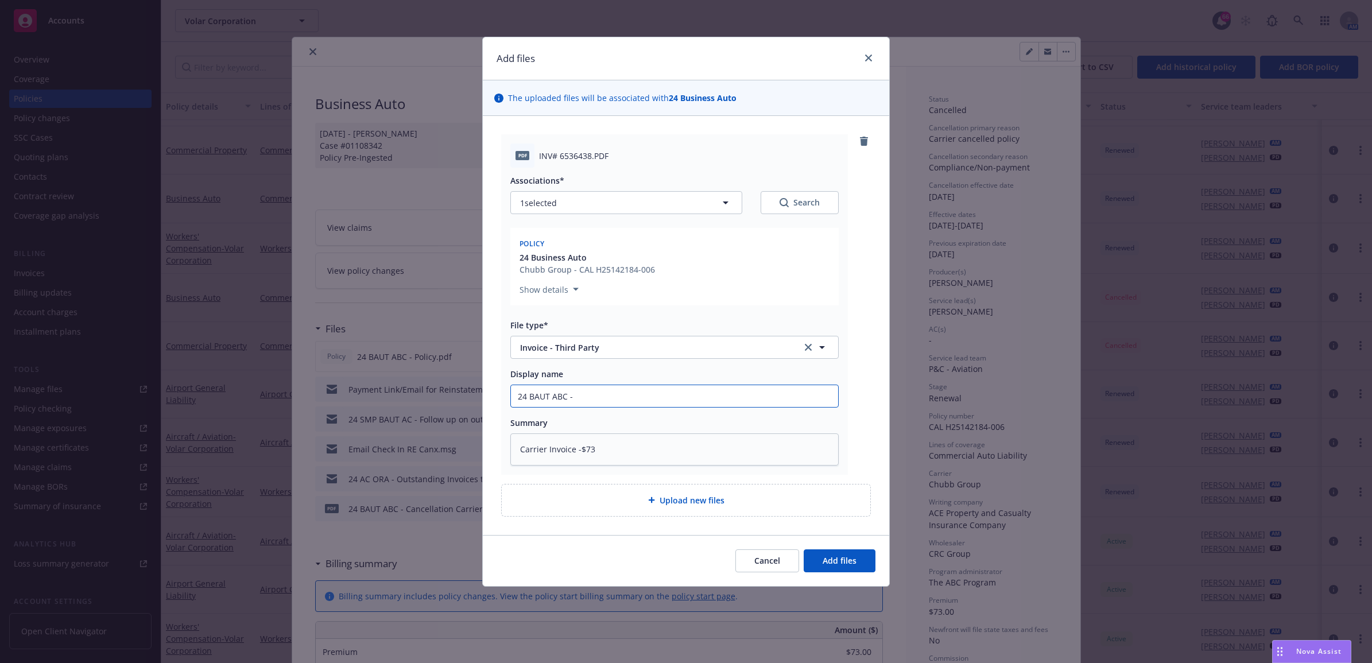
type textarea "x"
type input "24 BAUT ABC -"
type textarea "x"
type input "24 BAUT ABC - C"
type textarea "x"
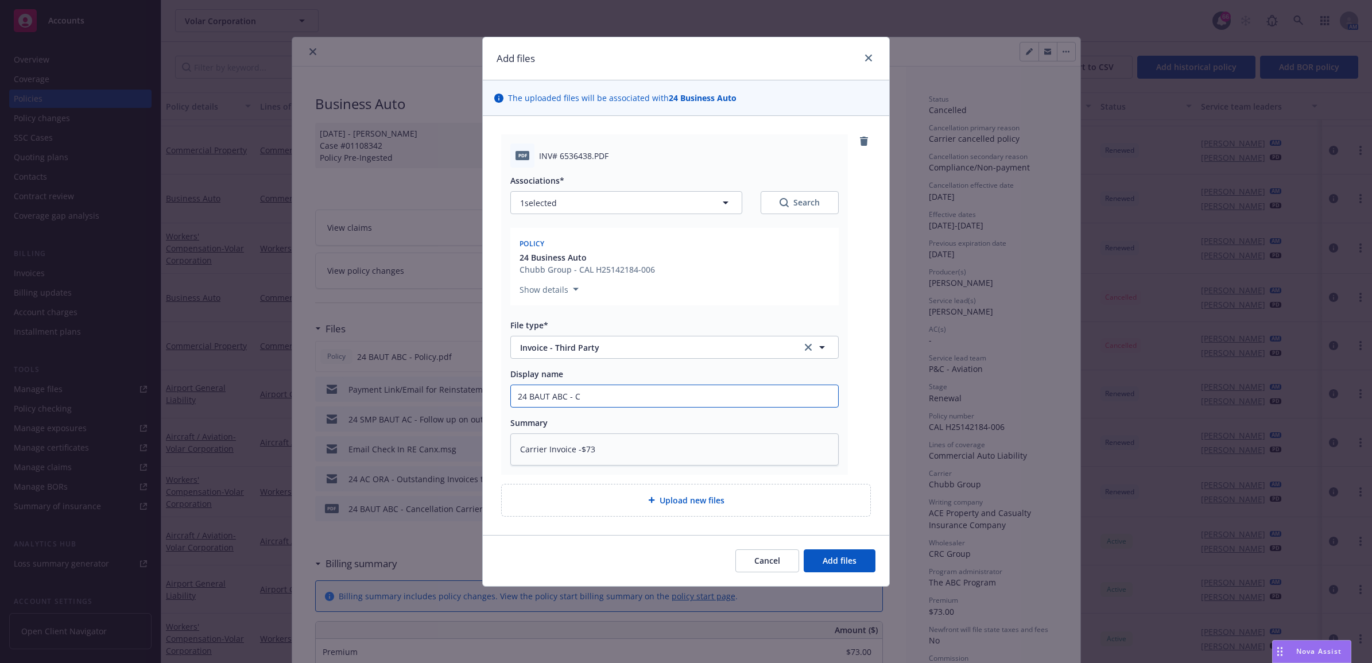
type input "24 BAUT ABC - Ca"
type textarea "x"
type input "24 BAUT ABC - Can"
type textarea "x"
type input "24 BAUT ABC - Canc"
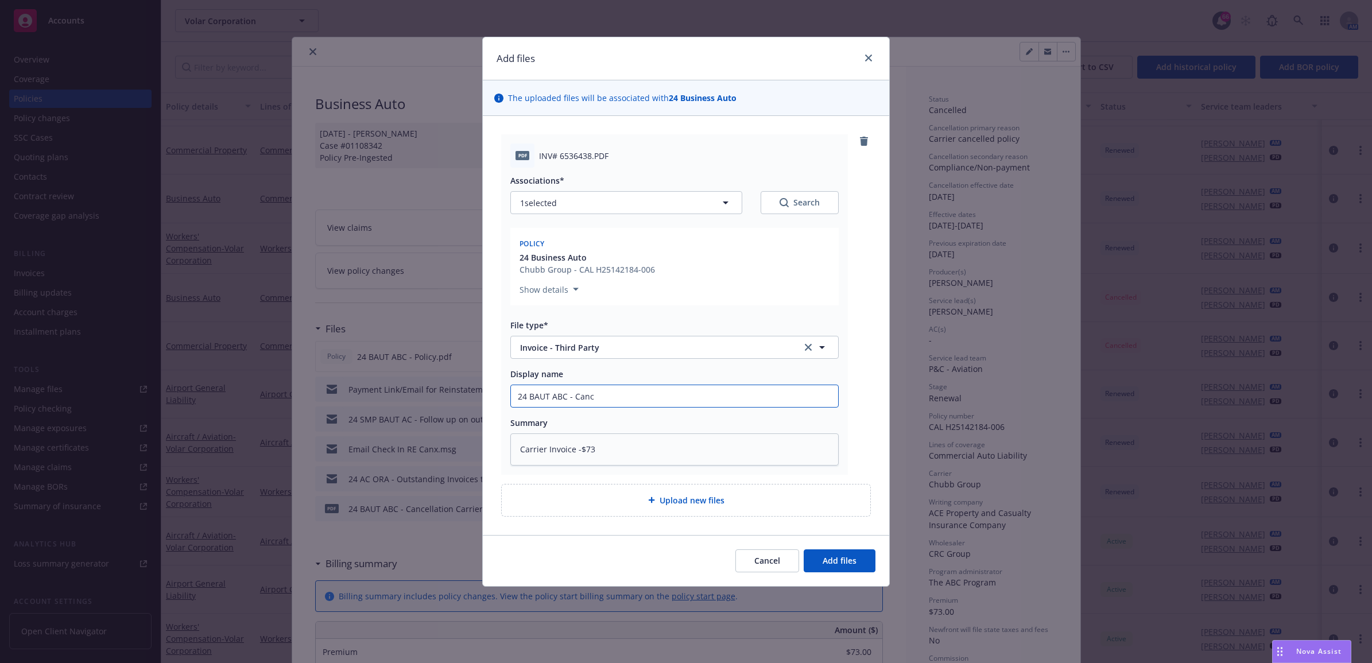
type textarea "x"
type input "24 BAUT ABC - Cance"
type textarea "x"
type input "24 BAUT ABC - Cancel"
type textarea "x"
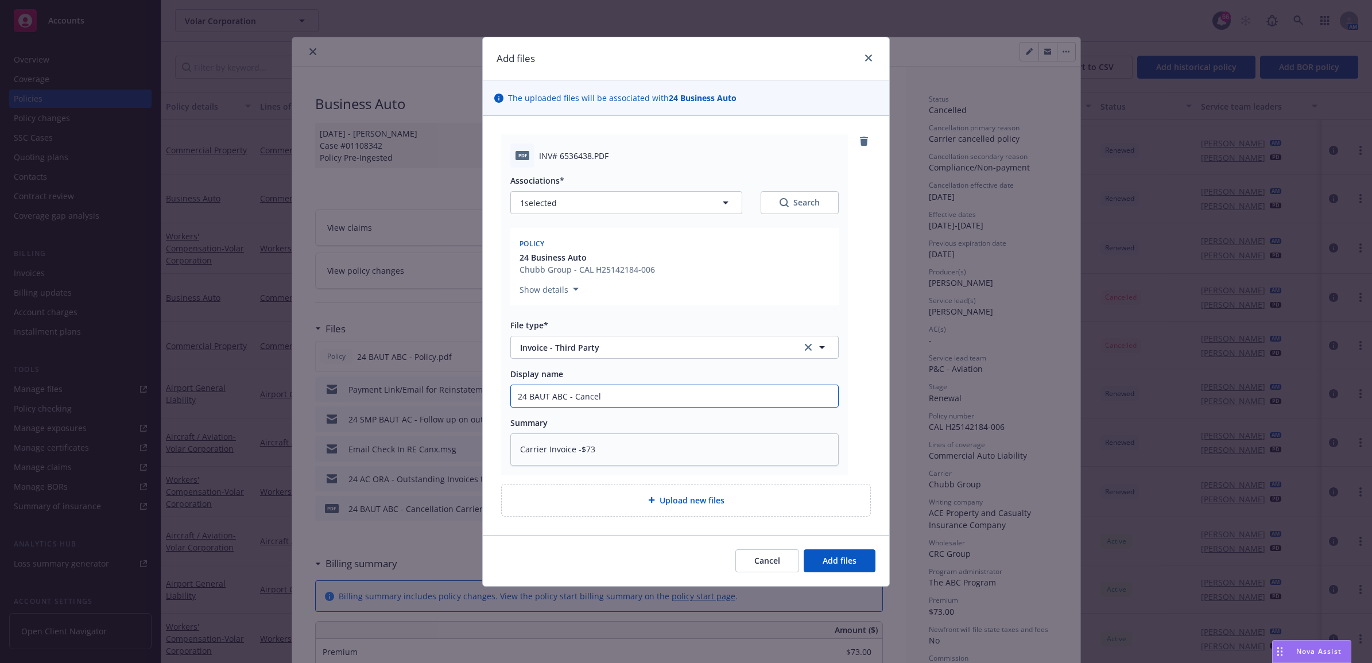
type input "24 BAUT ABC - Cancell"
type textarea "x"
type input "24 BAUT ABC - Cancella"
type textarea "x"
type input "24 BAUT ABC - Cancellat"
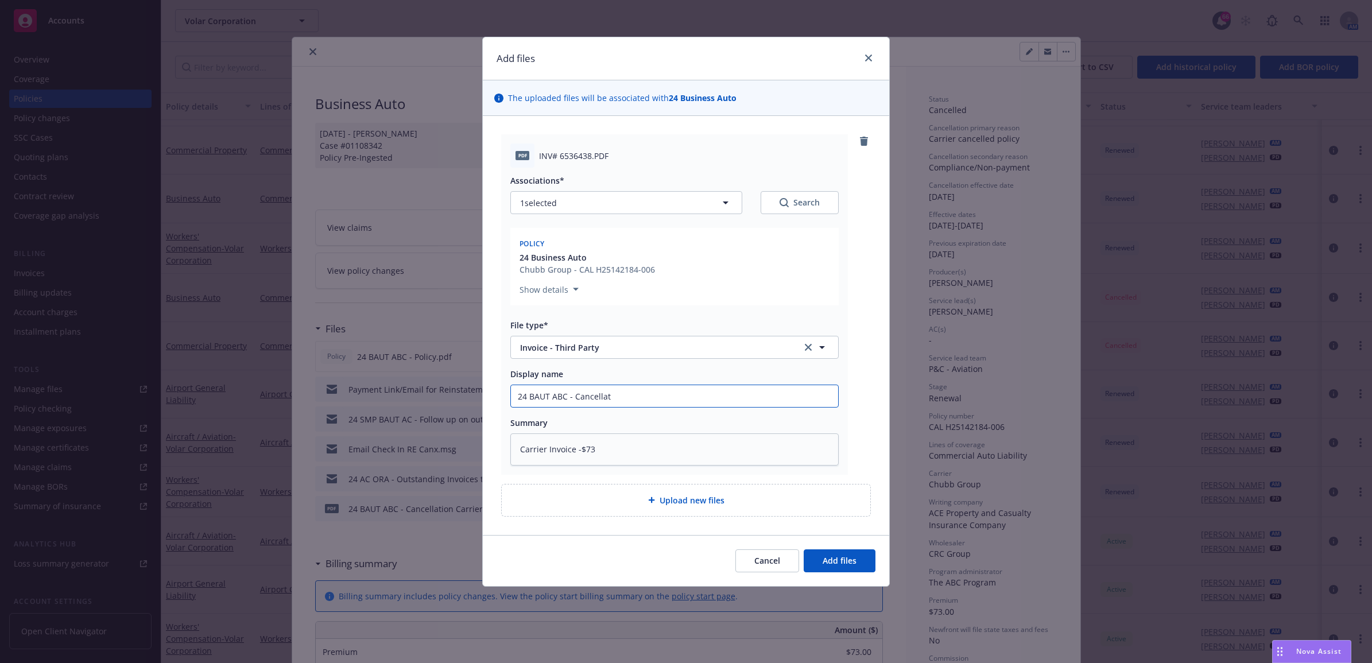
type textarea "x"
type input "24 BAUT ABC - Cancellati"
type textarea "x"
type input "24 BAUT ABC - Cancellatio"
click at [860, 562] on button "Add files" at bounding box center [840, 560] width 72 height 23
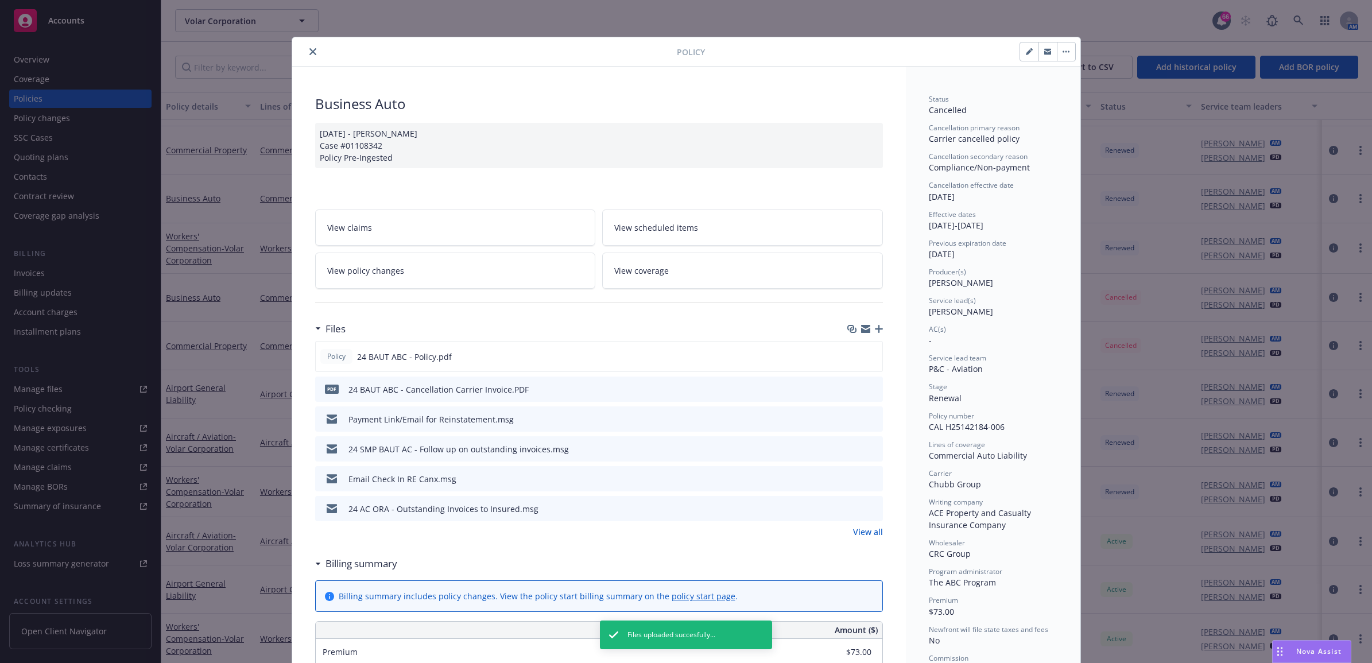
drag, startPoint x: 304, startPoint y: 47, endPoint x: 265, endPoint y: 58, distance: 40.5
click at [306, 47] on button "close" at bounding box center [313, 52] width 14 height 14
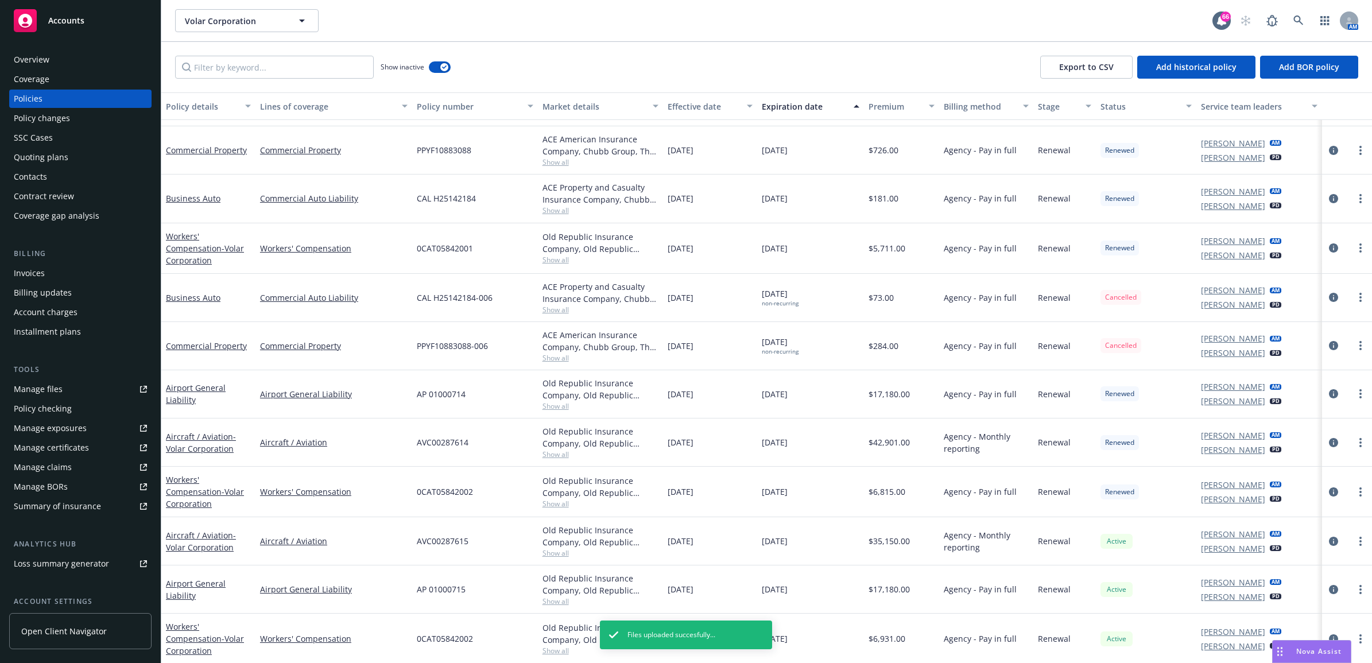
click at [63, 96] on div "Policies" at bounding box center [80, 99] width 133 height 18
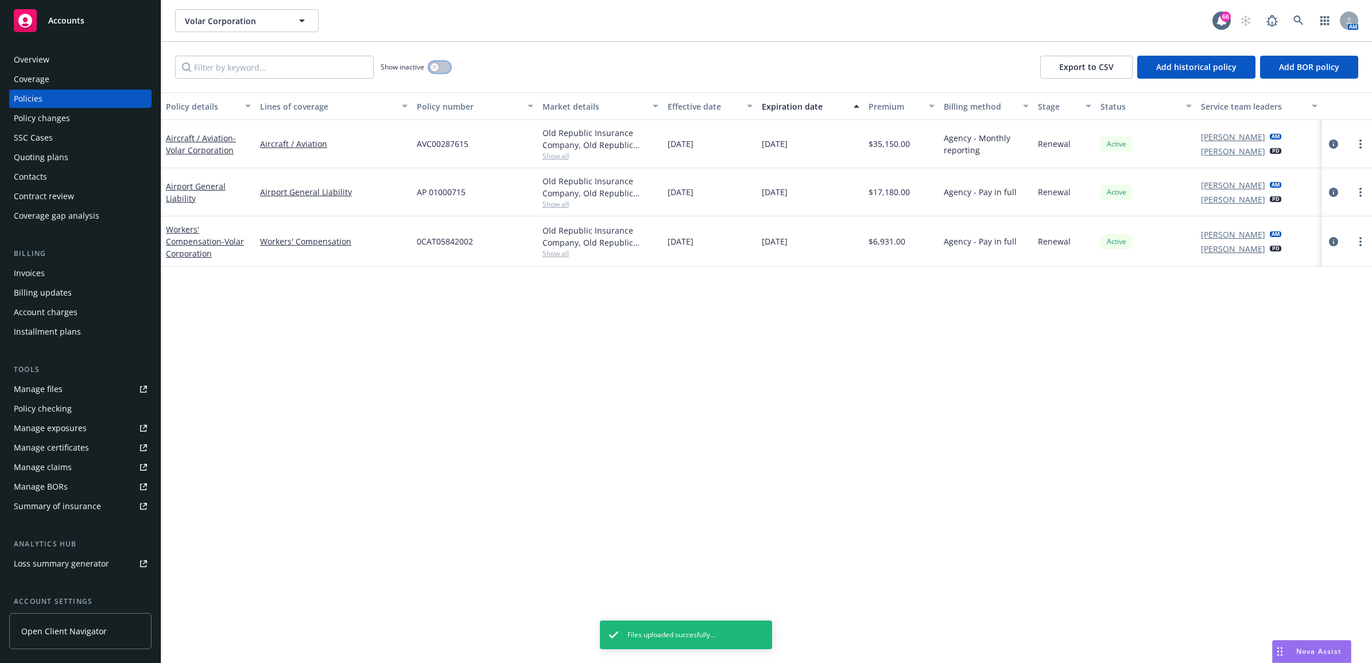
click at [431, 69] on button "button" at bounding box center [440, 66] width 22 height 11
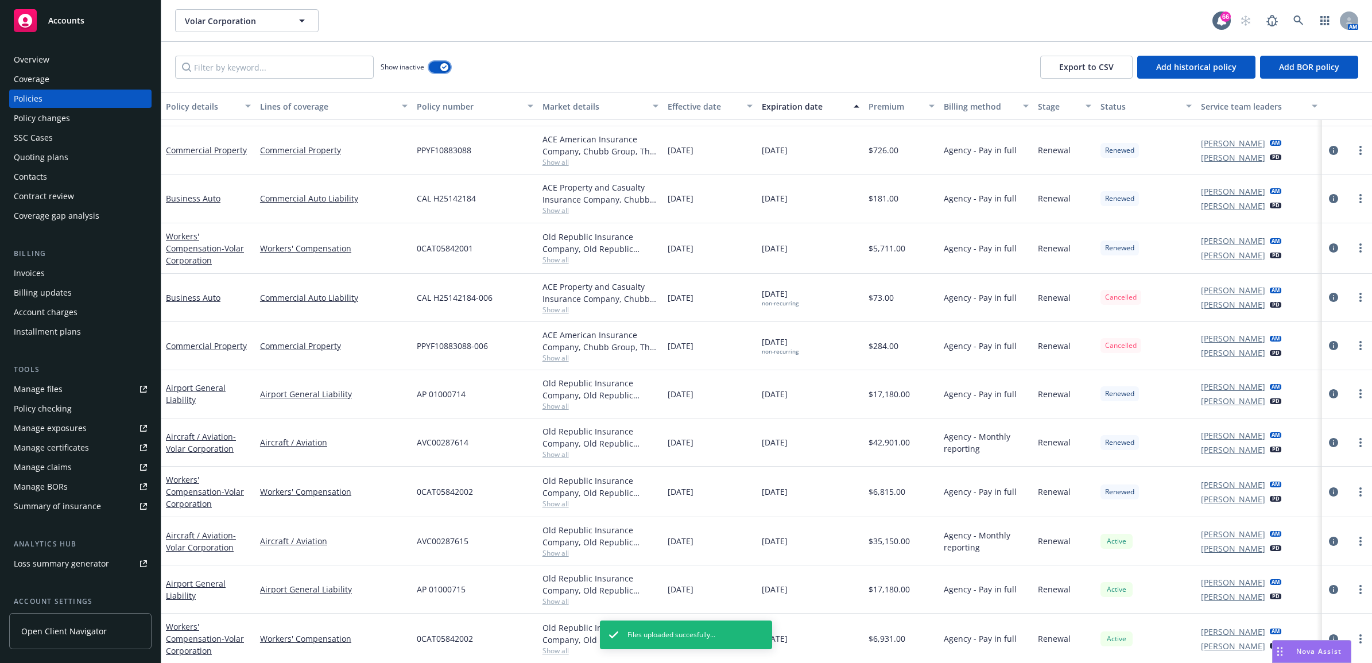
scroll to position [274, 0]
click at [1329, 297] on icon "circleInformation" at bounding box center [1333, 296] width 9 height 9
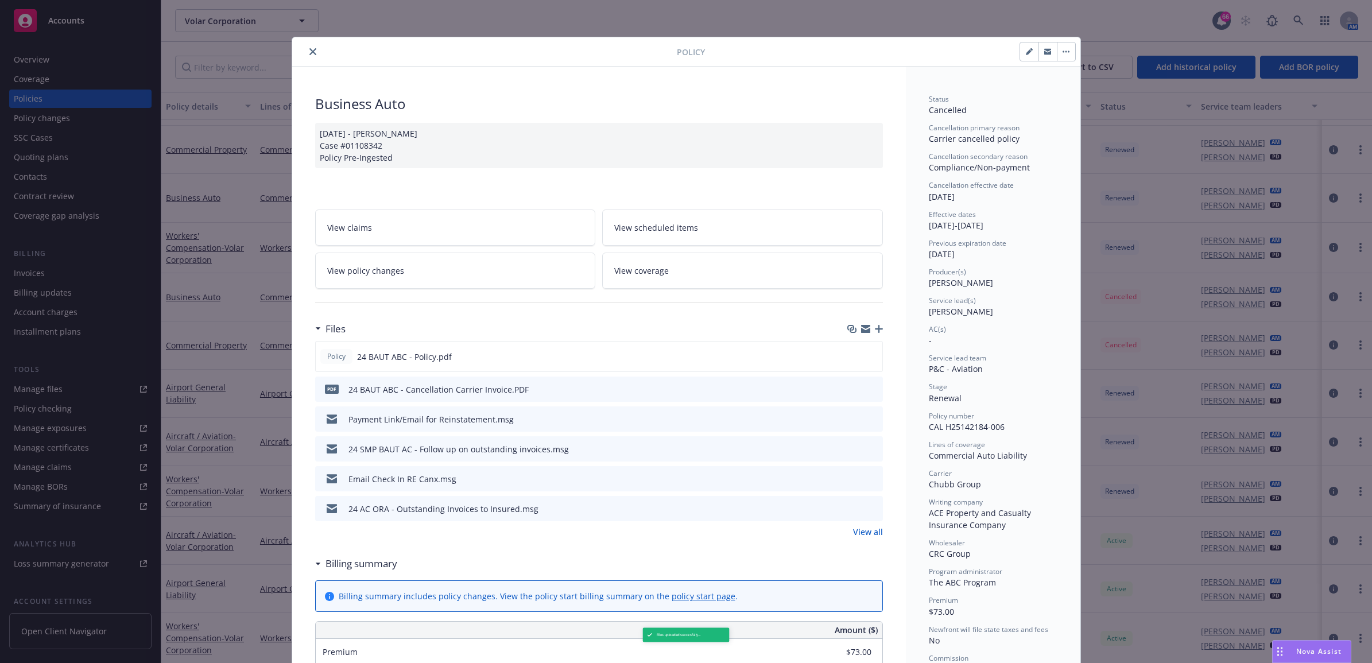
scroll to position [34, 0]
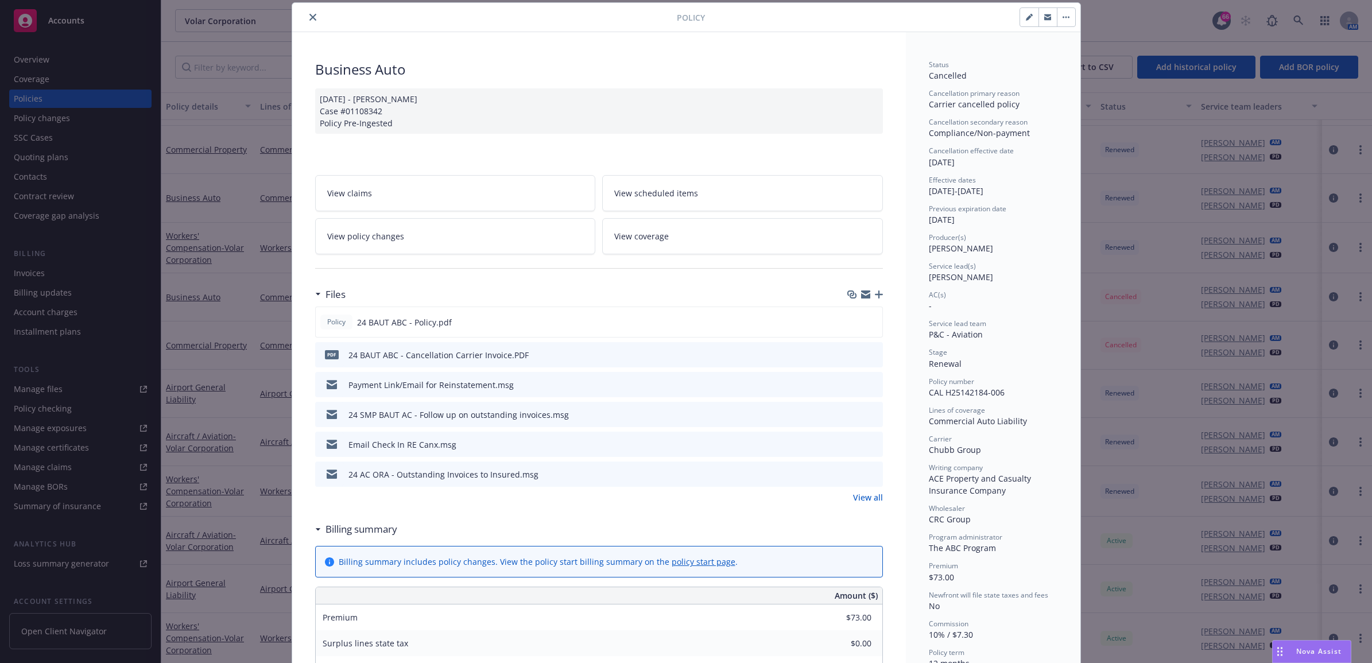
click at [856, 500] on link "View all" at bounding box center [868, 497] width 30 height 12
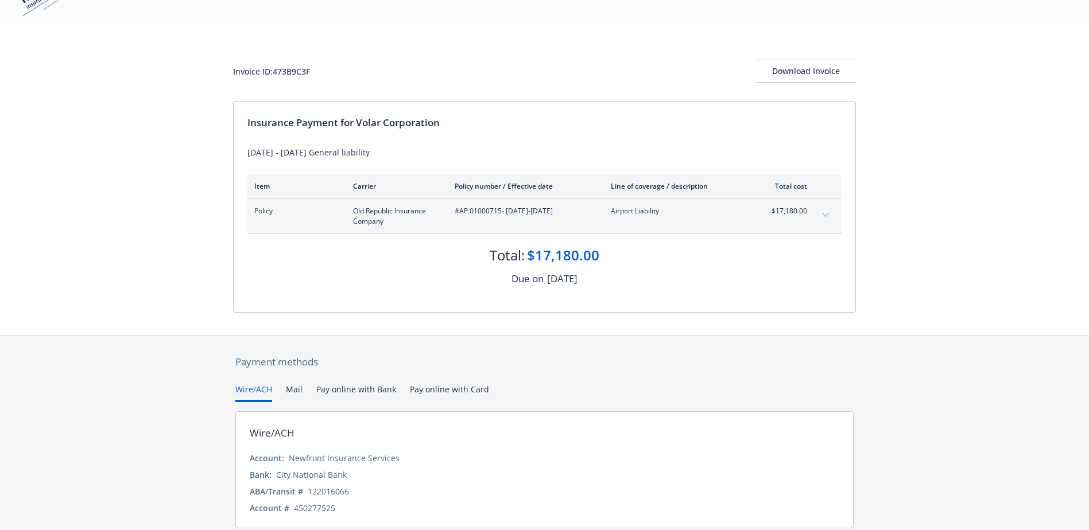
scroll to position [91, 0]
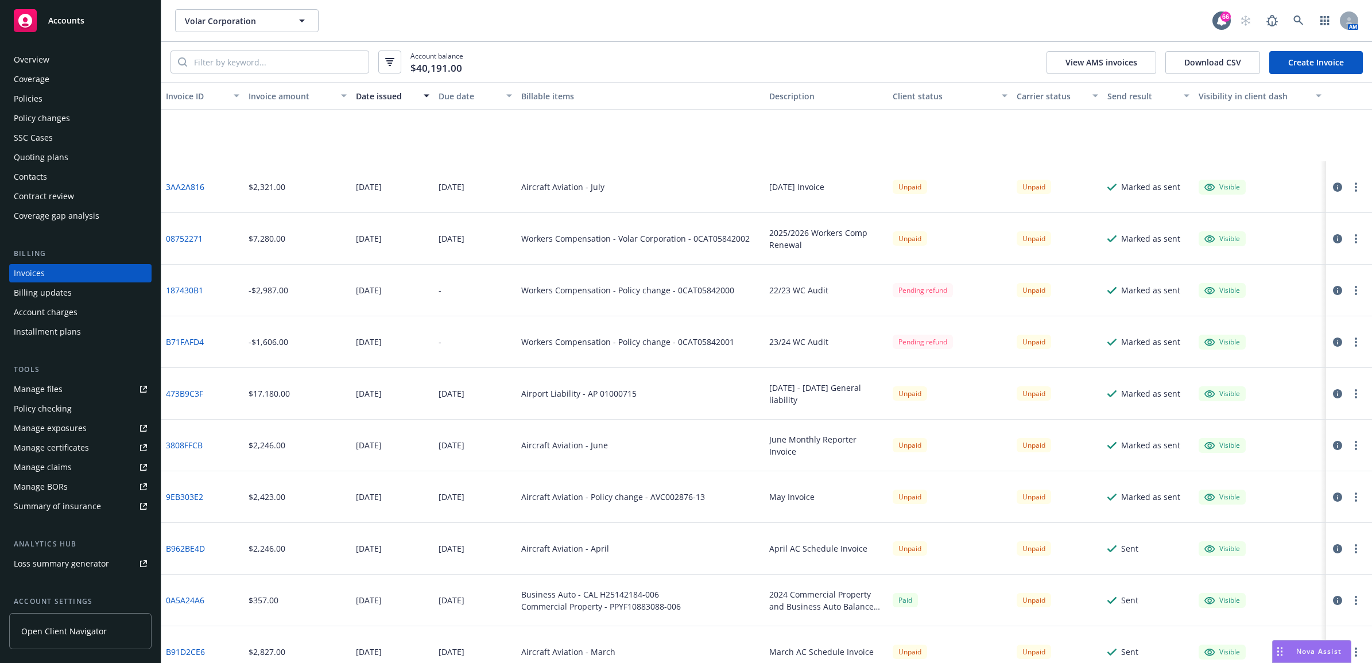
scroll to position [123, 0]
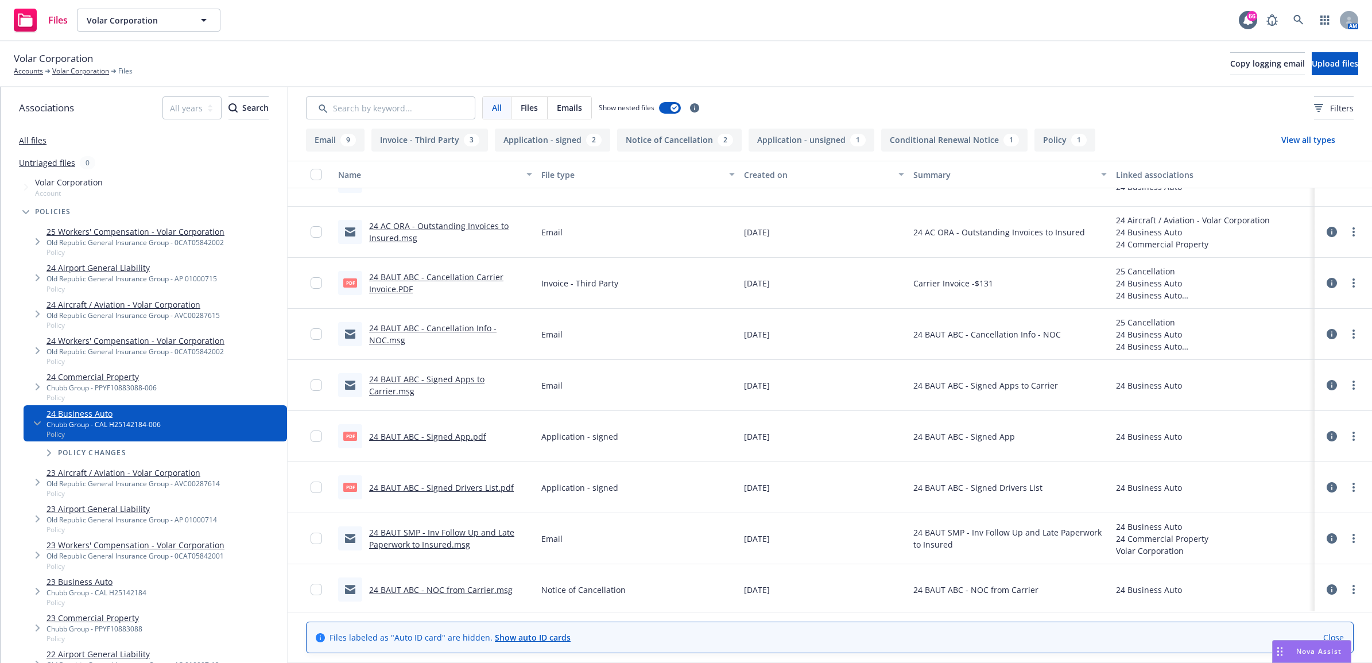
scroll to position [113, 0]
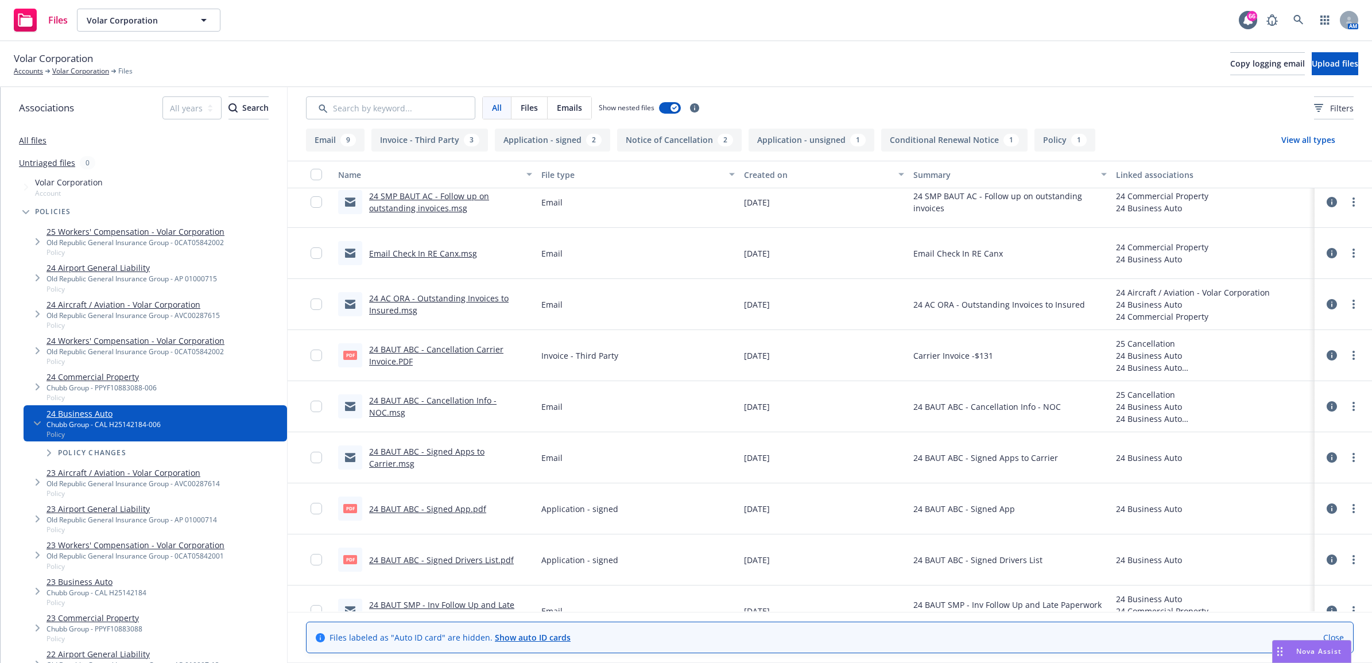
click at [410, 352] on link "24 BAUT ABC - Cancellation Carrier Invoice.PDF" at bounding box center [436, 355] width 134 height 23
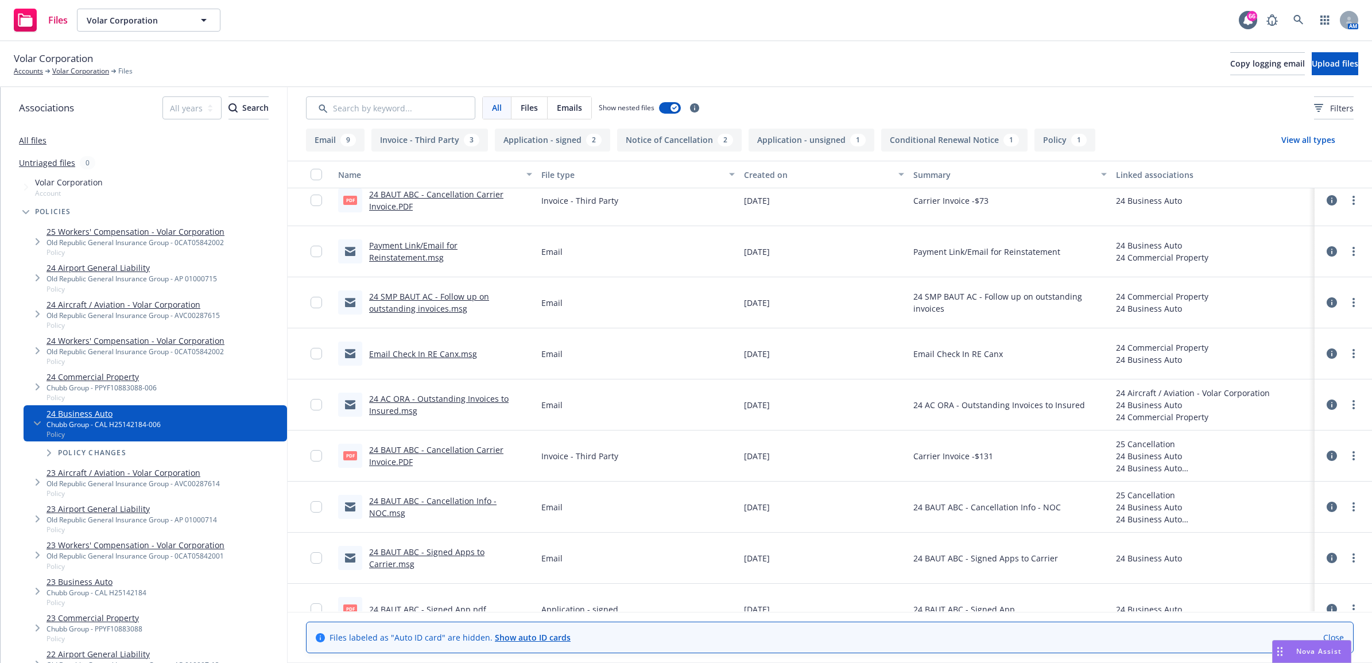
scroll to position [0, 0]
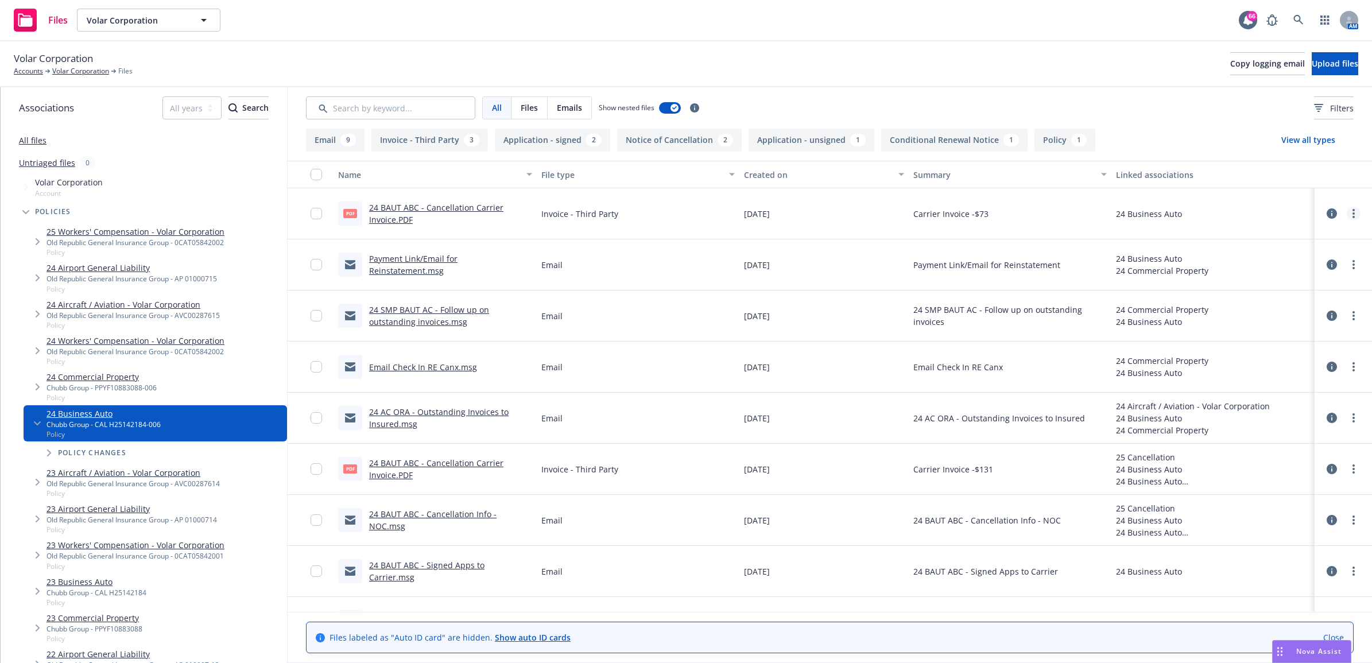
click at [1347, 216] on link "more" at bounding box center [1354, 214] width 14 height 14
click at [1275, 280] on link "Edit" at bounding box center [1292, 283] width 114 height 23
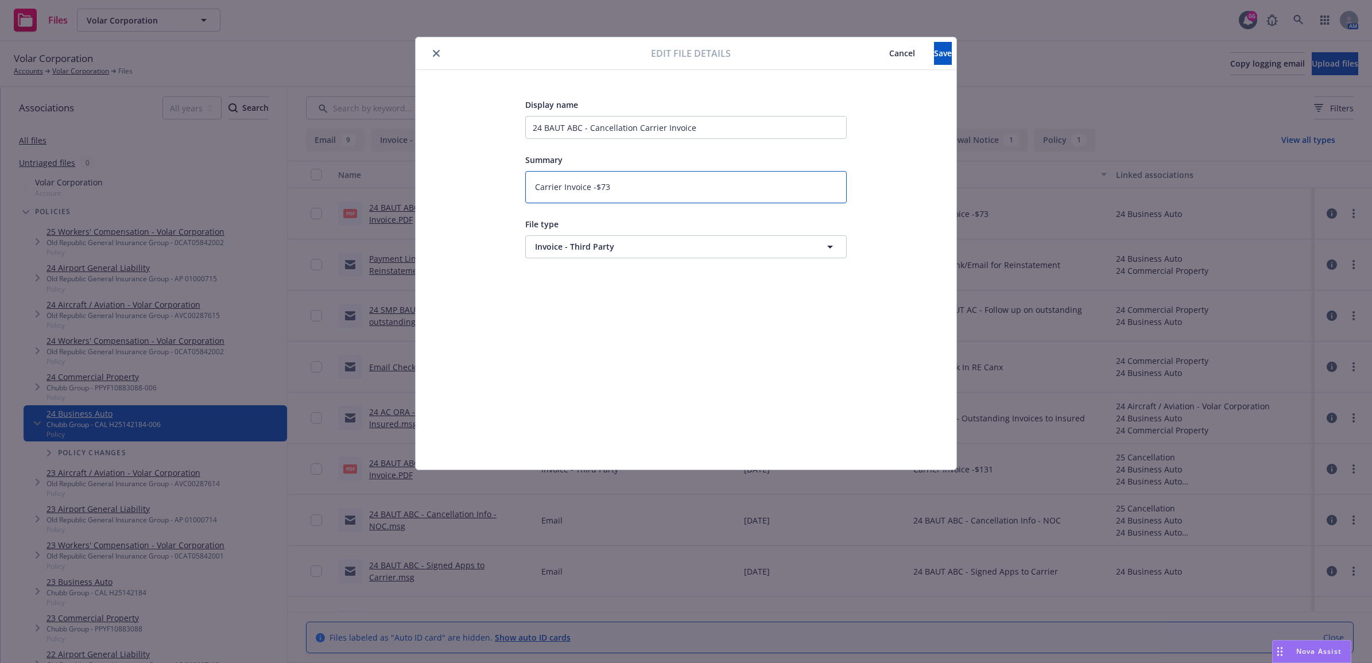
click at [630, 191] on textarea "Carrier Invoice -$73" at bounding box center [685, 187] width 321 height 32
type textarea "x"
type textarea "Carrier Invoice -$7"
type textarea "x"
type textarea "Carrier Invoice -$"
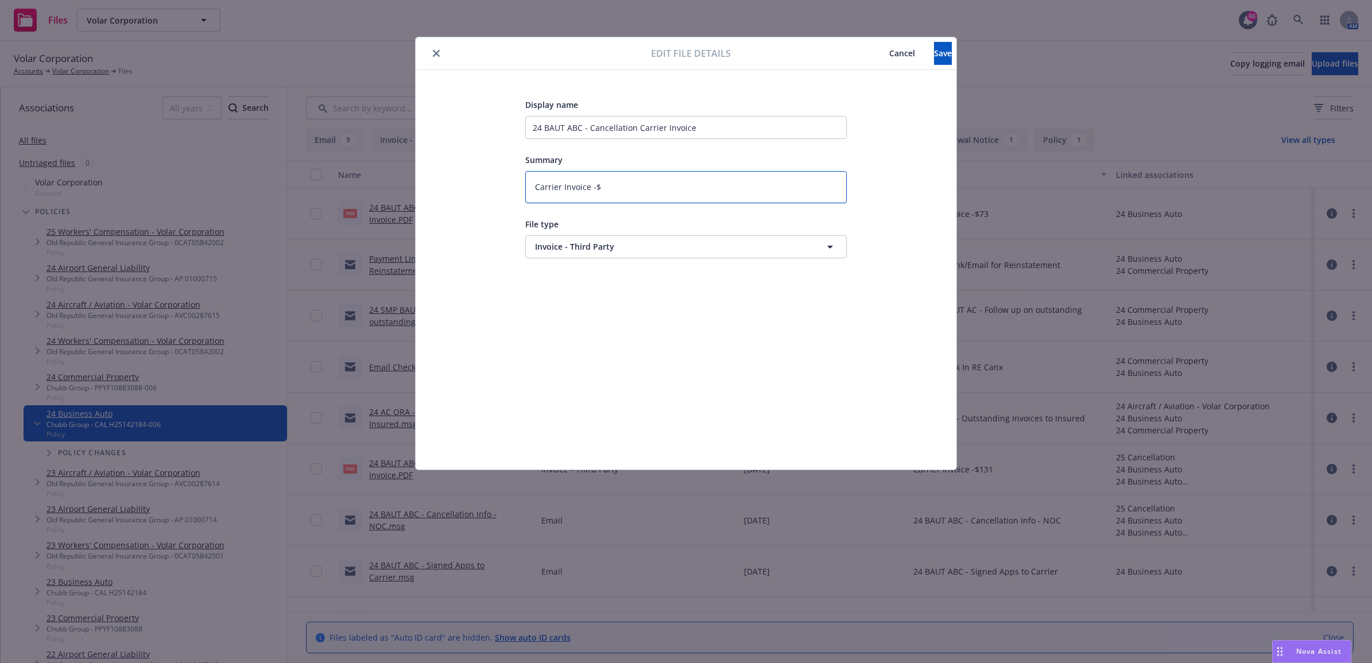
type textarea "x"
type textarea "Carrier Invoice -$1"
type textarea "x"
type textarea "Carrier Invoice -$13"
type textarea "x"
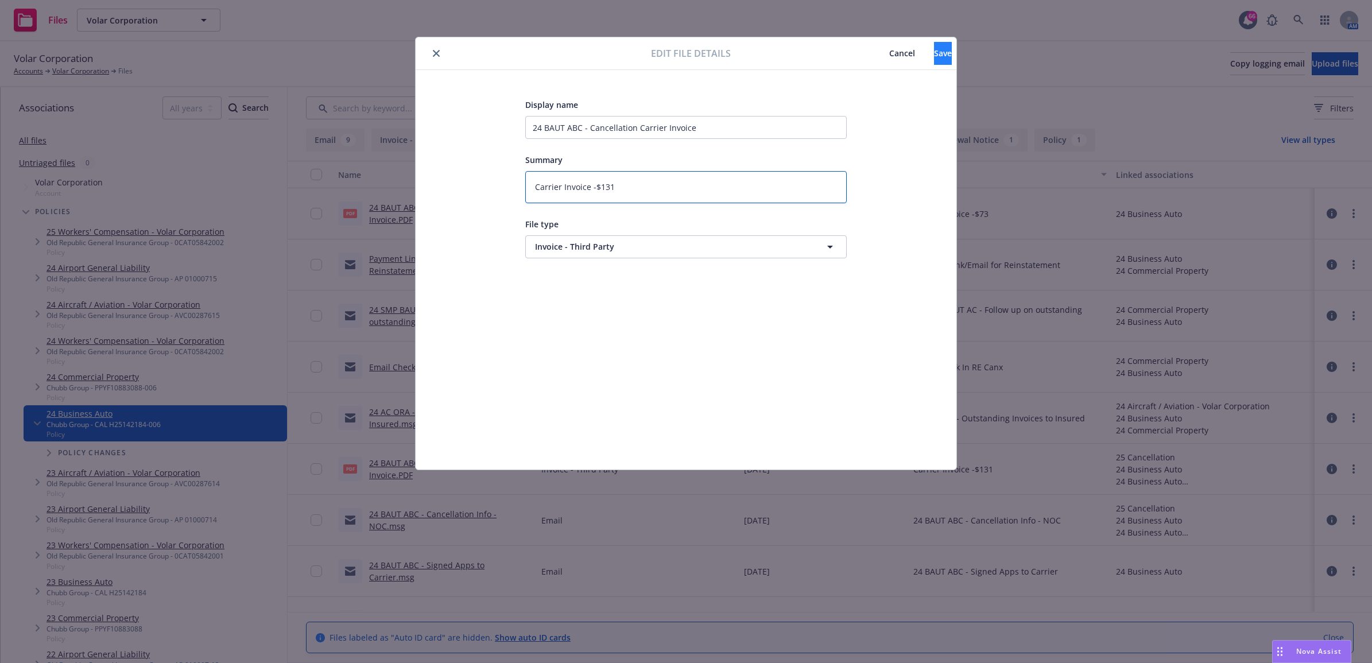
type textarea "Carrier Invoice -$131"
click at [937, 56] on button "Save" at bounding box center [943, 53] width 18 height 23
type textarea "x"
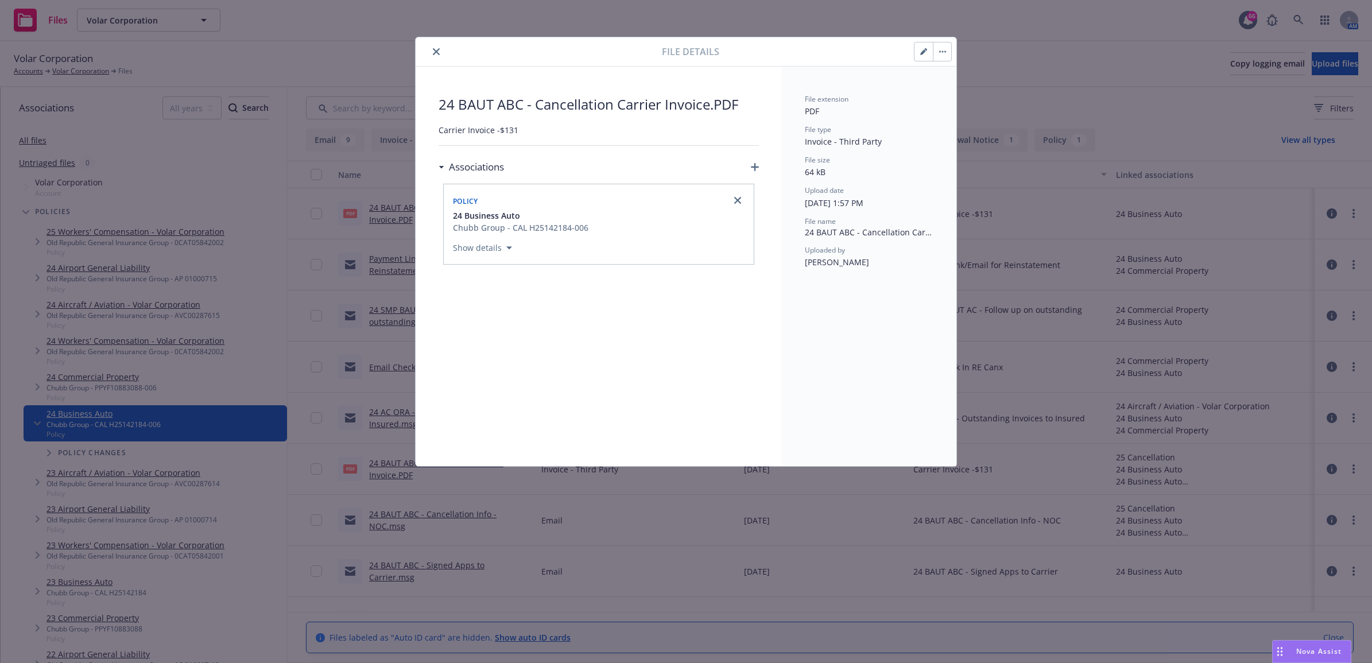
click at [435, 58] on button "close" at bounding box center [436, 52] width 14 height 14
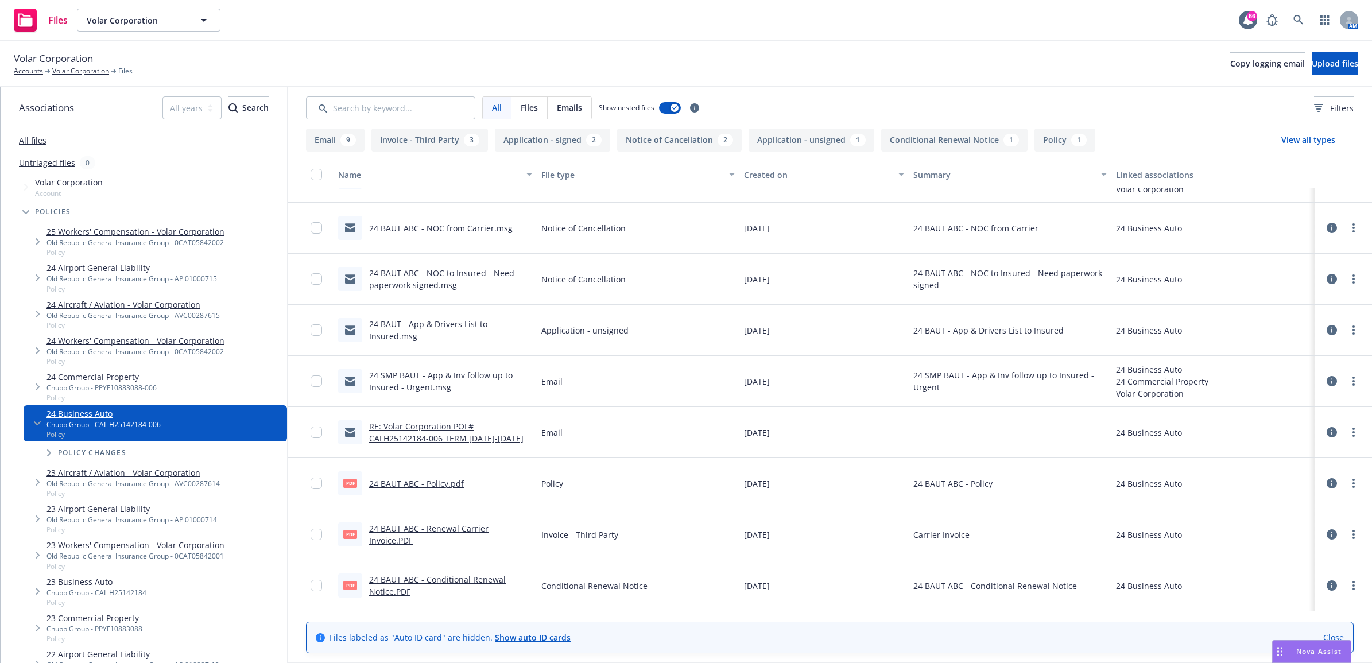
scroll to position [544, 0]
click at [418, 483] on link "24 BAUT ABC - Policy.pdf" at bounding box center [416, 483] width 95 height 11
click at [480, 527] on link "24 BAUT ABC - Renewal Carrier Invoice.PDF" at bounding box center [428, 534] width 119 height 23
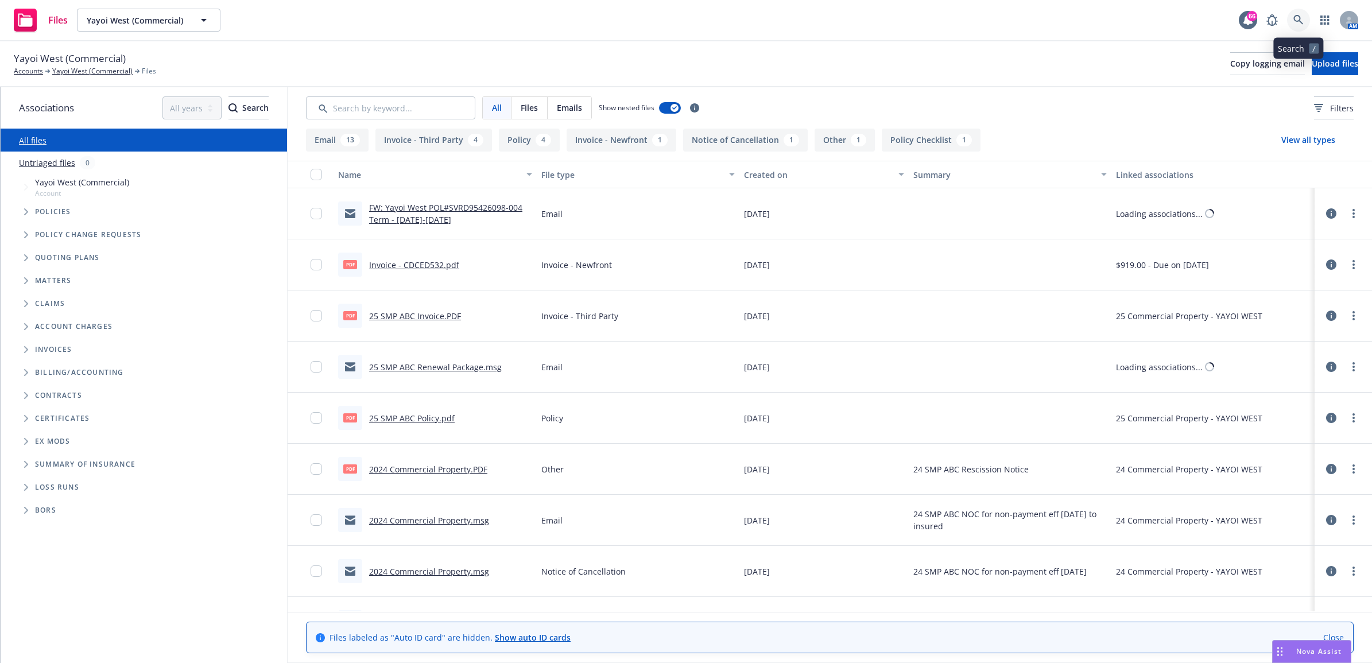
click at [1300, 18] on icon at bounding box center [1298, 20] width 10 height 10
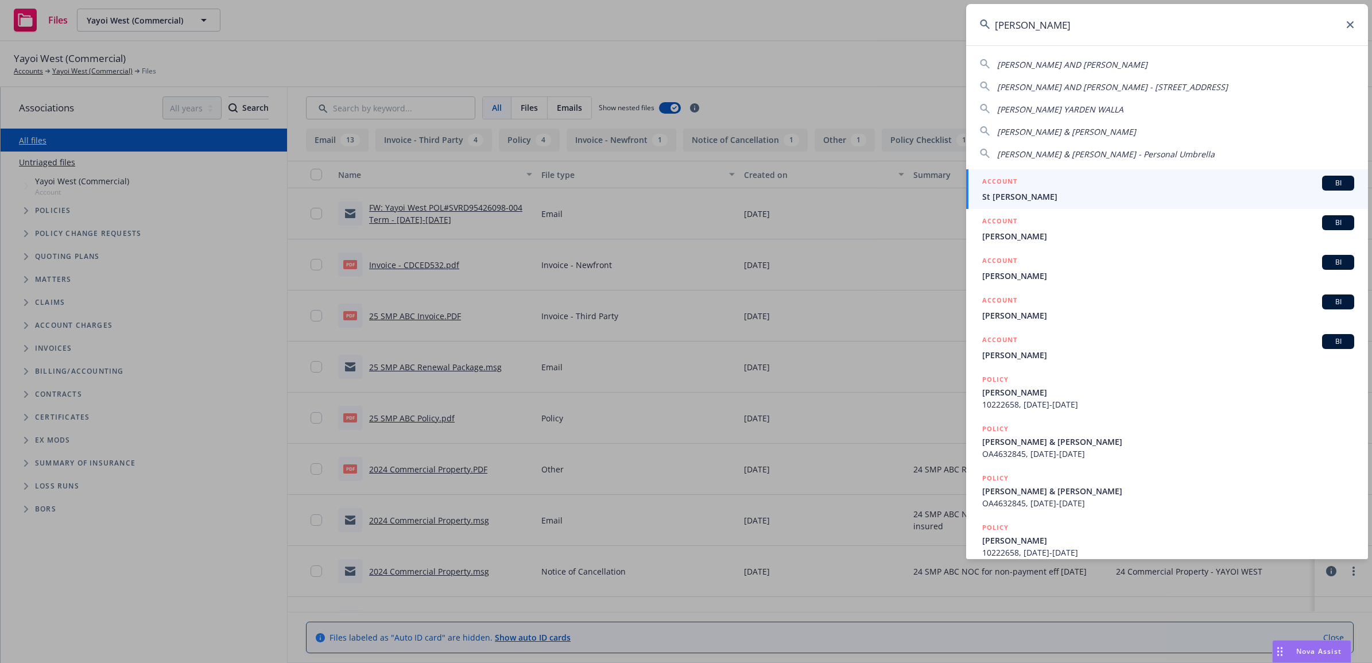
click at [1069, 25] on input "[PERSON_NAME]" at bounding box center [1167, 24] width 402 height 41
click at [1069, 29] on input "[PERSON_NAME]" at bounding box center [1167, 24] width 402 height 41
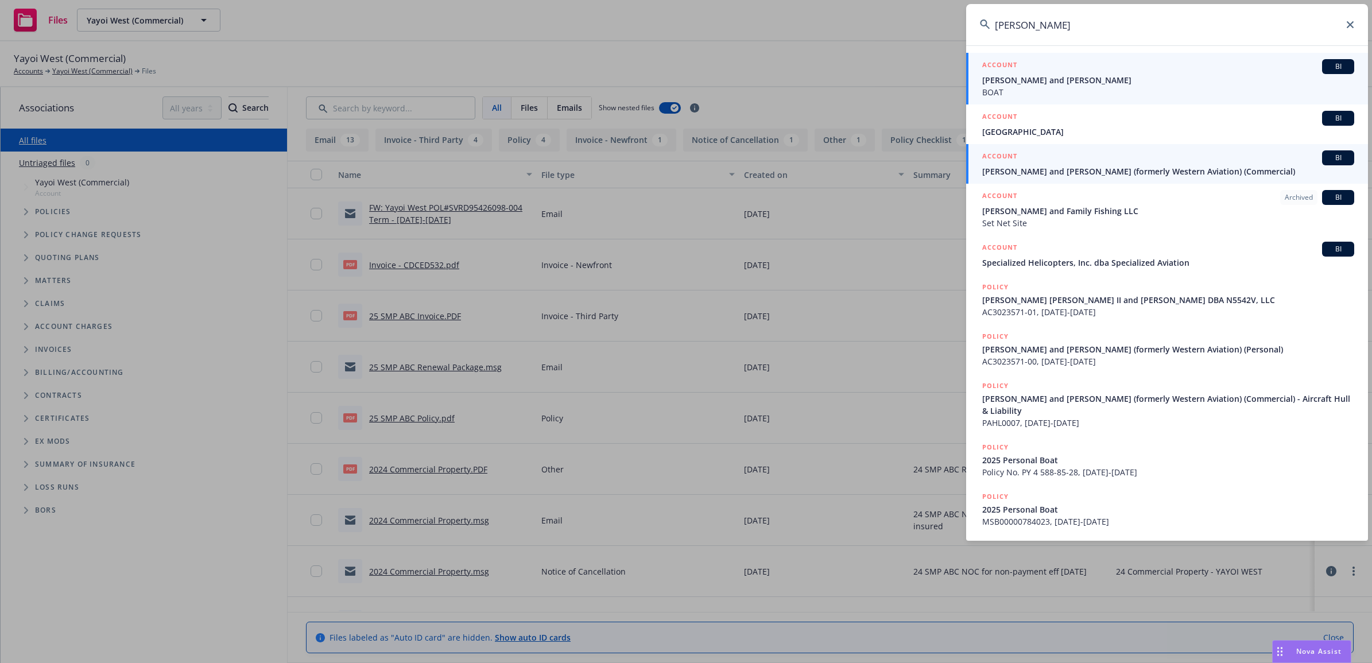
type input "[PERSON_NAME]"
click at [1089, 171] on span "[PERSON_NAME] and [PERSON_NAME] (formerly Western Aviation) (Commercial)" at bounding box center [1168, 171] width 372 height 12
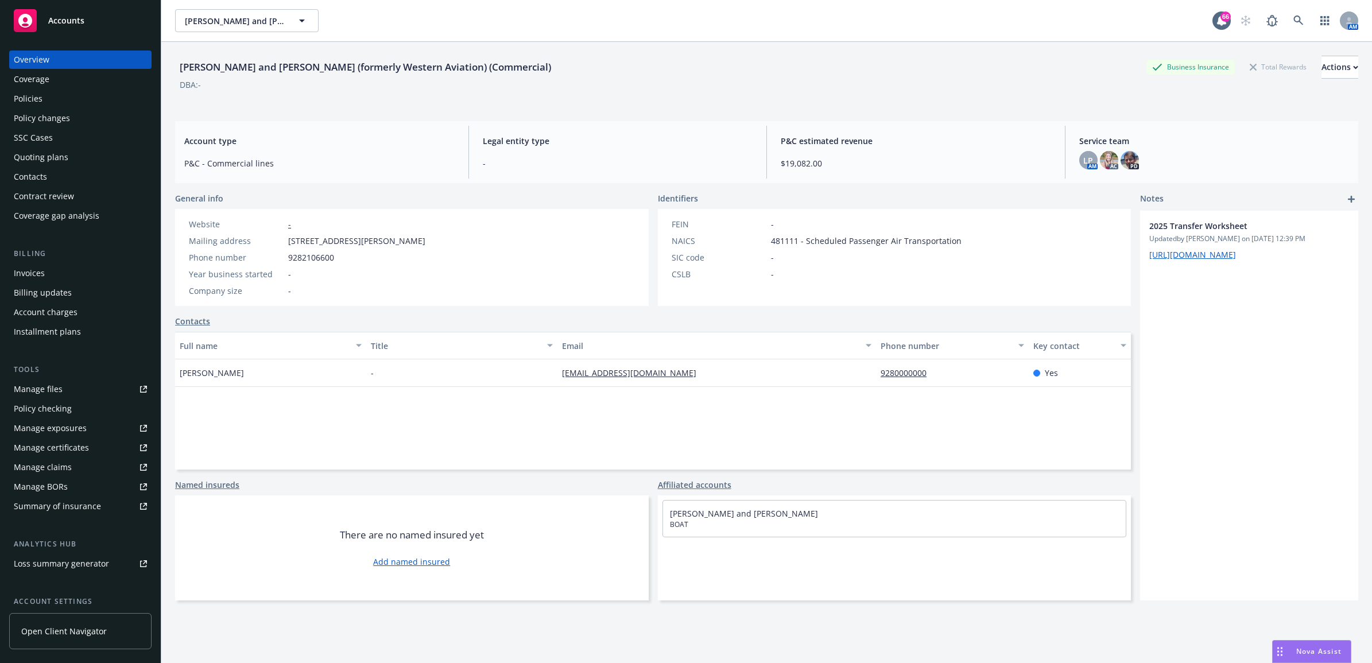
click at [41, 100] on div "Policies" at bounding box center [28, 99] width 29 height 18
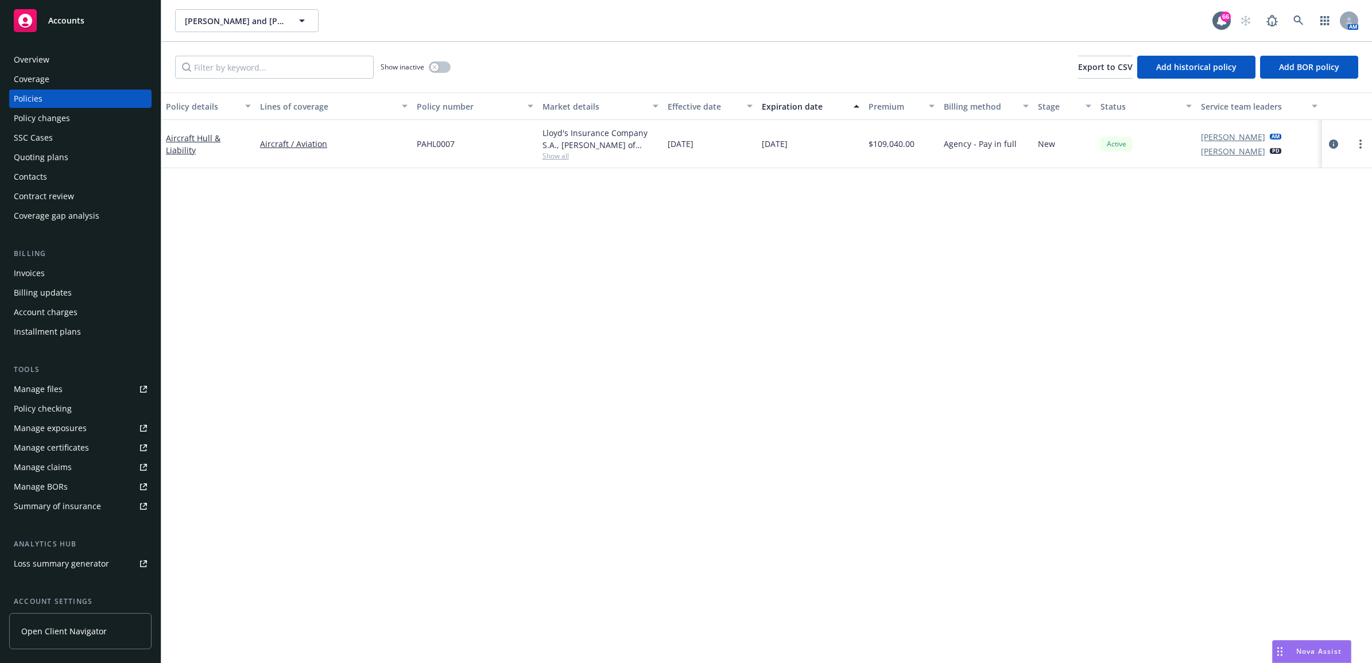
click at [37, 382] on div "Manage files" at bounding box center [38, 389] width 49 height 18
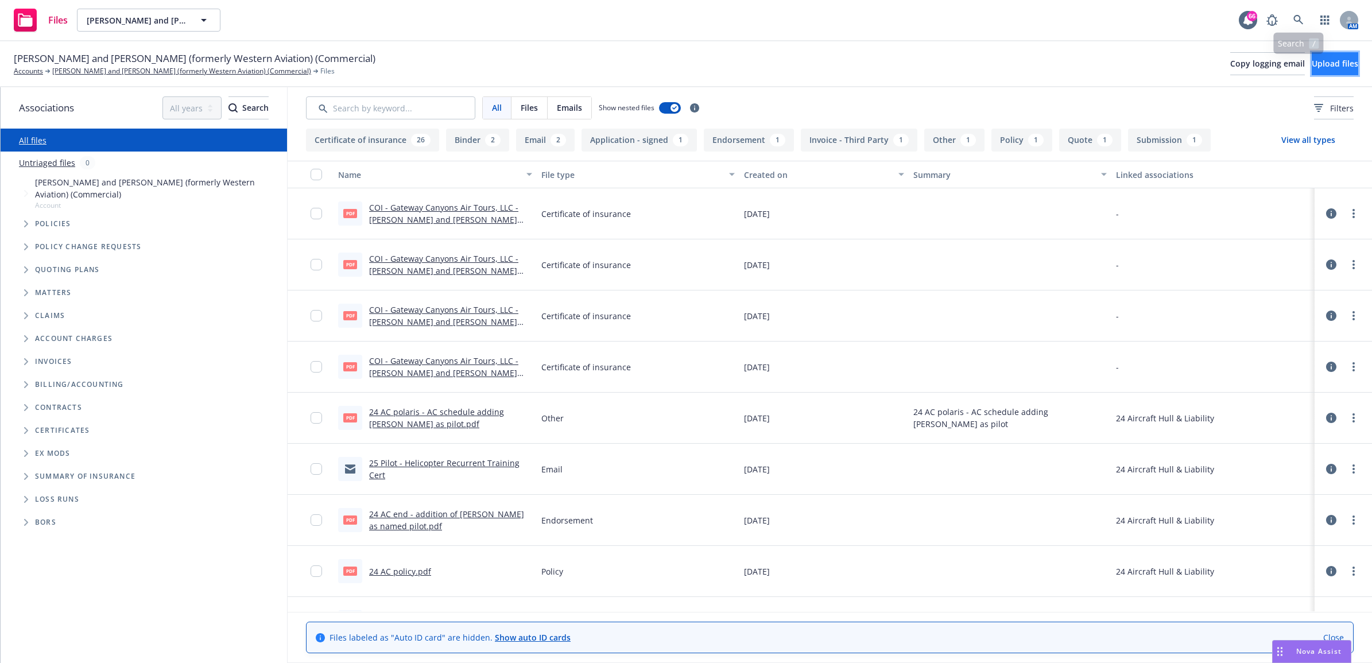
click at [1328, 53] on button "Upload files" at bounding box center [1335, 63] width 46 height 23
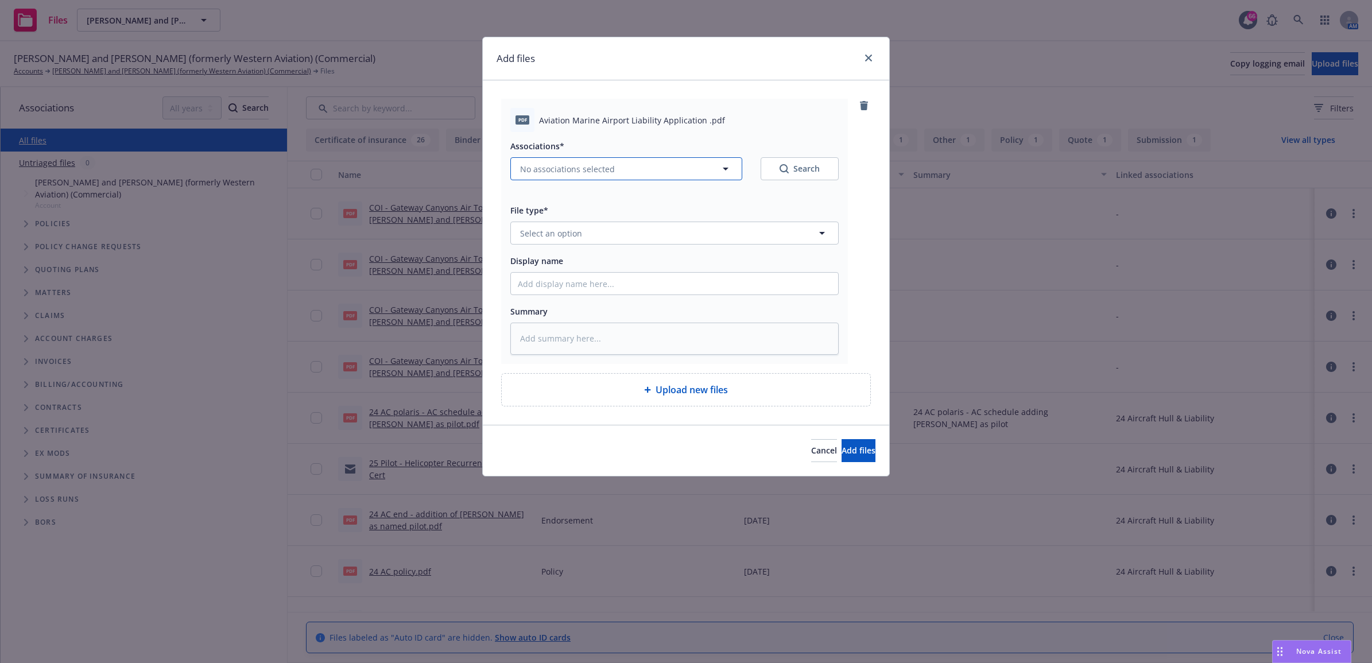
click at [638, 169] on button "No associations selected" at bounding box center [626, 168] width 232 height 23
type textarea "x"
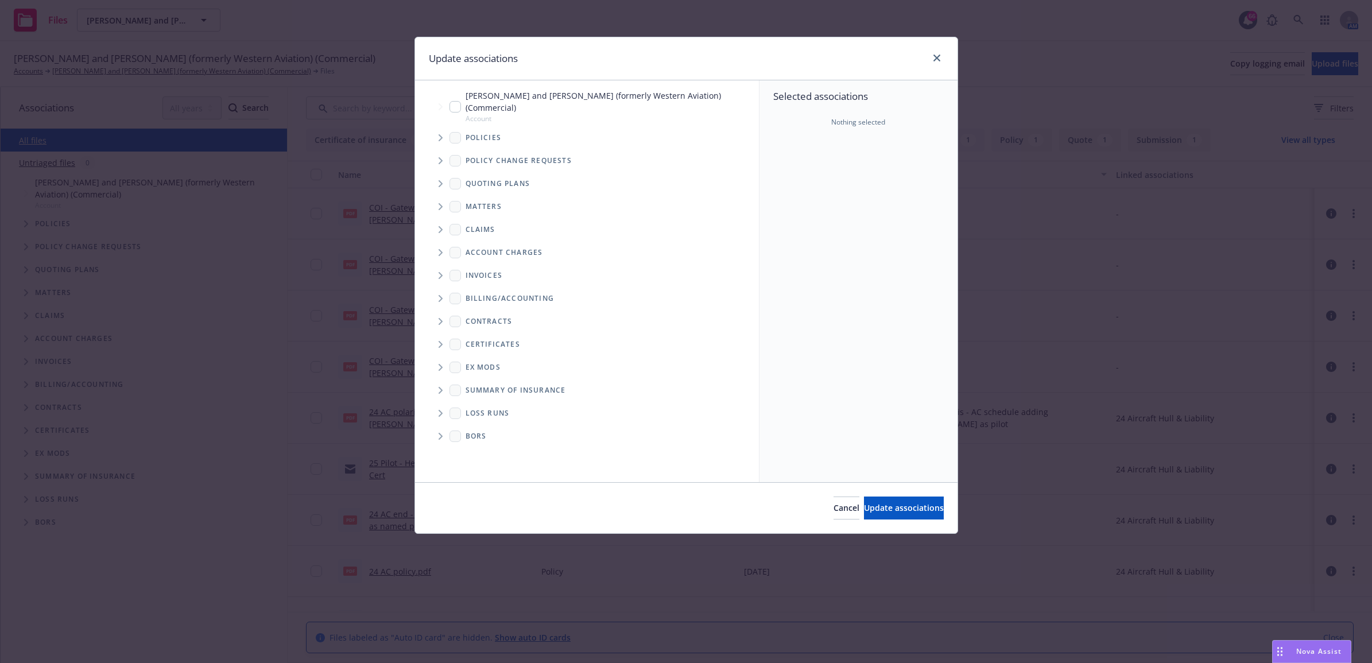
click at [456, 107] on input "Tree Example" at bounding box center [454, 106] width 11 height 11
checkbox input "true"
click at [879, 504] on span "Update associations" at bounding box center [904, 507] width 80 height 11
type textarea "x"
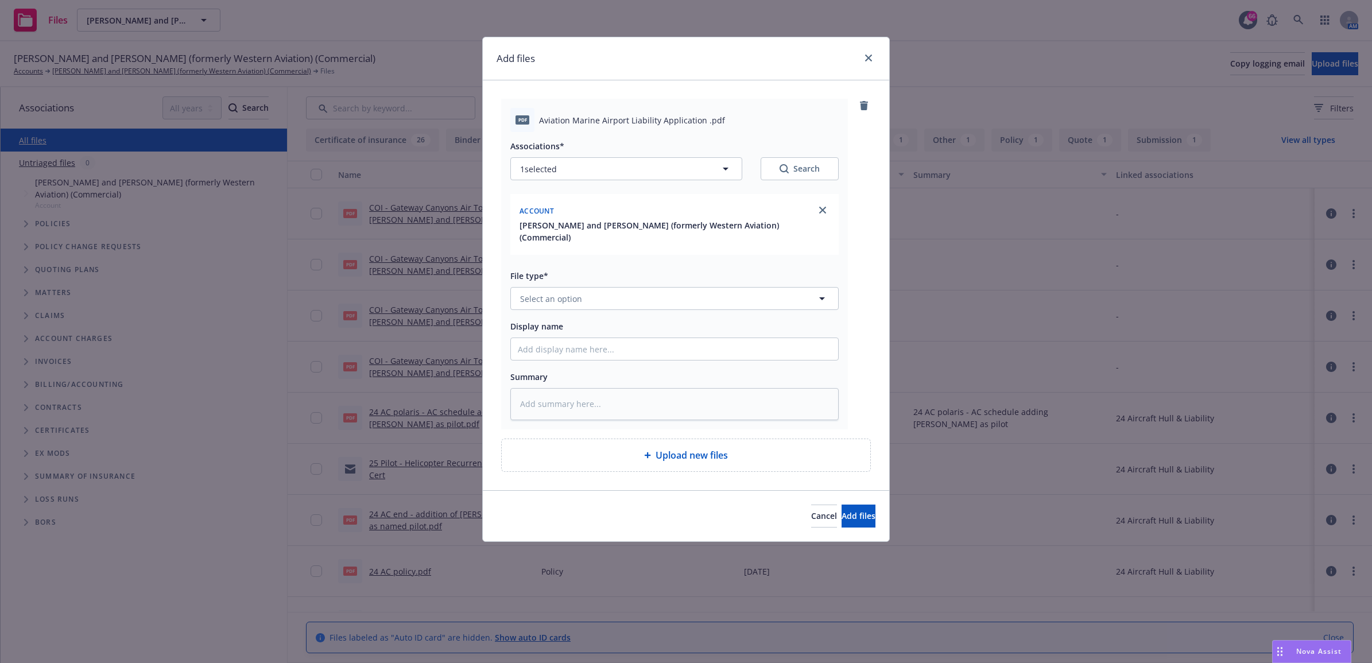
click at [588, 285] on div "File type* Select an option" at bounding box center [674, 289] width 328 height 41
click at [584, 299] on button "Select an option" at bounding box center [674, 298] width 328 height 23
type input "app"
click at [609, 367] on div "Application - signed" at bounding box center [674, 360] width 313 height 17
click at [566, 352] on input "Display name" at bounding box center [674, 349] width 327 height 22
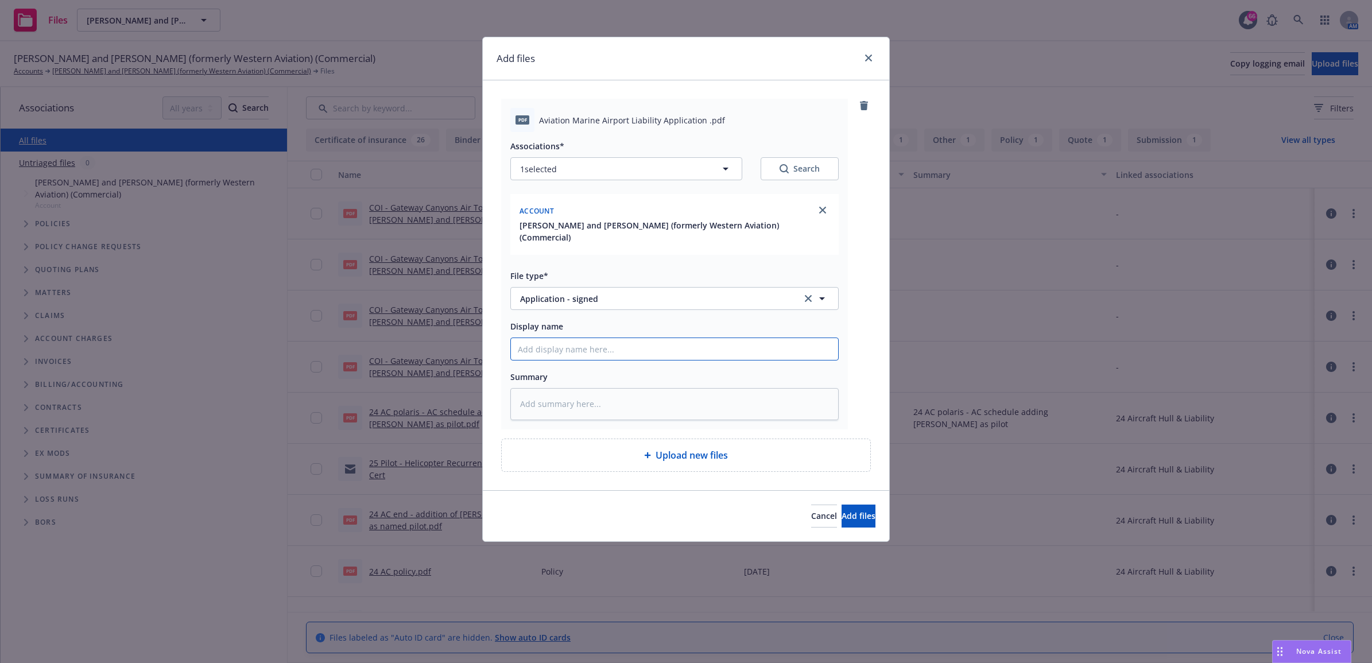
type textarea "x"
type input "2"
type textarea "x"
type input "25"
type textarea "x"
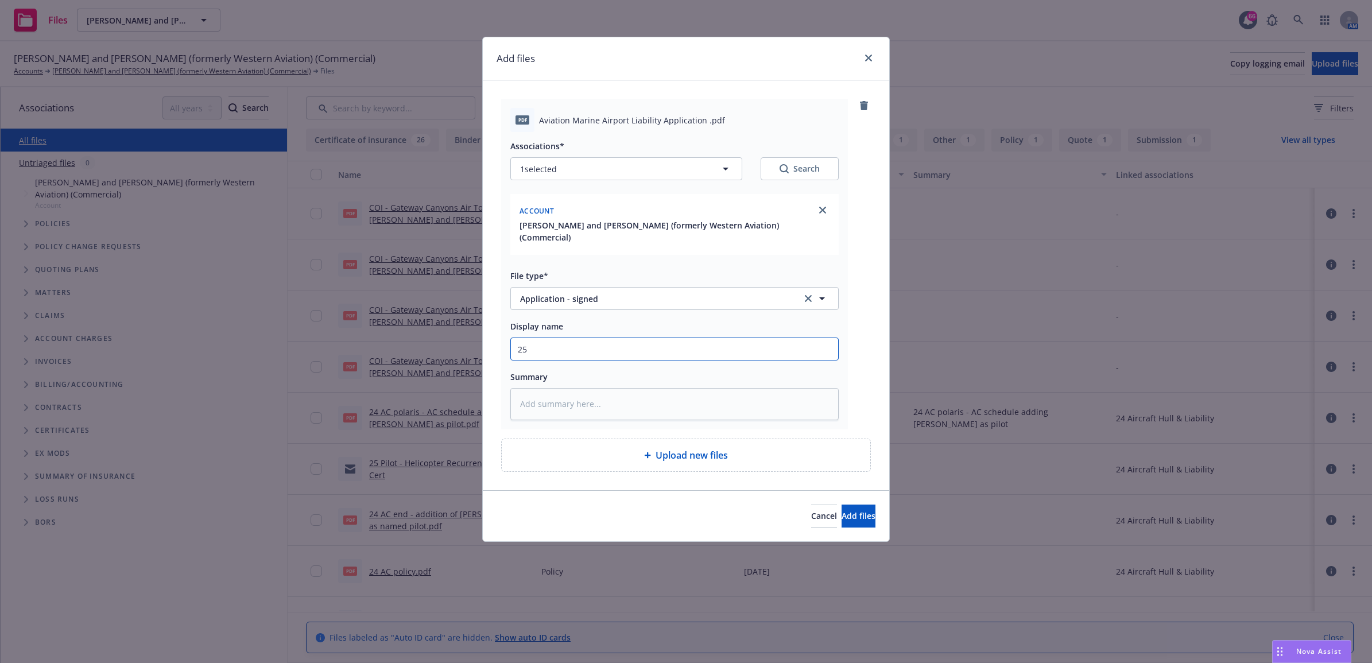
type input "25"
type textarea "x"
type input "25 A"
type textarea "x"
type input "25 AC"
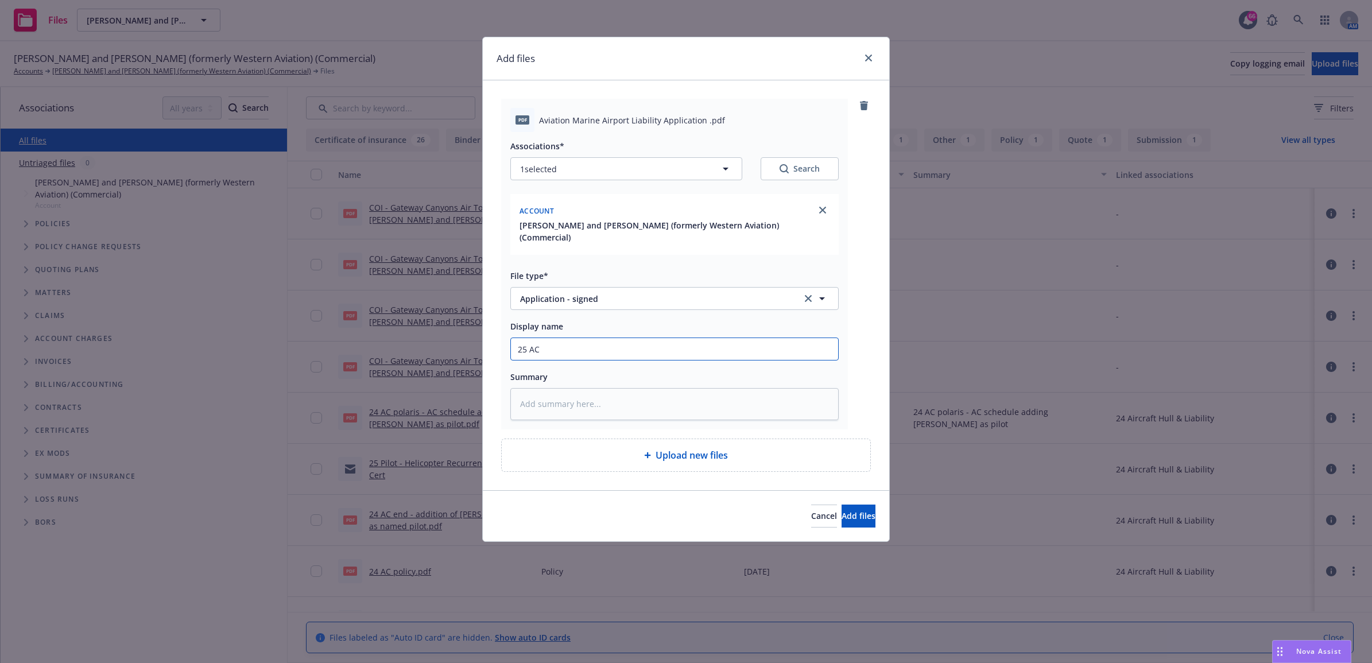
type textarea "x"
type input "25 AC -"
type textarea "x"
type input "25 AC - S"
type textarea "x"
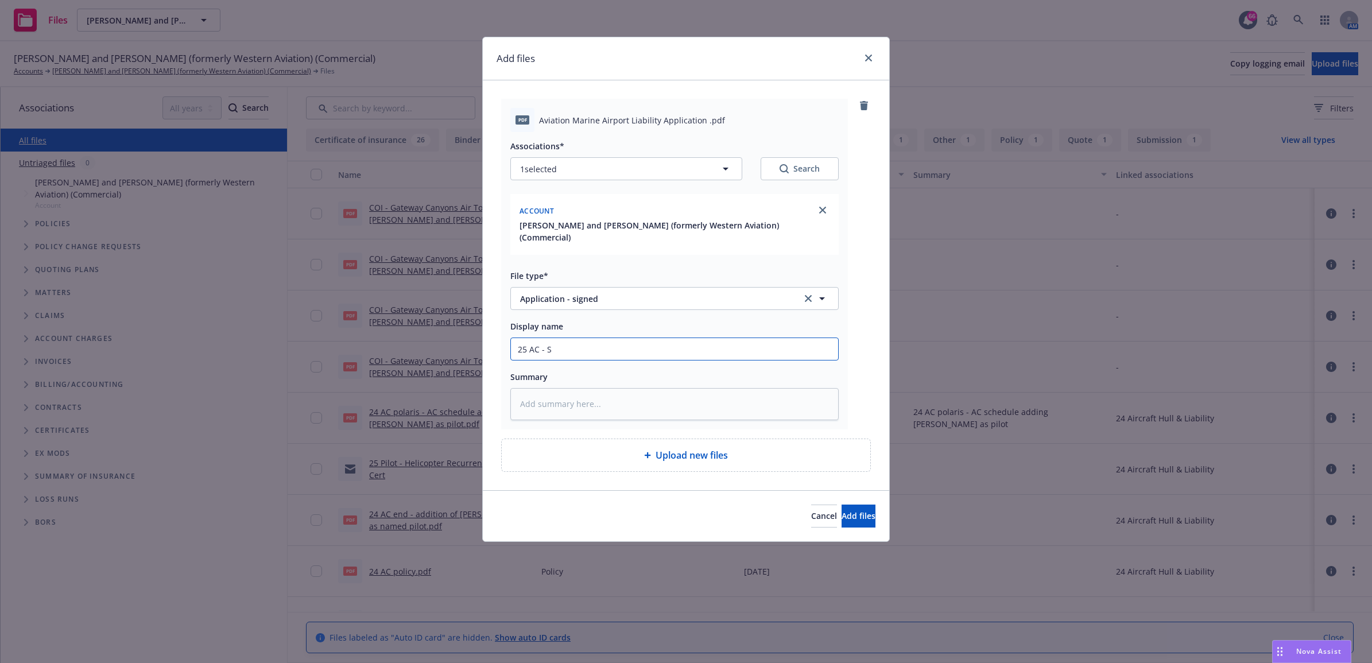
type input "25 AC - Si"
type textarea "x"
type input "25 AC - Sig"
type textarea "x"
type input "25 AC - Sign"
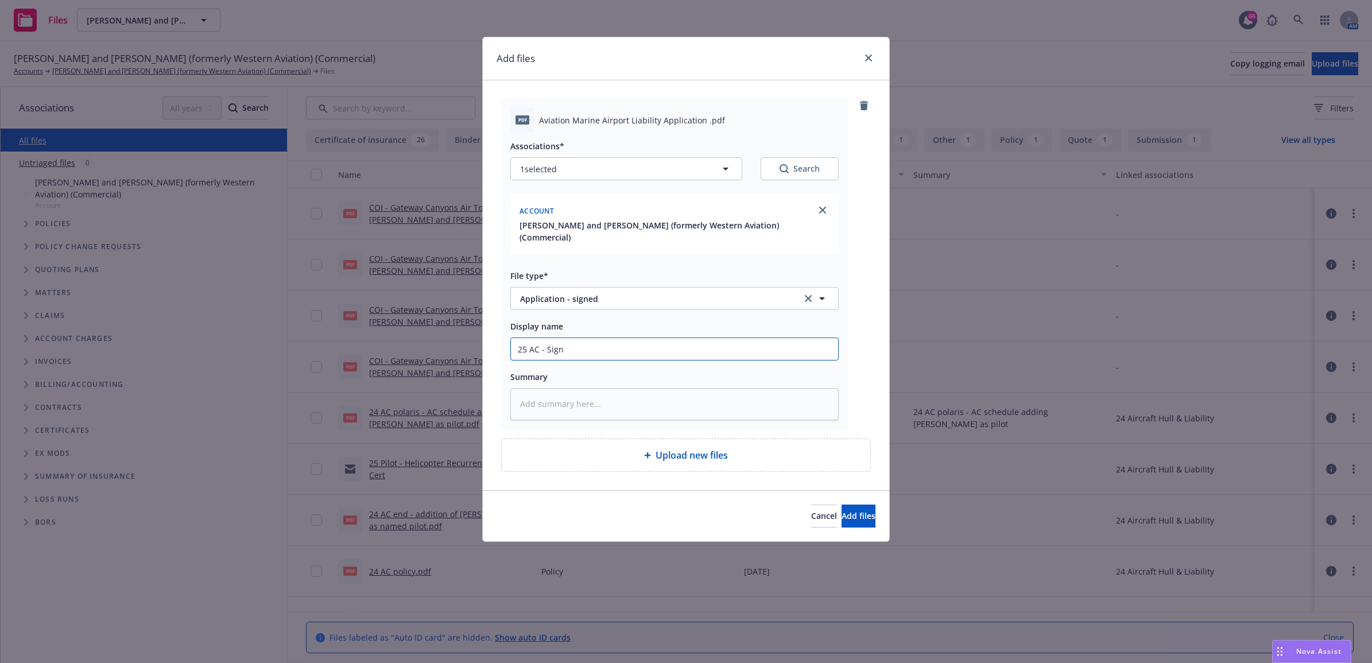
type textarea "x"
type input "25 AC - Signe"
type textarea "x"
type input "25 AC - Signed"
type textarea "x"
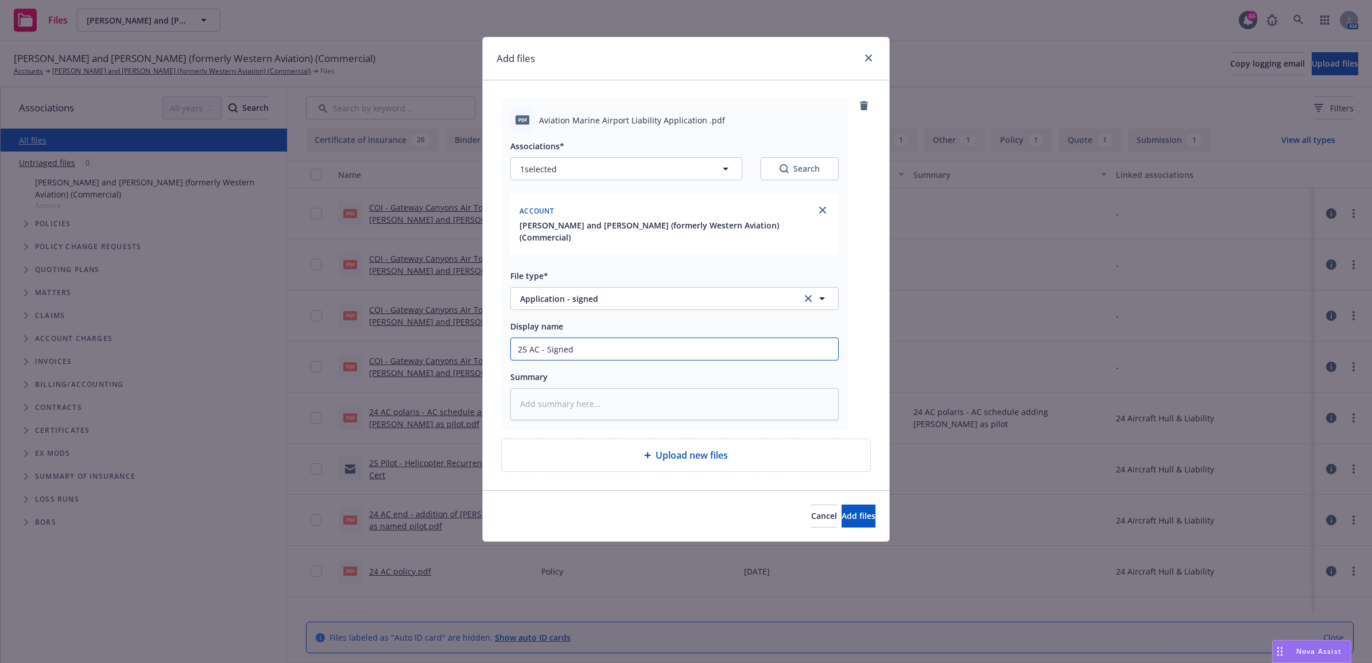
type input "25 AC - Signed"
type textarea "x"
type input "25 AC - Signed A"
type textarea "x"
type input "25 AC - Signed Ap"
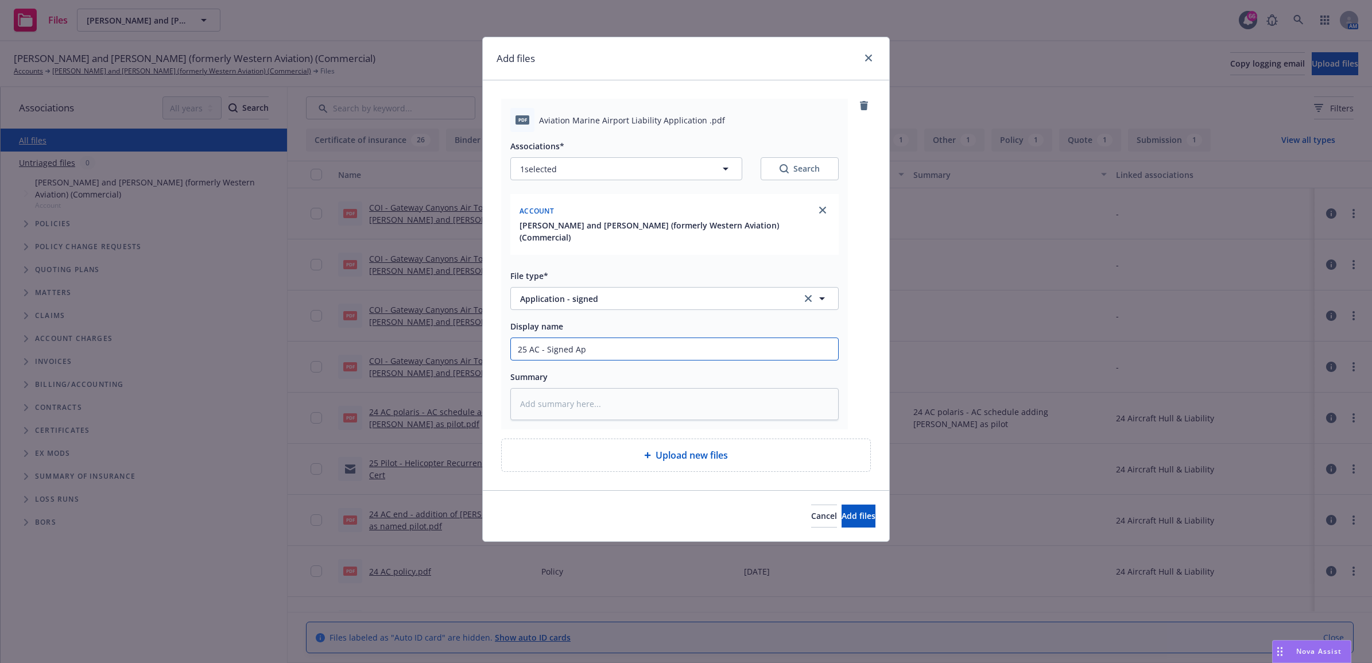
type textarea "x"
type input "25 AC - Signed App"
type textarea "x"
type input "25 AC - Signed Appl"
type textarea "x"
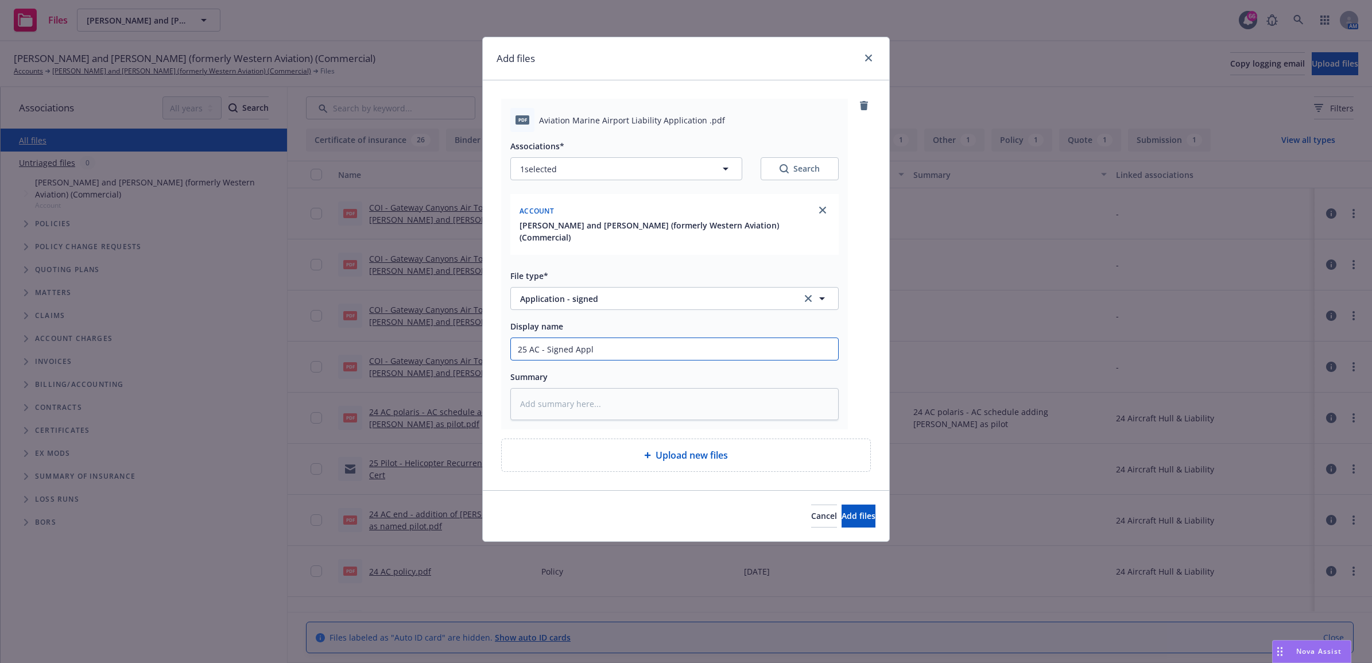
type input "25 AC - Signed Appli"
type textarea "x"
type input "25 AC - Signed Applic"
type textarea "x"
type input "25 AC - Signed Applica"
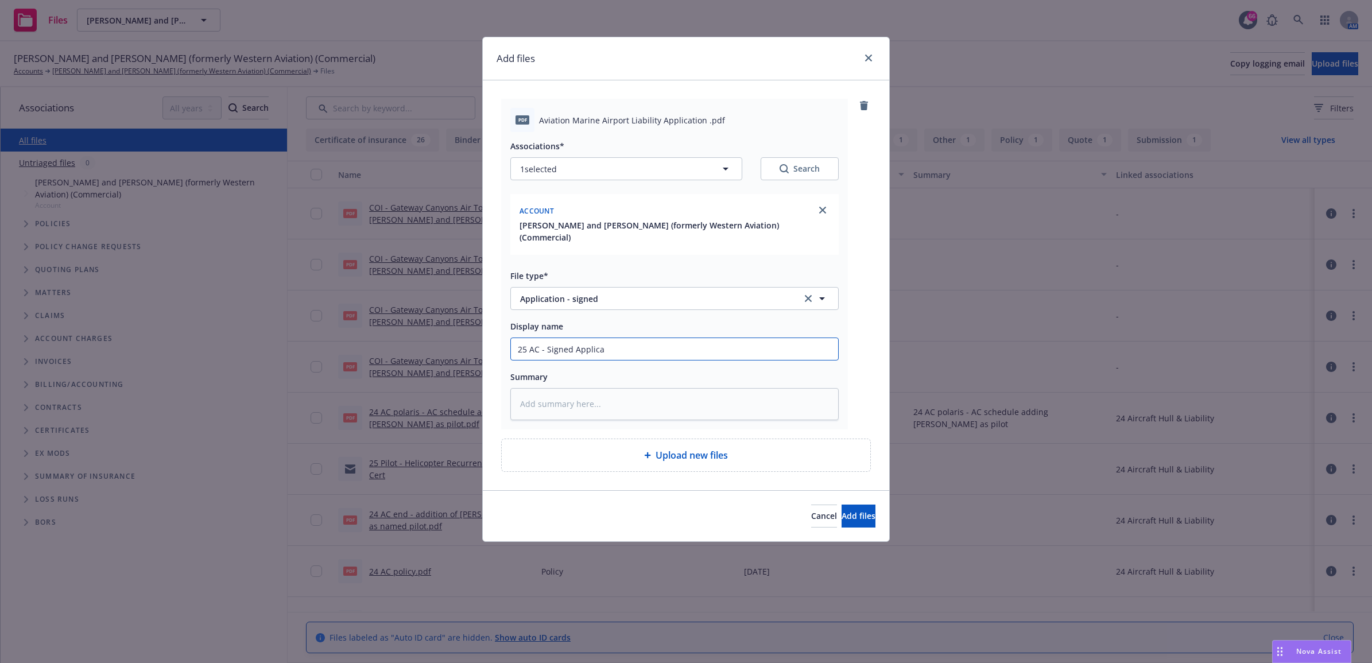
type textarea "x"
type input "25 AC - Signed Applicat"
type textarea "x"
type input "25 AC - Signed Applicati"
type textarea "x"
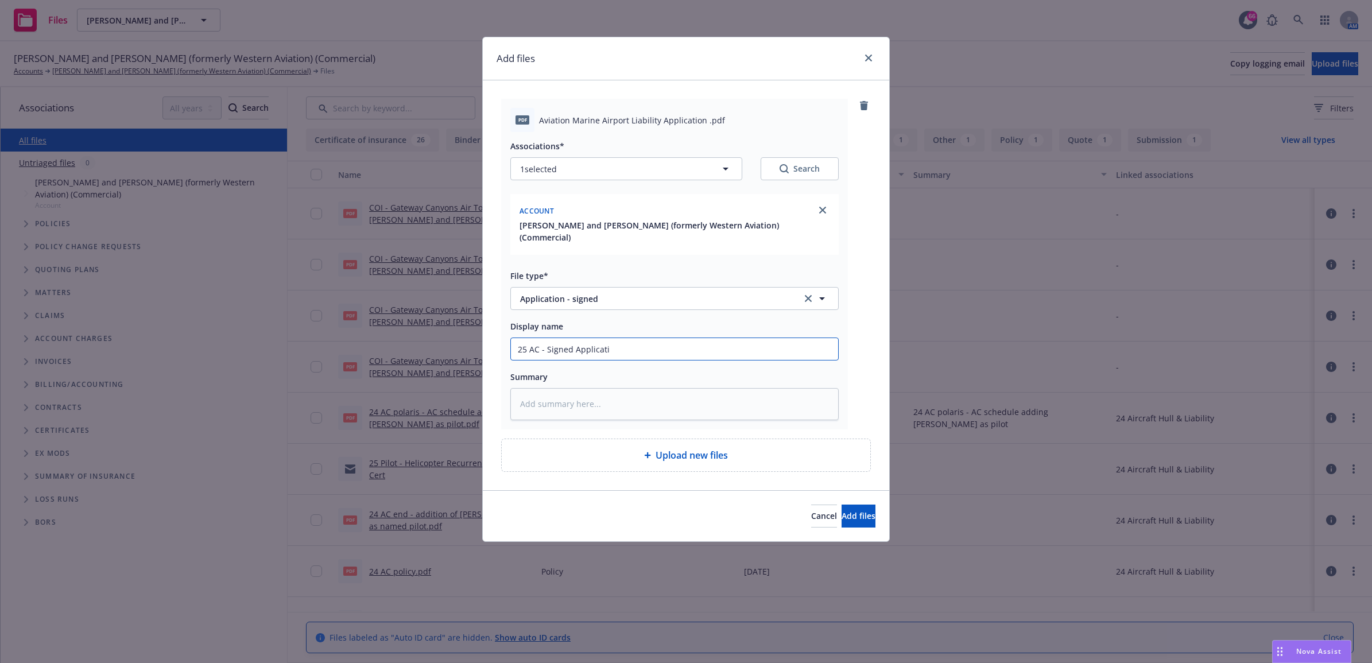
type input "25 AC - Signed Applicatio"
type textarea "x"
click at [455, 346] on div "Add files pdf Aviation Marine Airport Liability Application .pdf Associations* …" at bounding box center [686, 331] width 1372 height 663
click at [474, 344] on div "Add files pdf Aviation Marine Airport Liability Application .pdf Associations* …" at bounding box center [686, 331] width 1372 height 663
type input "25 AC - Signed Application"
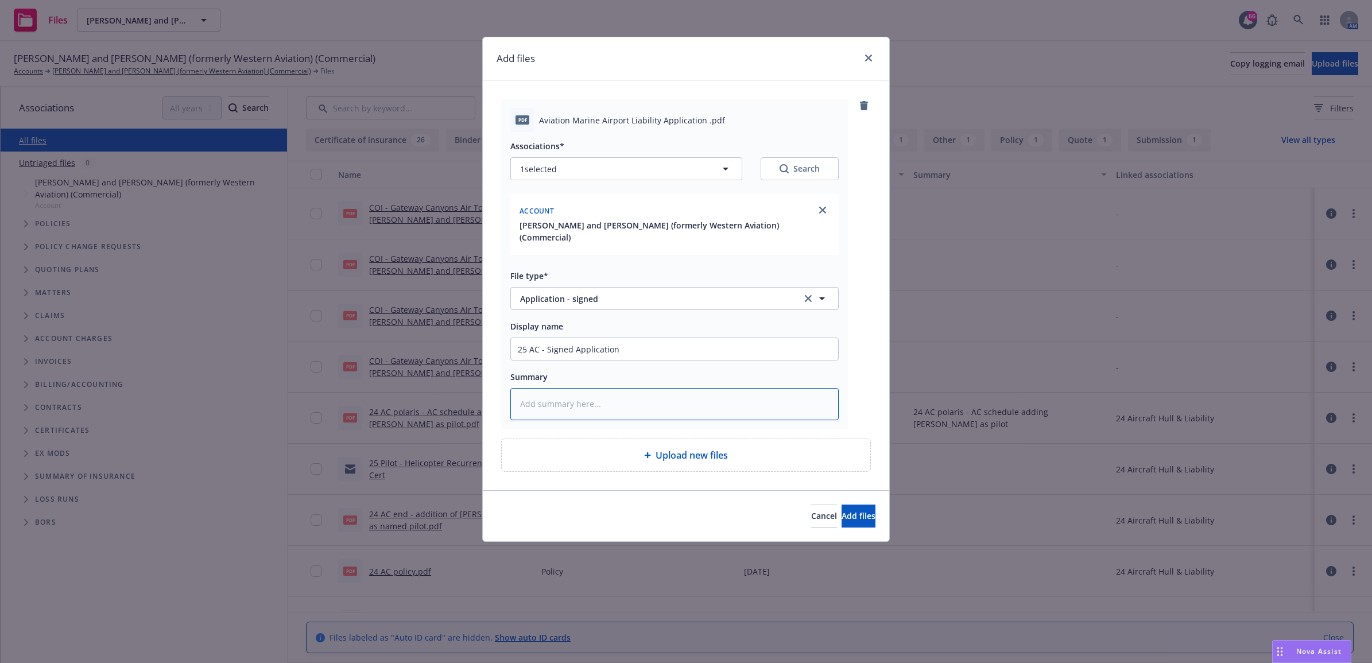
paste textarea "25 AC - Signed Application"
type textarea "x"
type textarea "25 AC - Signed Application"
click at [851, 509] on button "Add files" at bounding box center [858, 516] width 34 height 23
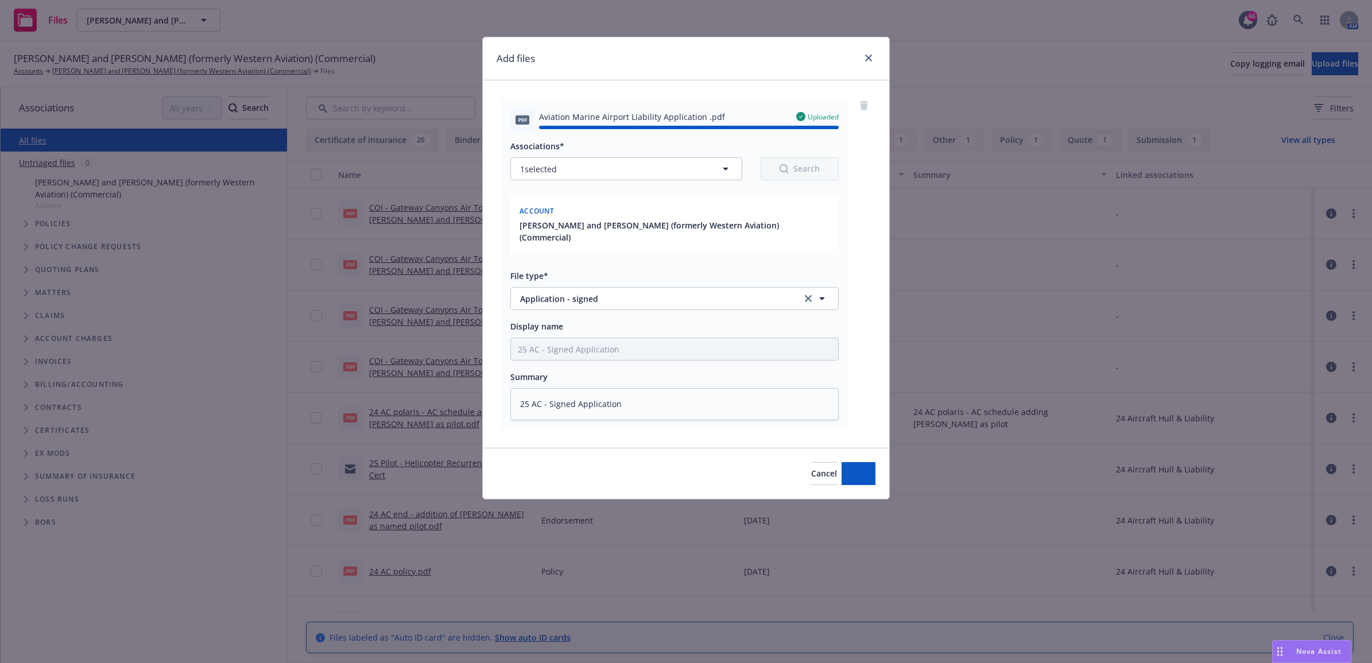
type textarea "x"
